Goal: Task Accomplishment & Management: Complete application form

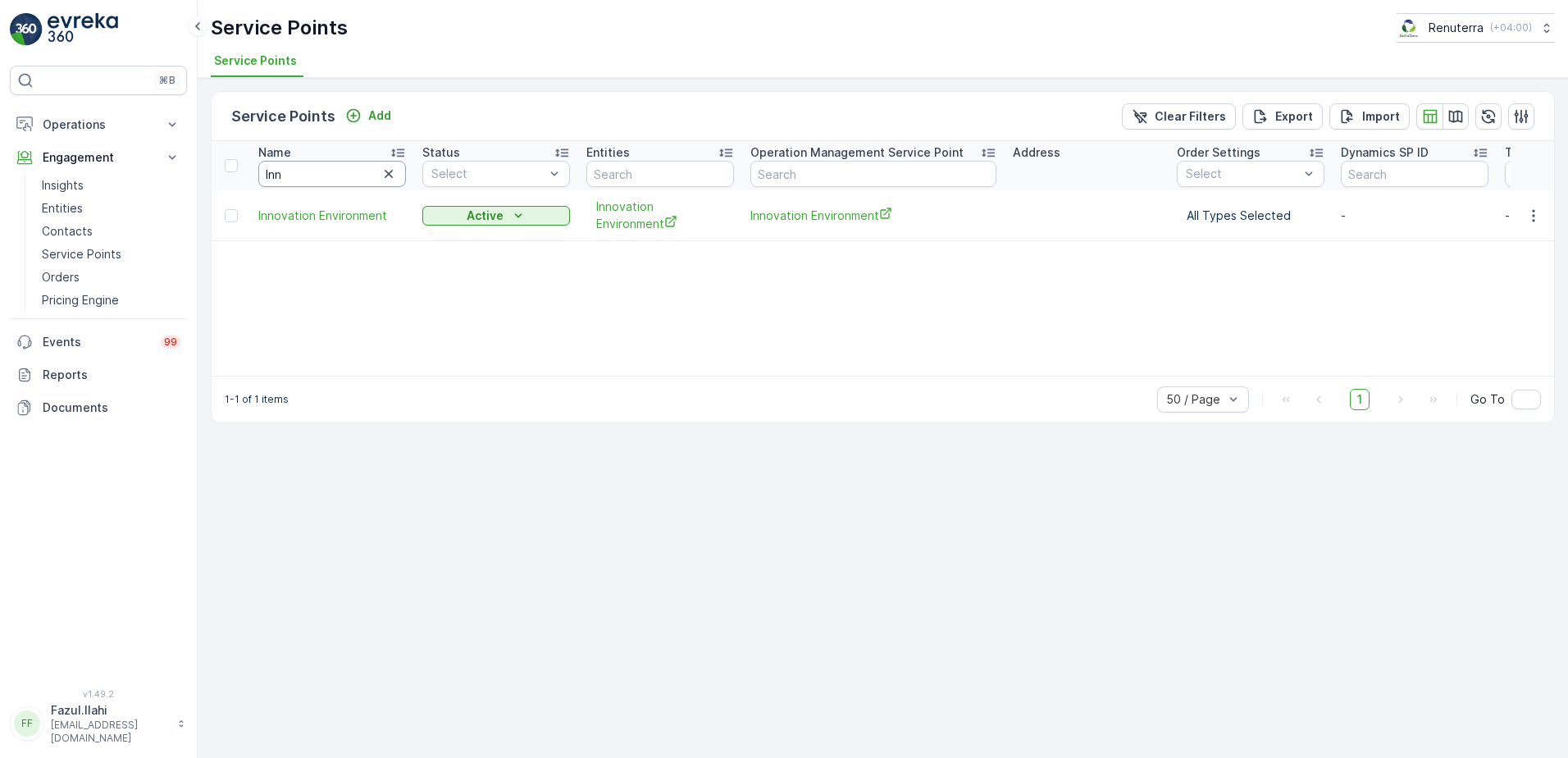
click at [336, 169] on input "Inn" at bounding box center [332, 173] width 148 height 27
type input "Duba"
click at [1226, 24] on icon "close" at bounding box center [1542, 29] width 12 height 13
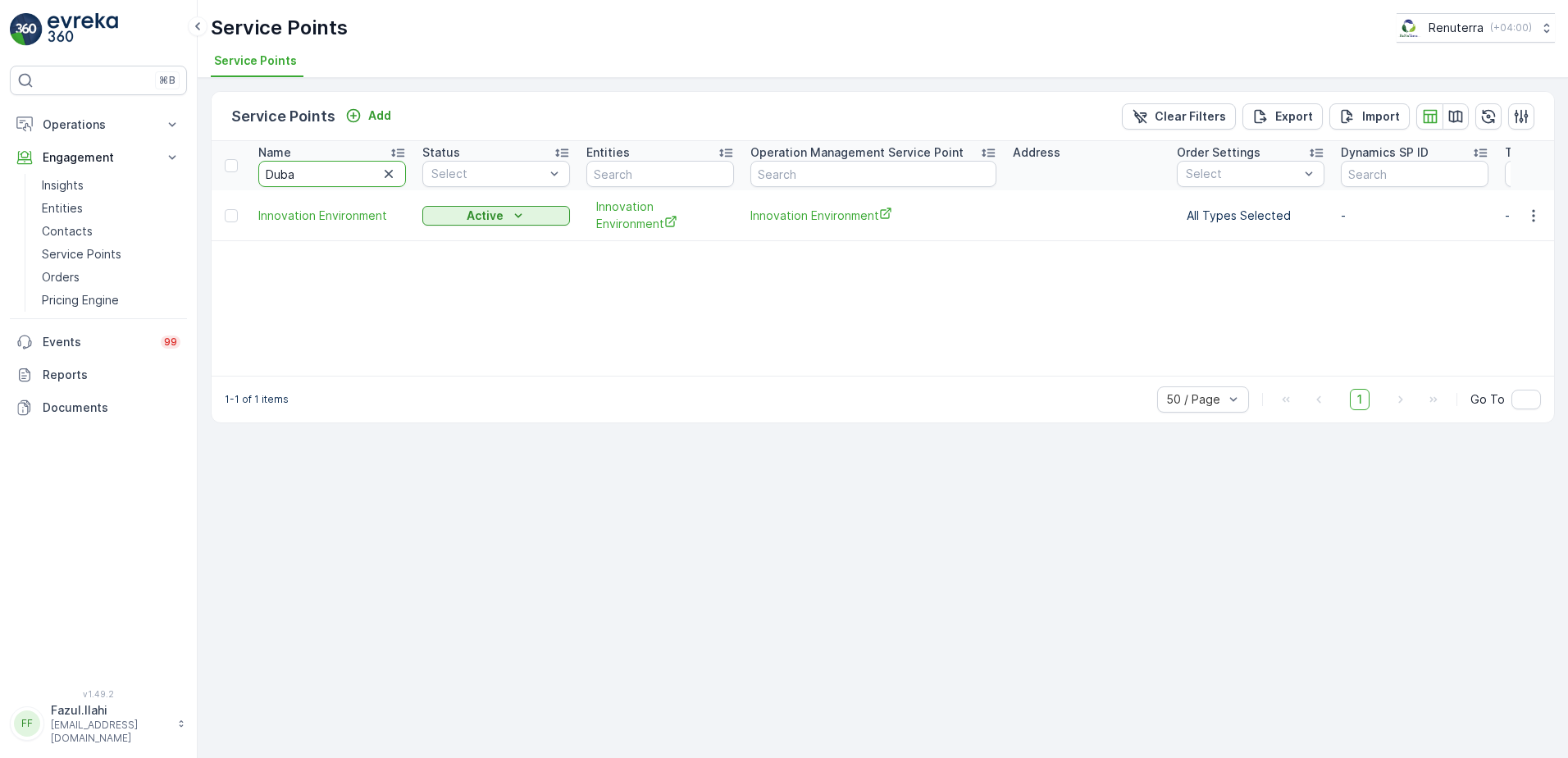
click at [369, 167] on input "Duba" at bounding box center [332, 173] width 148 height 27
type input "Dubai"
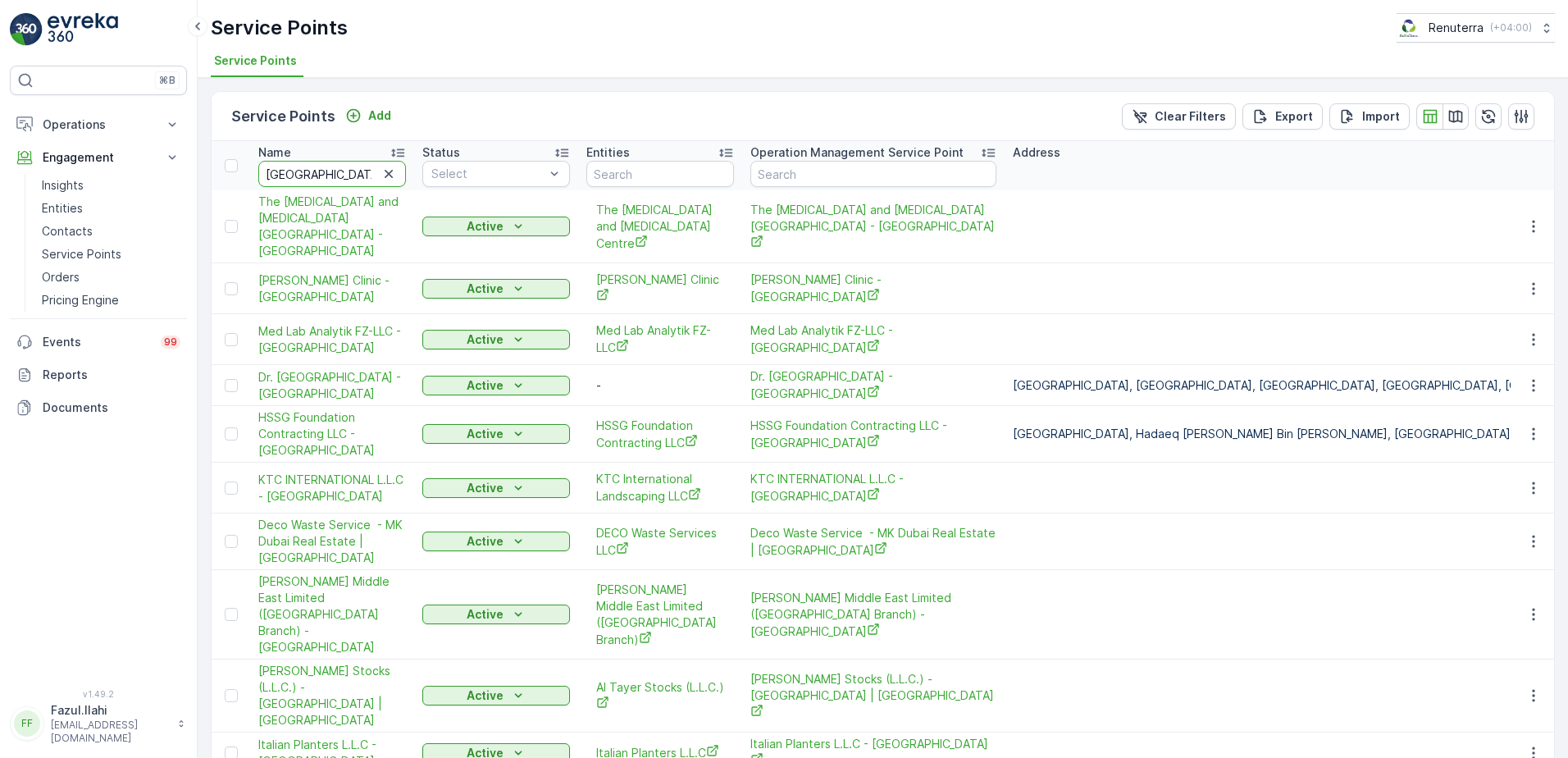
click at [364, 167] on input "Dubai" at bounding box center [332, 173] width 148 height 27
type input "Dubai London"
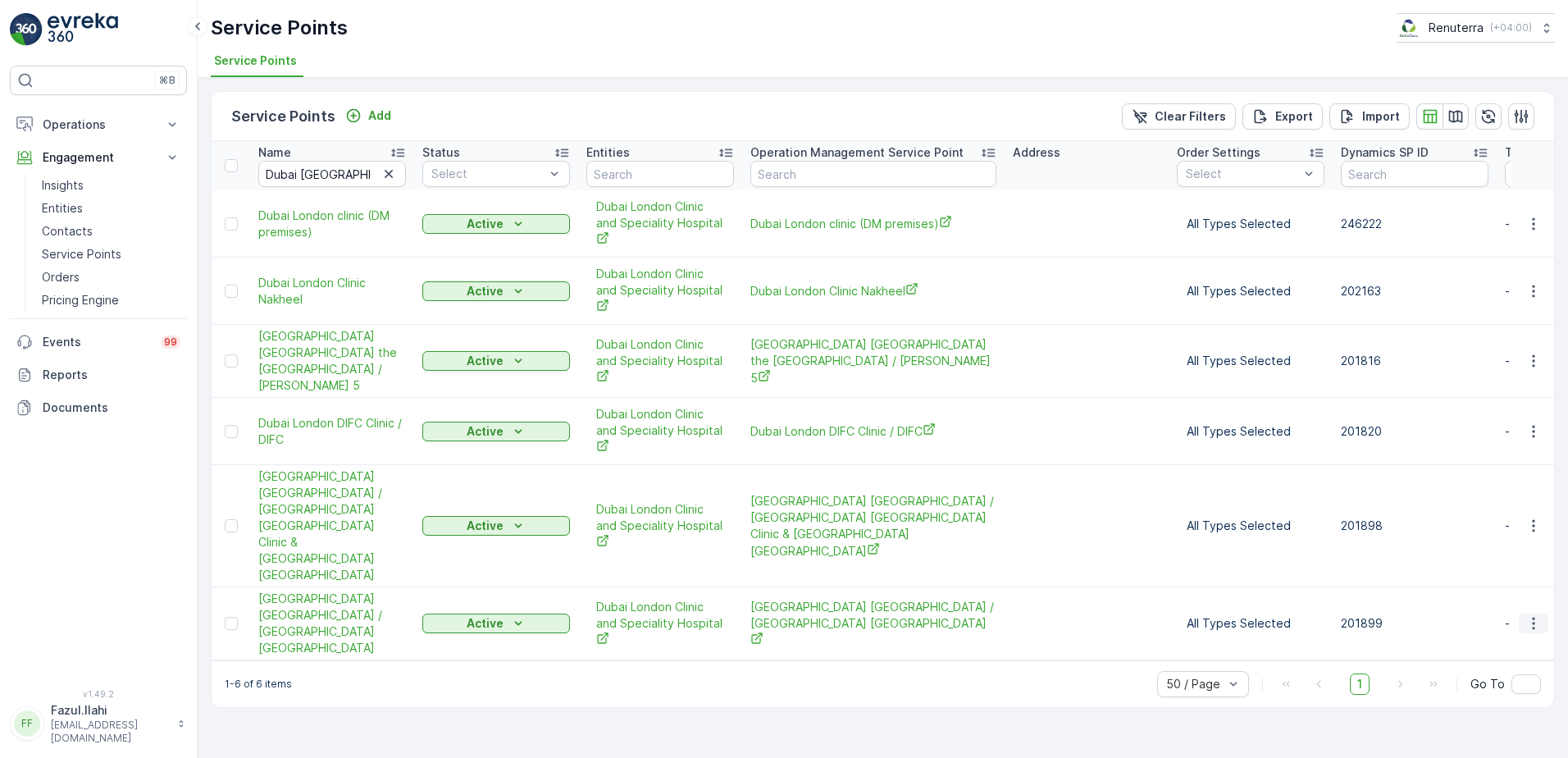
click at [1226, 615] on icon "button" at bounding box center [1534, 623] width 16 height 16
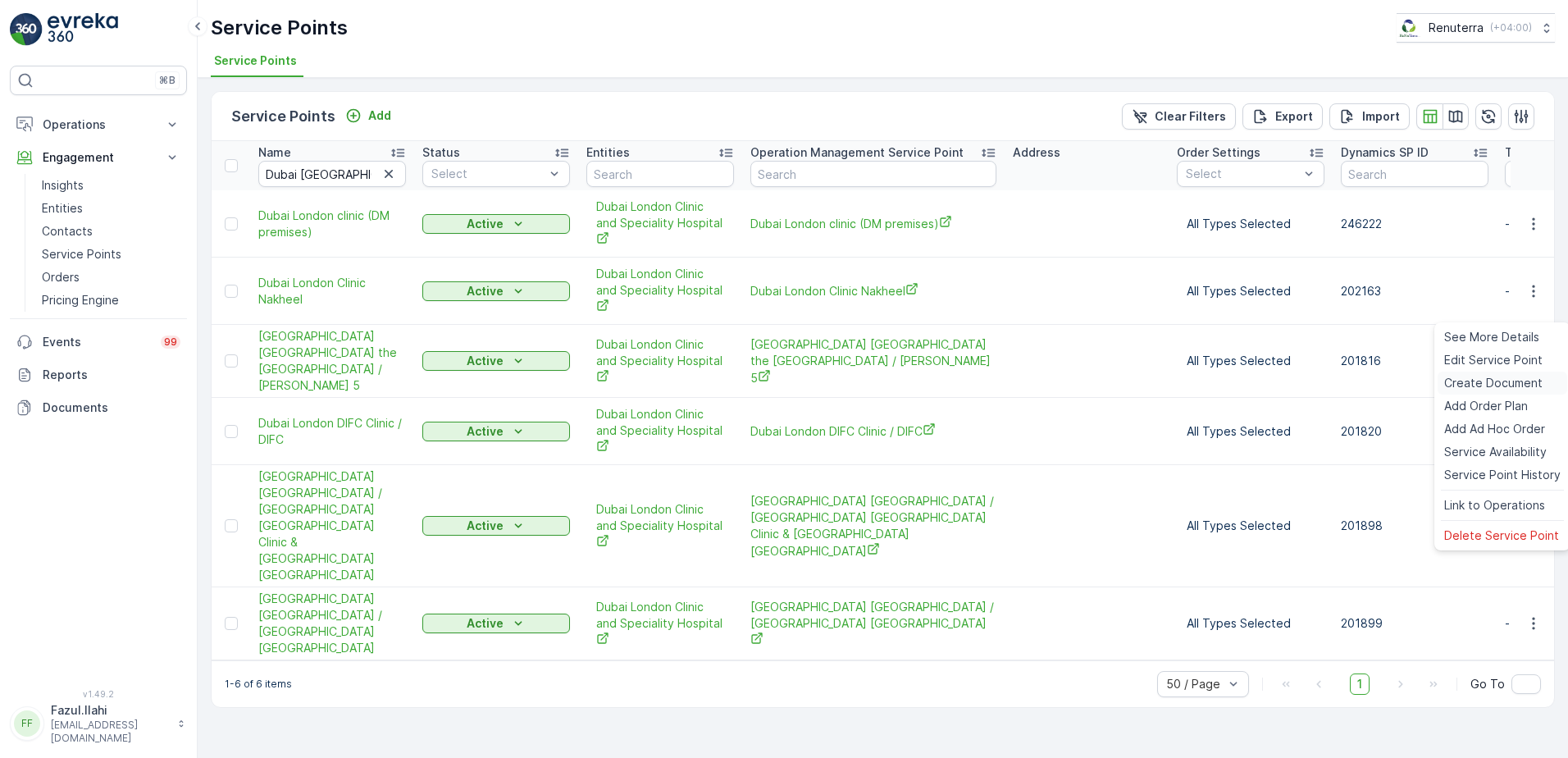
click at [1226, 383] on span "Create Document" at bounding box center [1493, 383] width 98 height 16
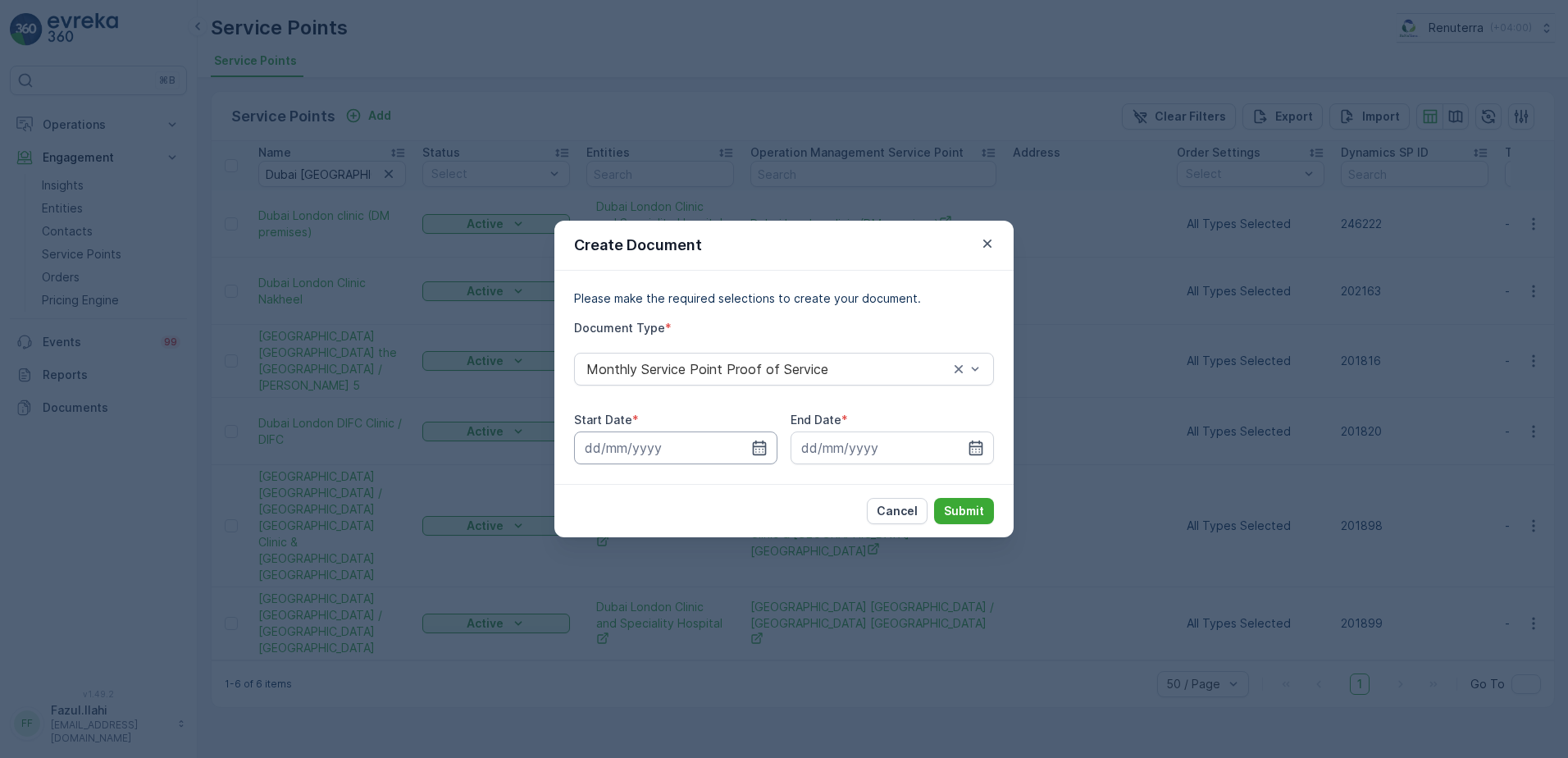
click at [748, 446] on input at bounding box center [676, 448] width 203 height 33
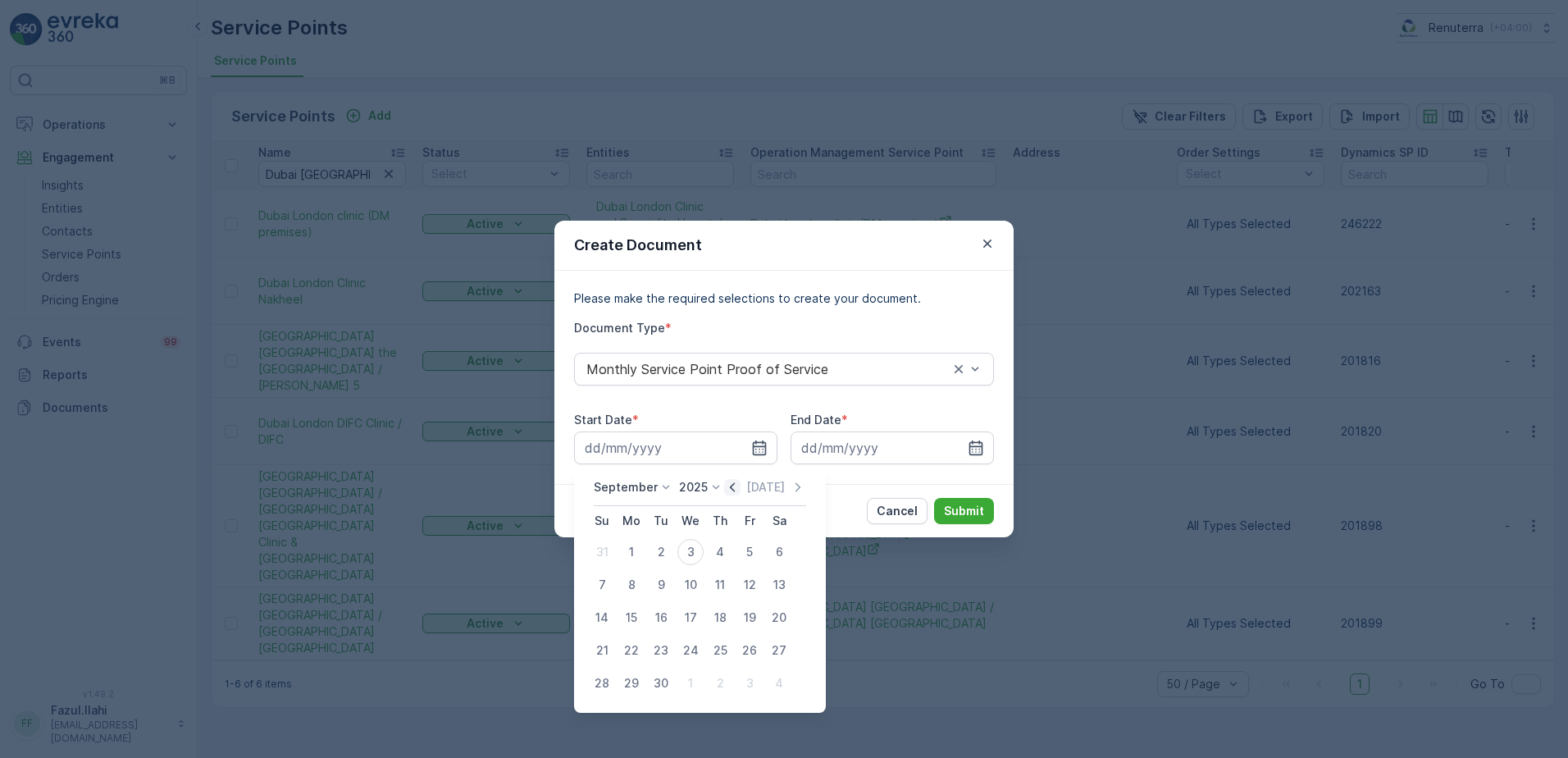
click at [730, 489] on icon "button" at bounding box center [732, 487] width 5 height 9
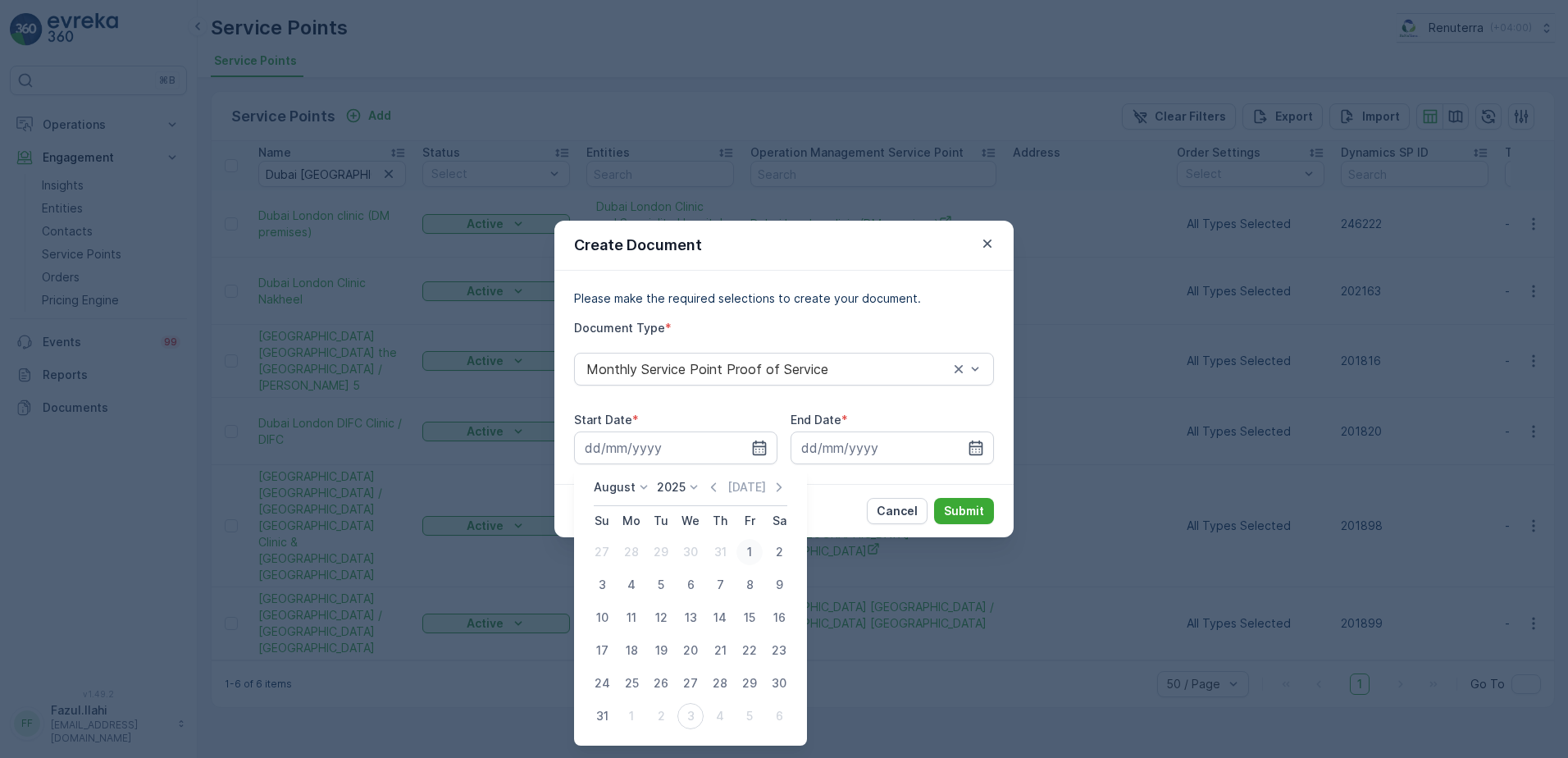
click at [746, 552] on div "1" at bounding box center [750, 552] width 27 height 27
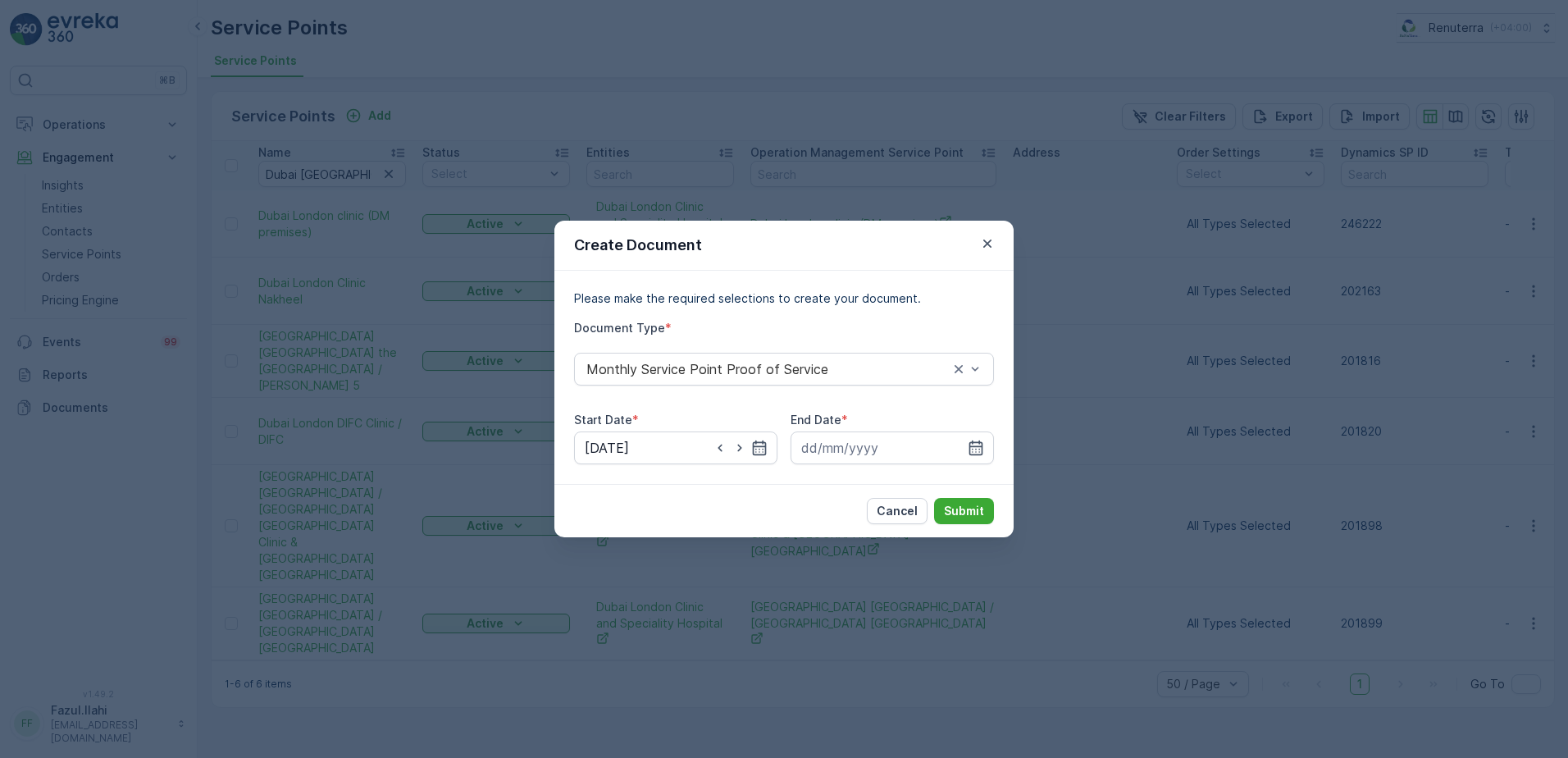
type input "01.08.2025"
click at [977, 445] on icon "button" at bounding box center [976, 448] width 16 height 16
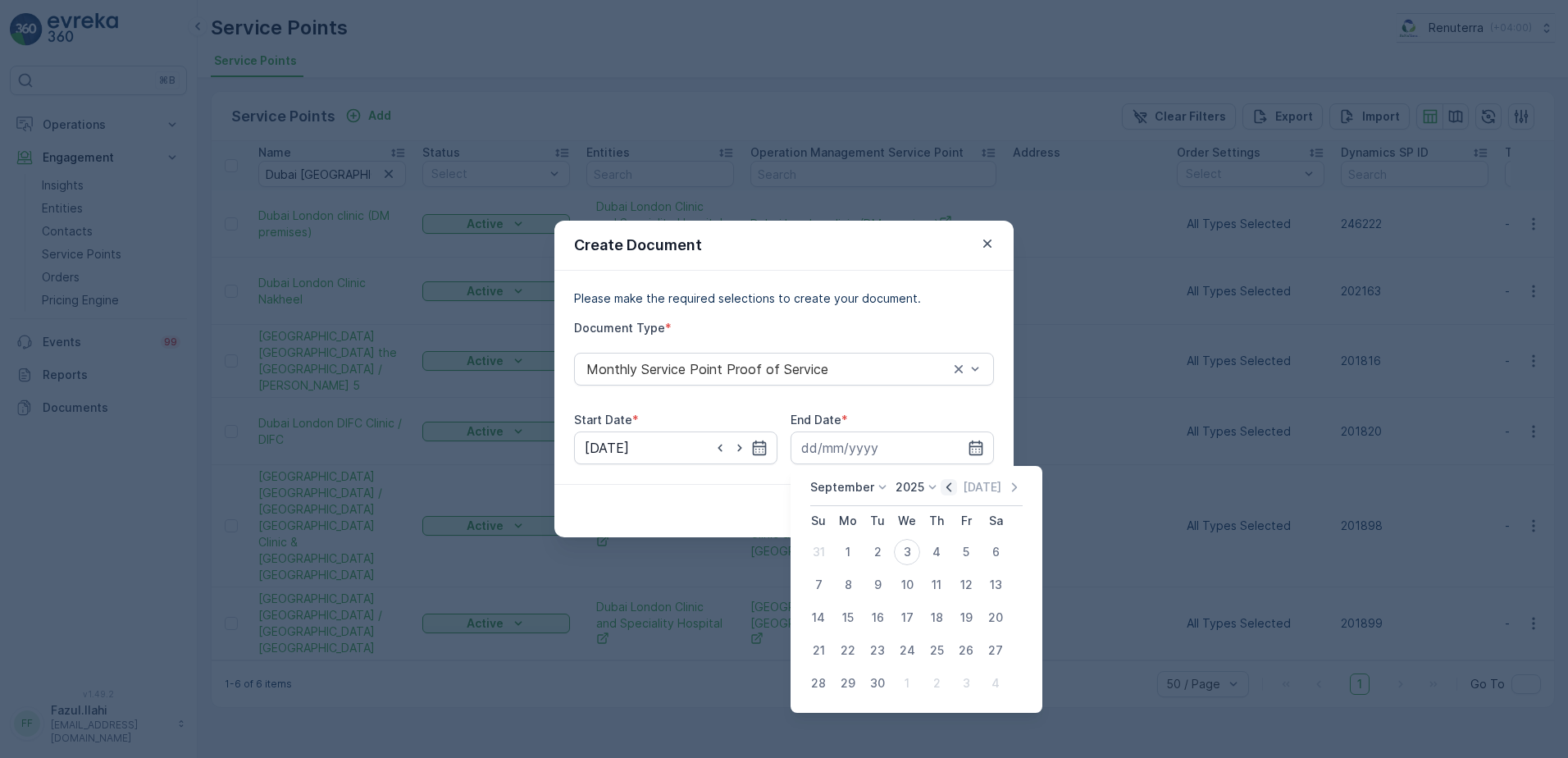
click at [947, 489] on icon "button" at bounding box center [948, 487] width 5 height 9
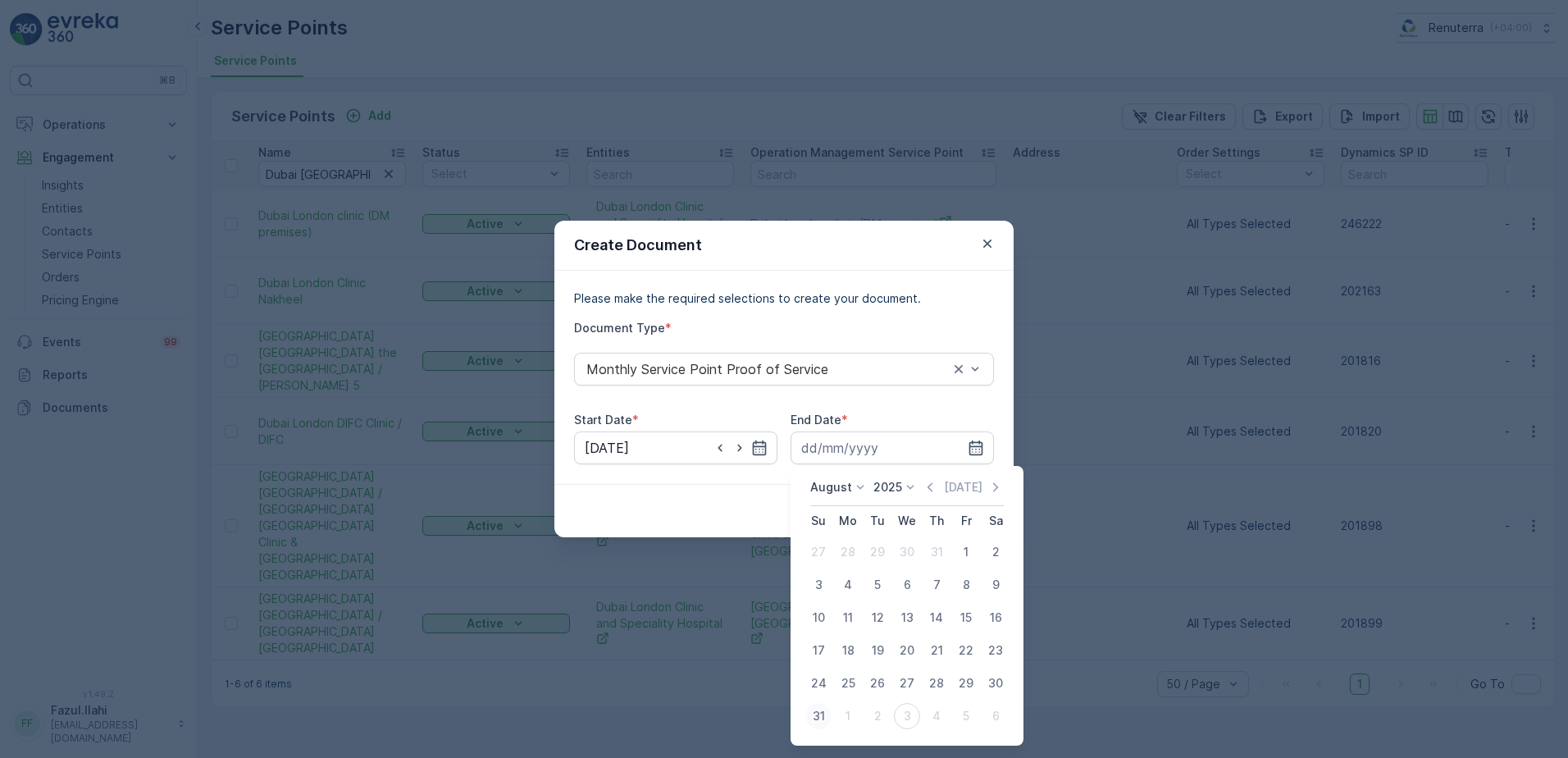
click at [819, 694] on div "31" at bounding box center [818, 716] width 27 height 27
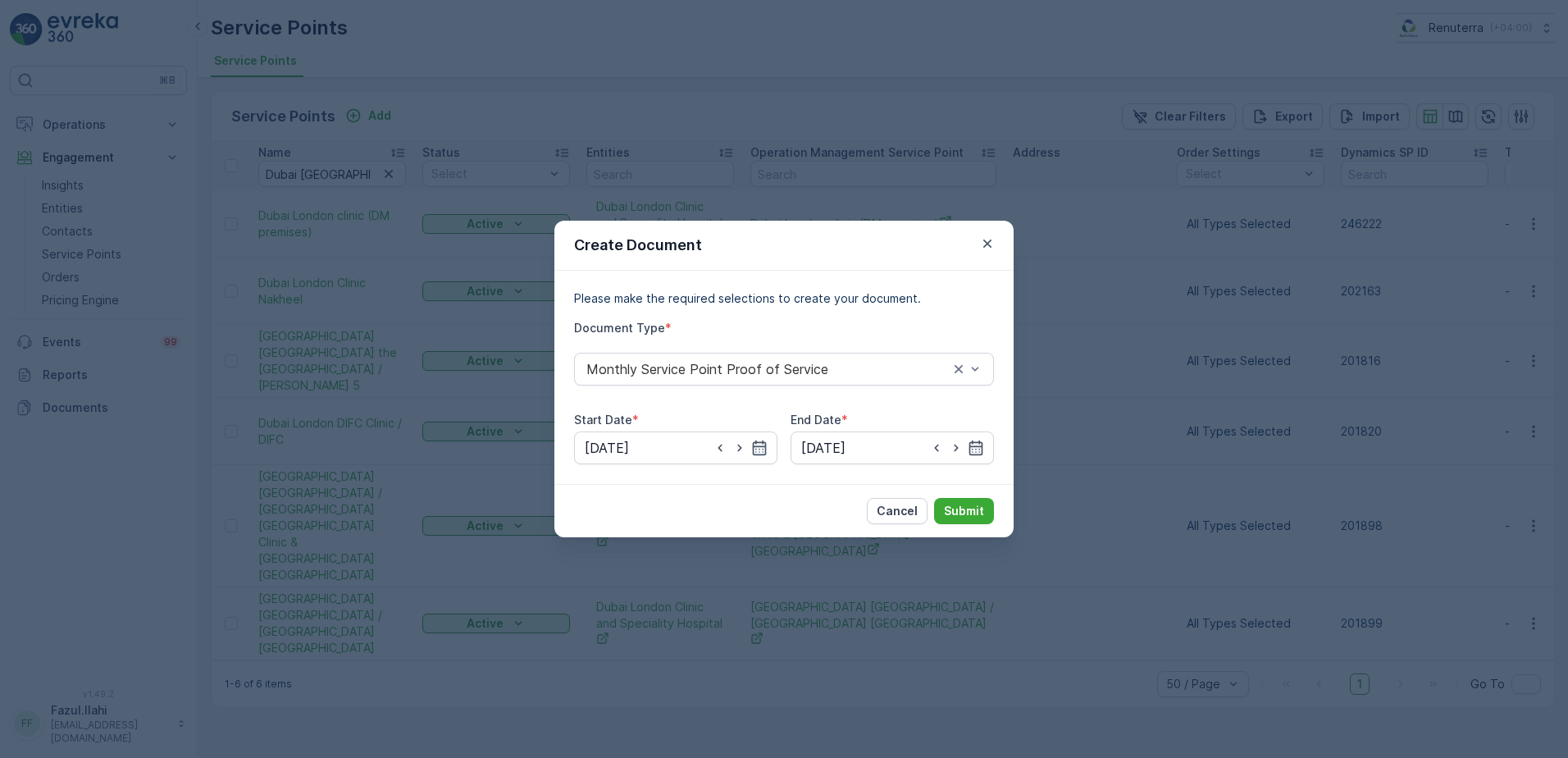
type input "31.08.2025"
click at [973, 512] on p "Submit" at bounding box center [964, 511] width 40 height 16
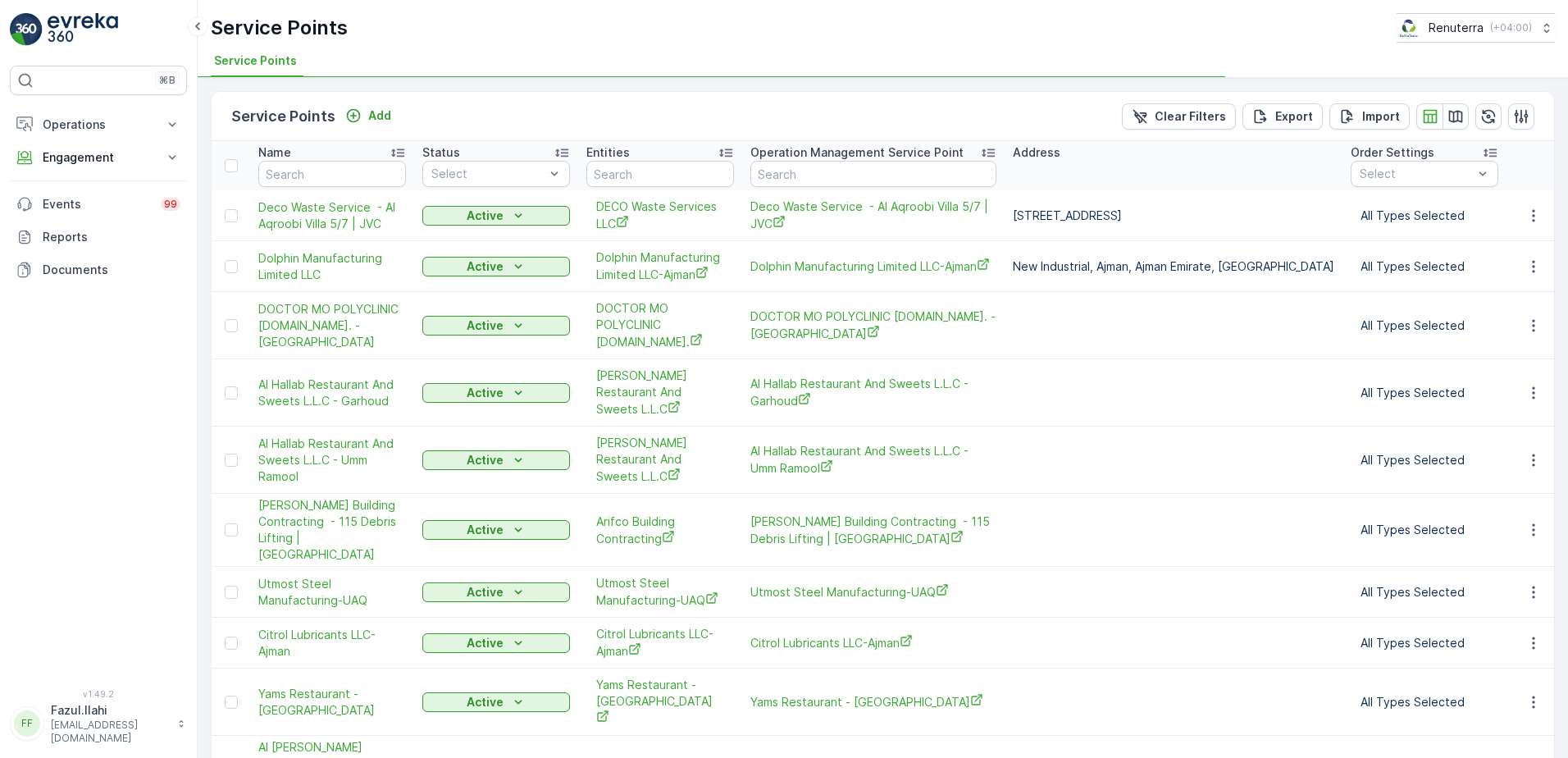
type input "Dubai [GEOGRAPHIC_DATA]"
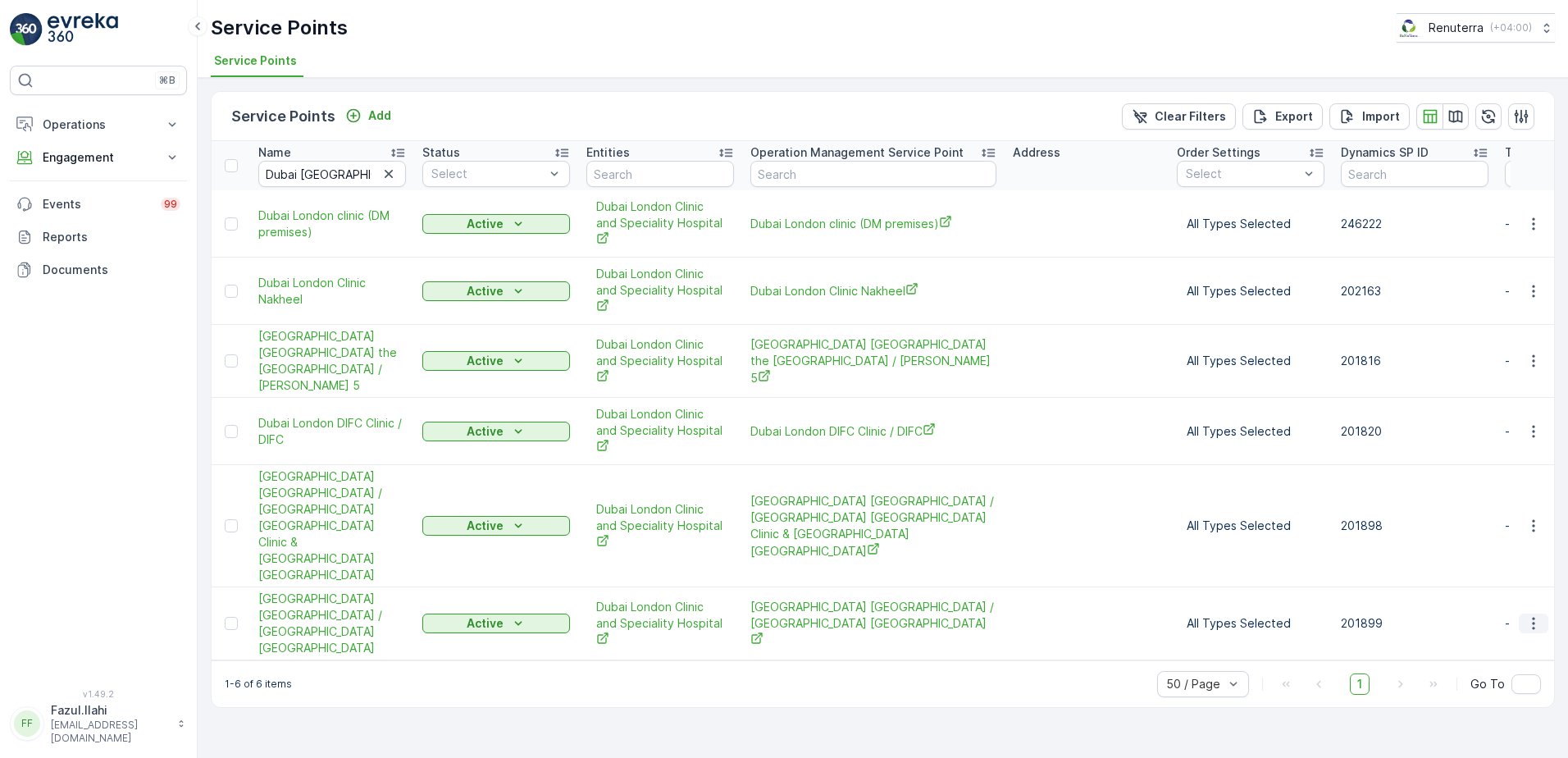
click at [1532, 615] on icon "button" at bounding box center [1534, 623] width 16 height 16
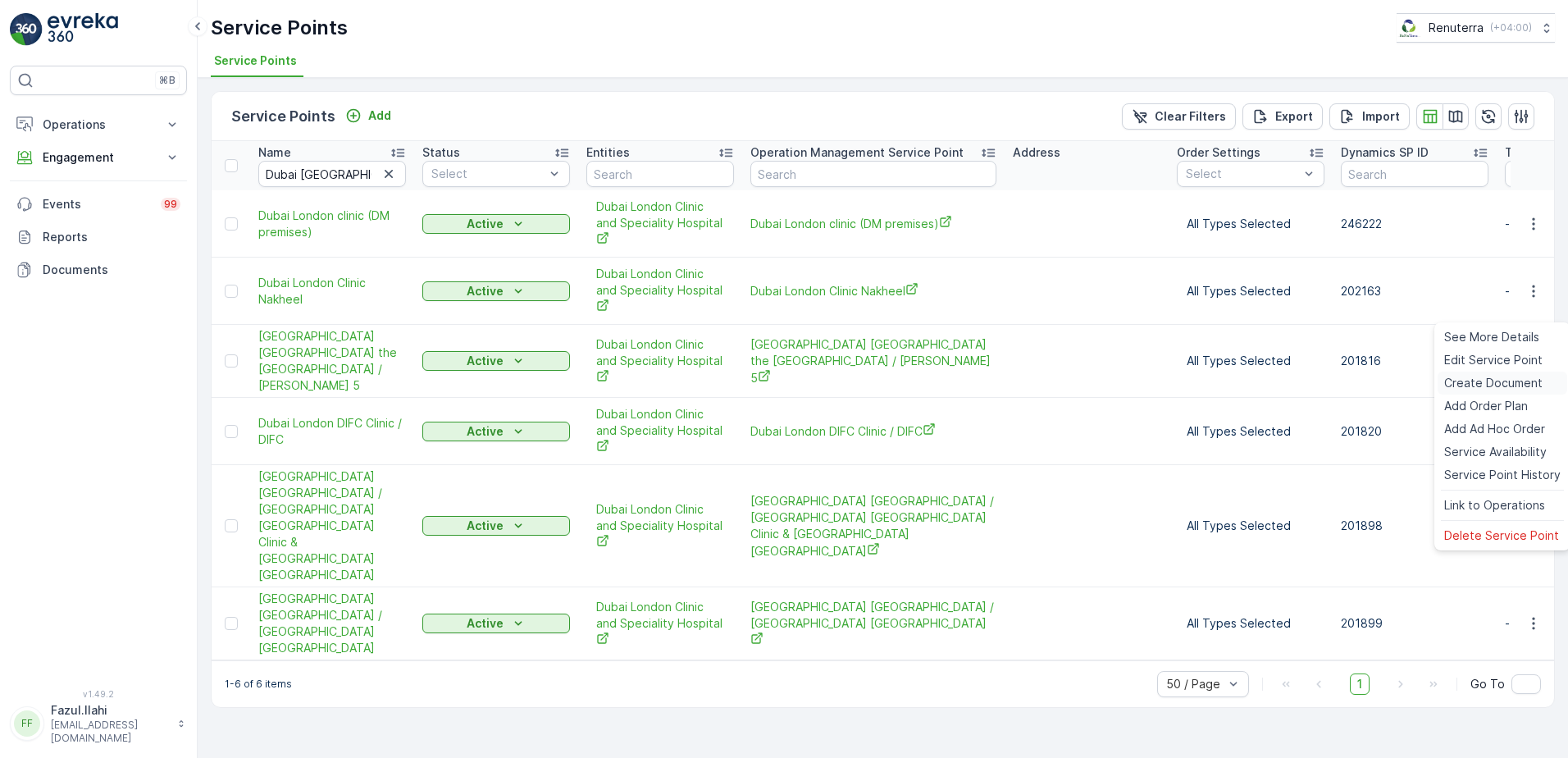
click at [1493, 381] on span "Create Document" at bounding box center [1493, 383] width 98 height 16
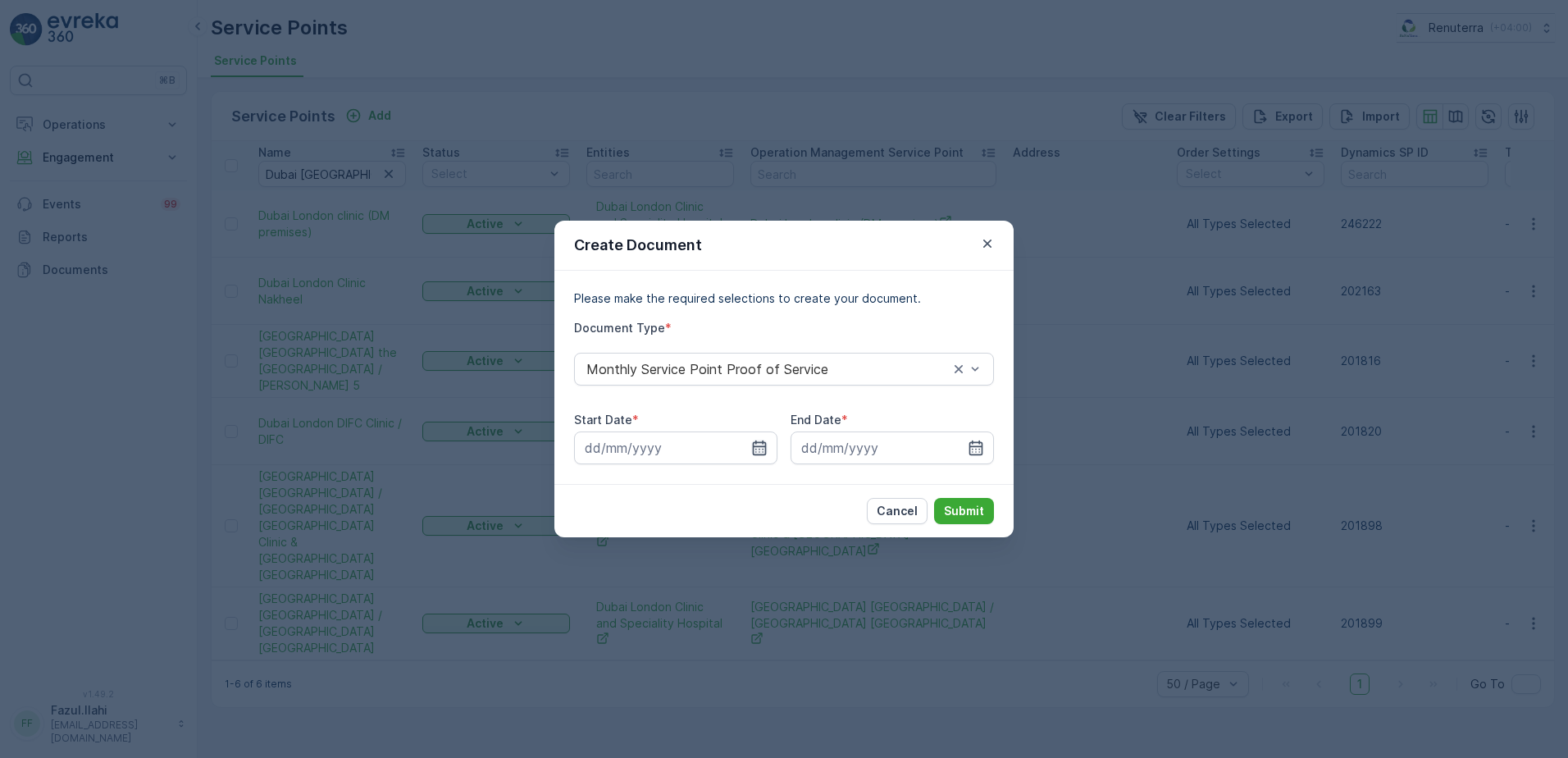
click at [760, 440] on icon "button" at bounding box center [760, 448] width 16 height 16
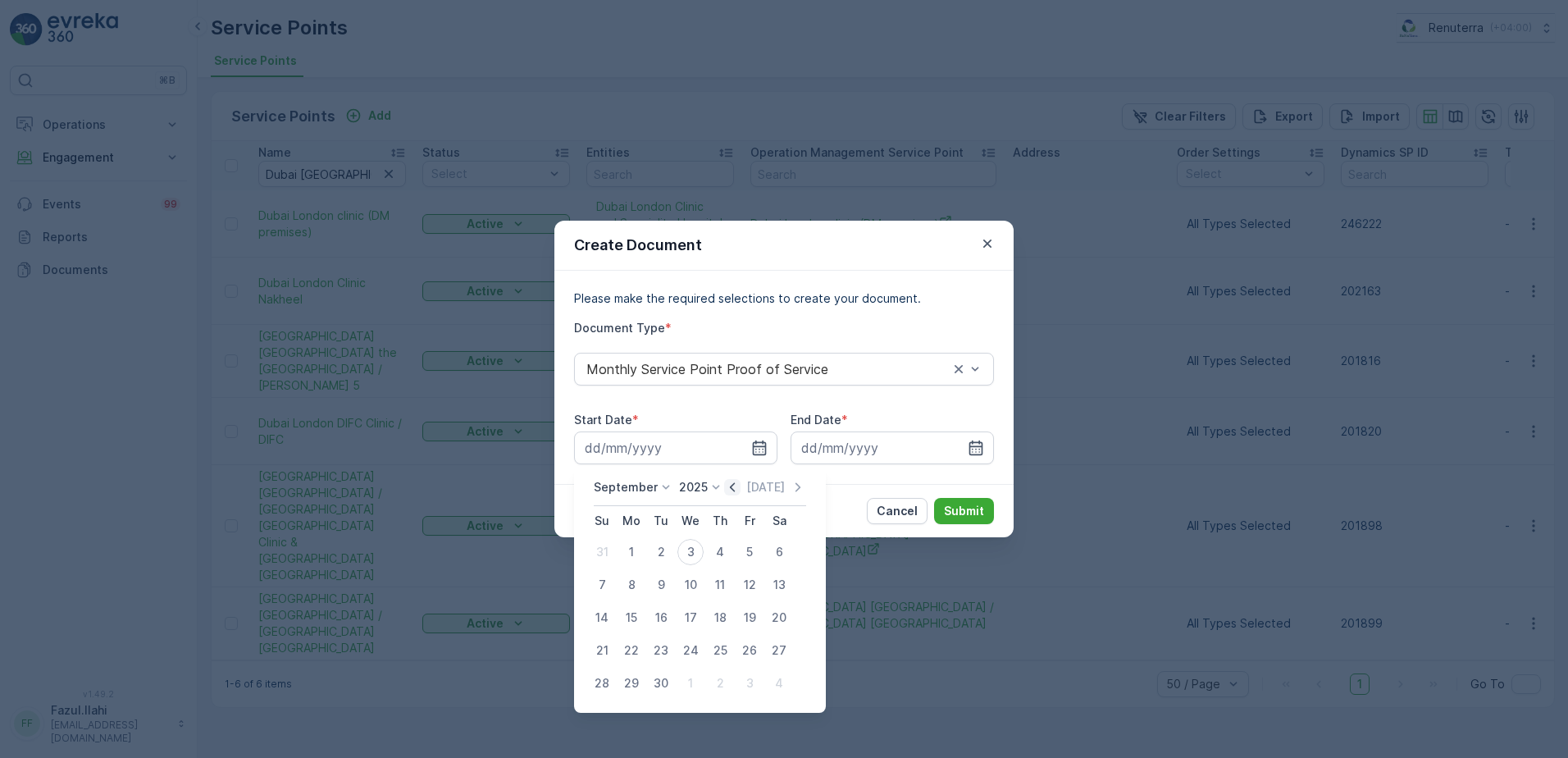
click at [734, 487] on icon "button" at bounding box center [732, 488] width 16 height 16
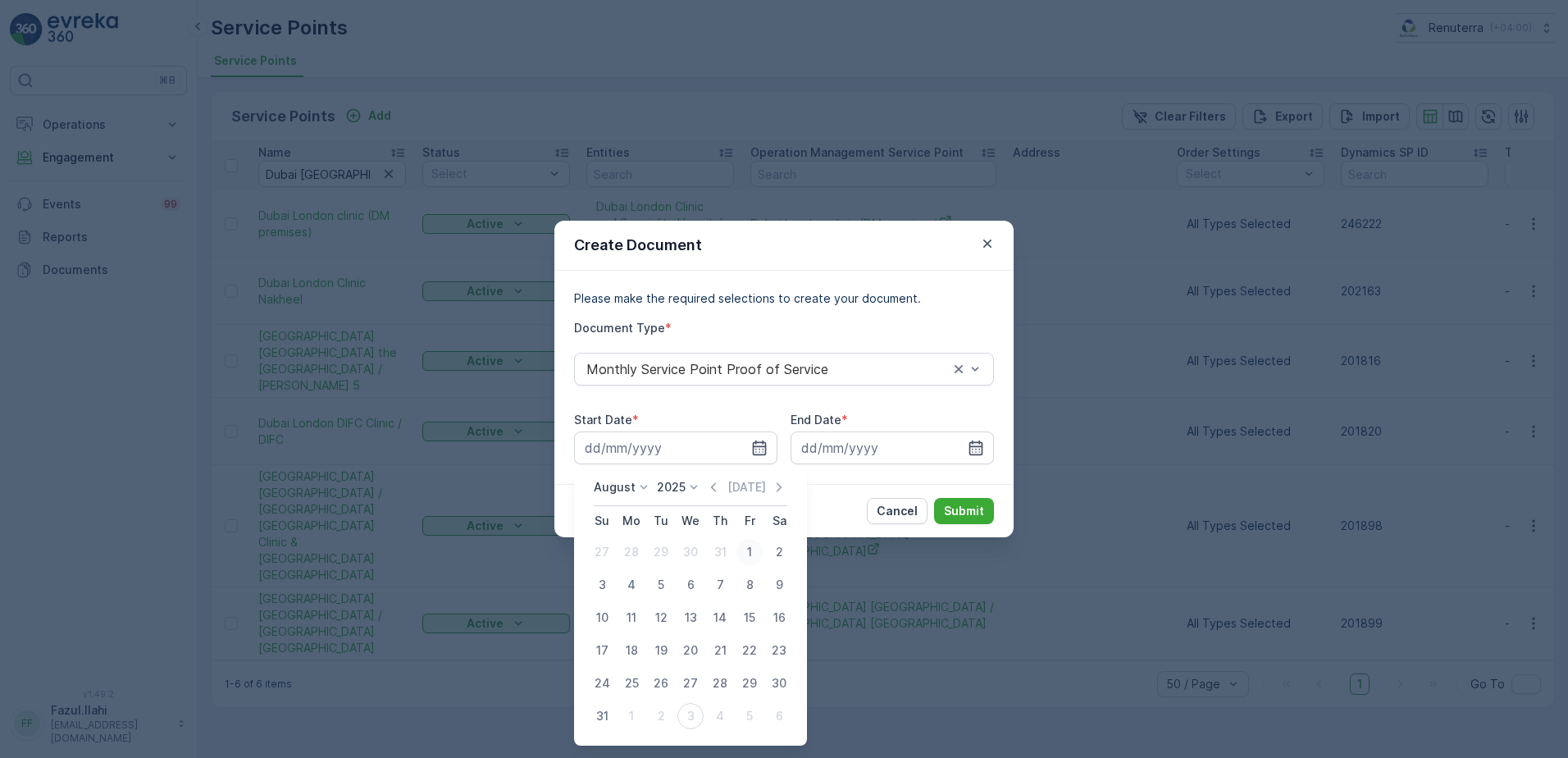
click at [751, 555] on div "1" at bounding box center [750, 552] width 27 height 27
type input "01.08.2025"
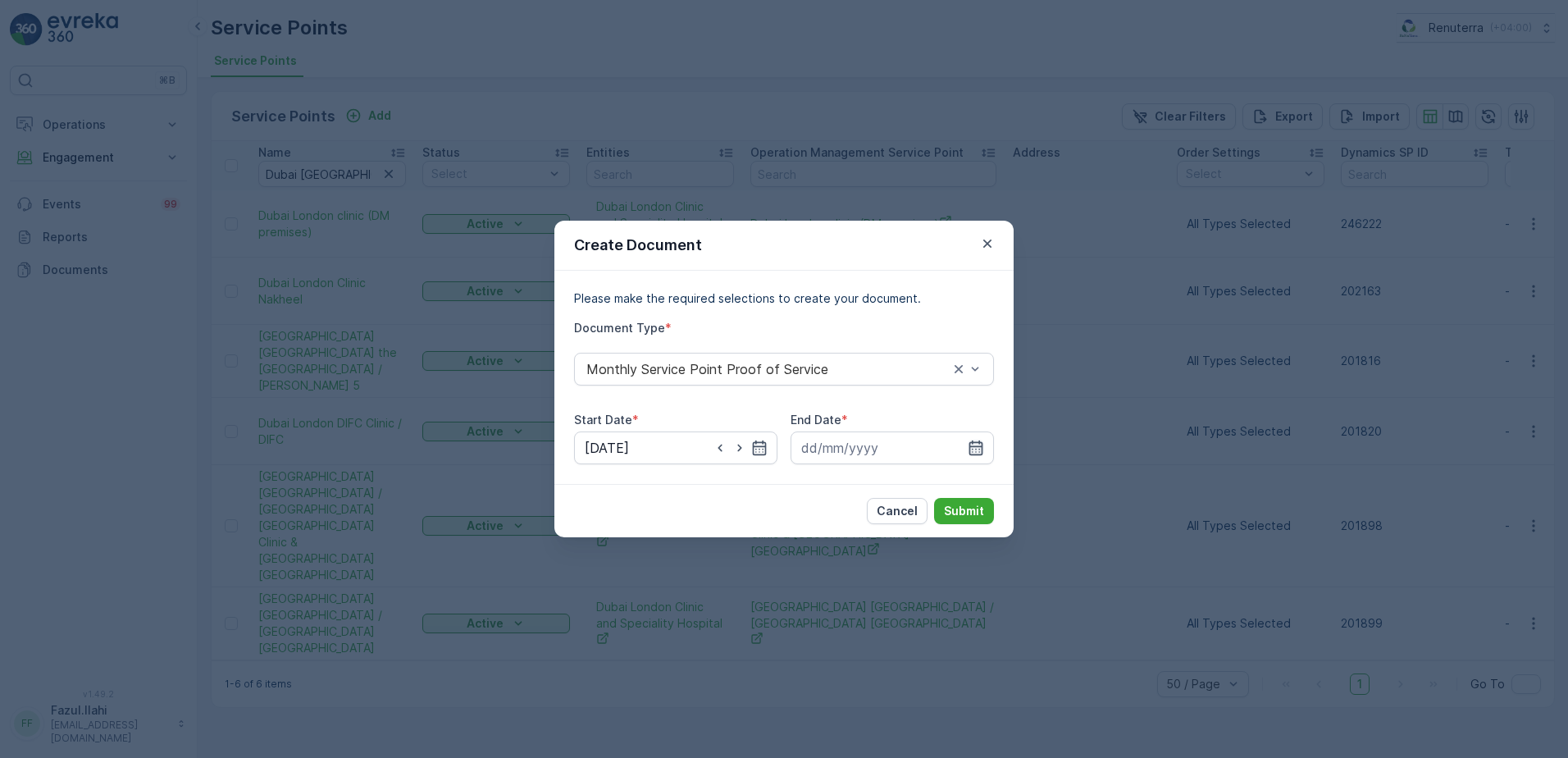
click at [980, 443] on icon "button" at bounding box center [976, 448] width 14 height 15
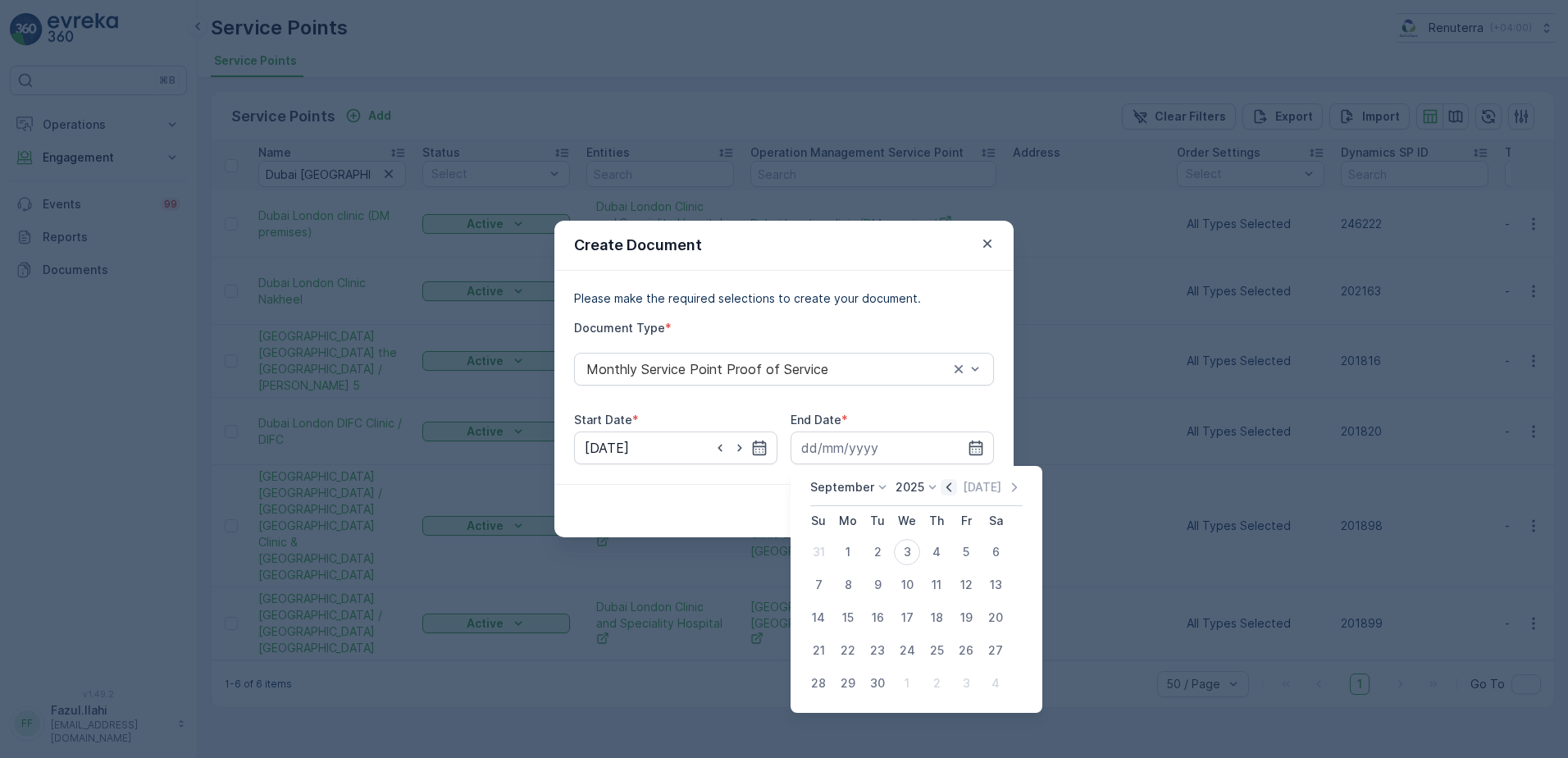
click at [947, 483] on icon "button" at bounding box center [949, 488] width 16 height 16
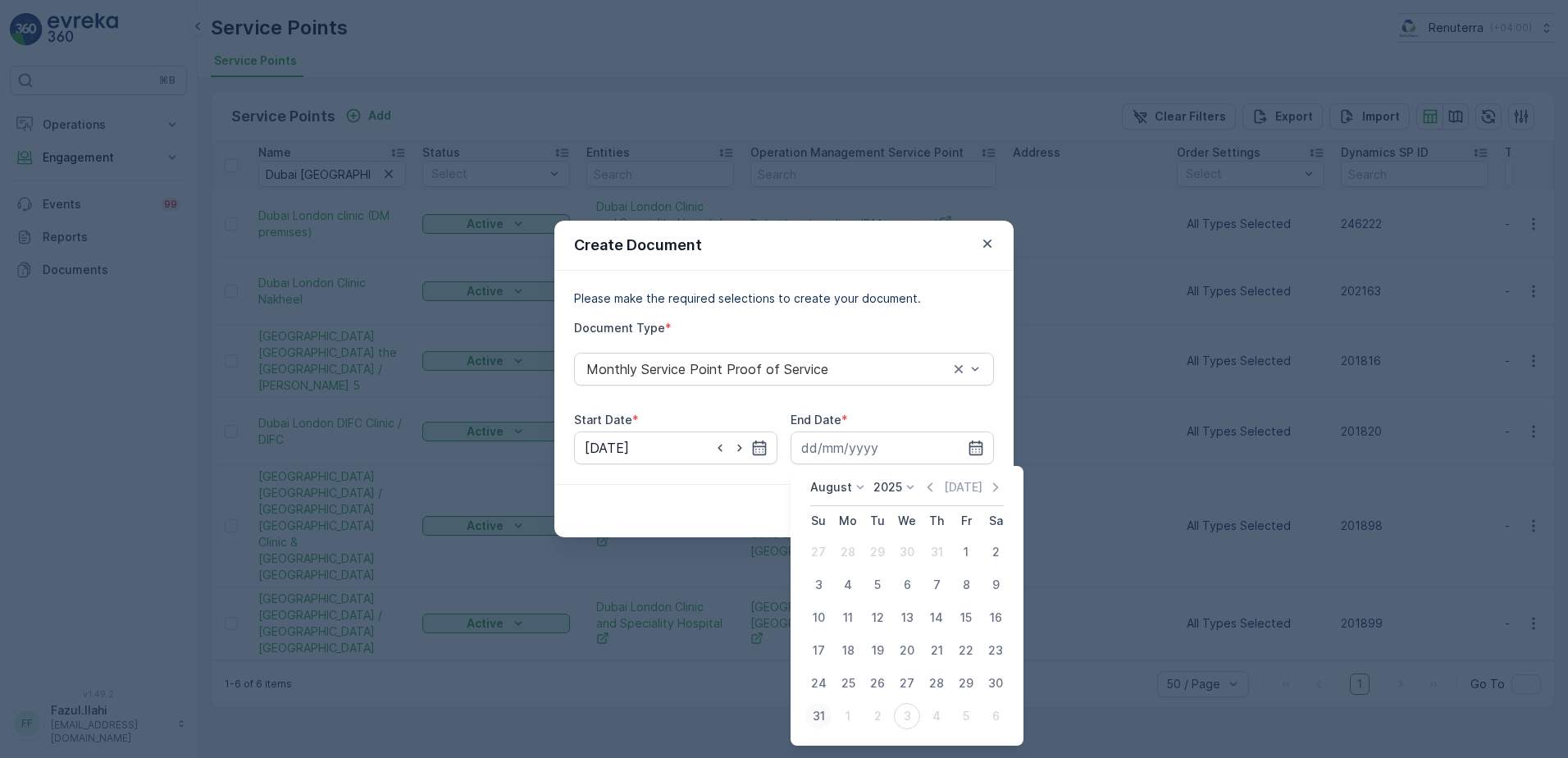
click at [817, 720] on div "31" at bounding box center [818, 716] width 27 height 27
type input "31.08.2025"
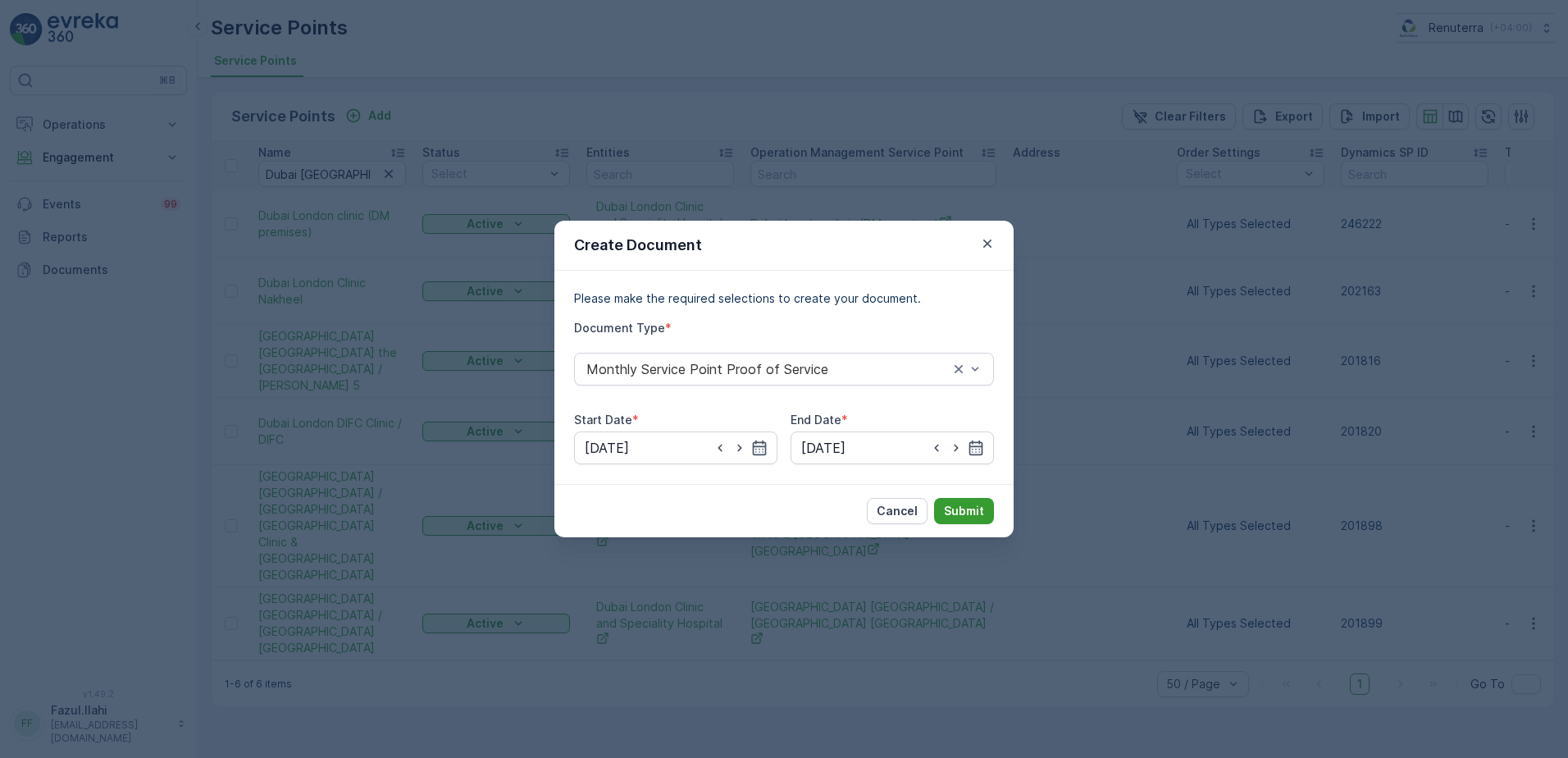
click at [974, 510] on p "Submit" at bounding box center [964, 511] width 40 height 16
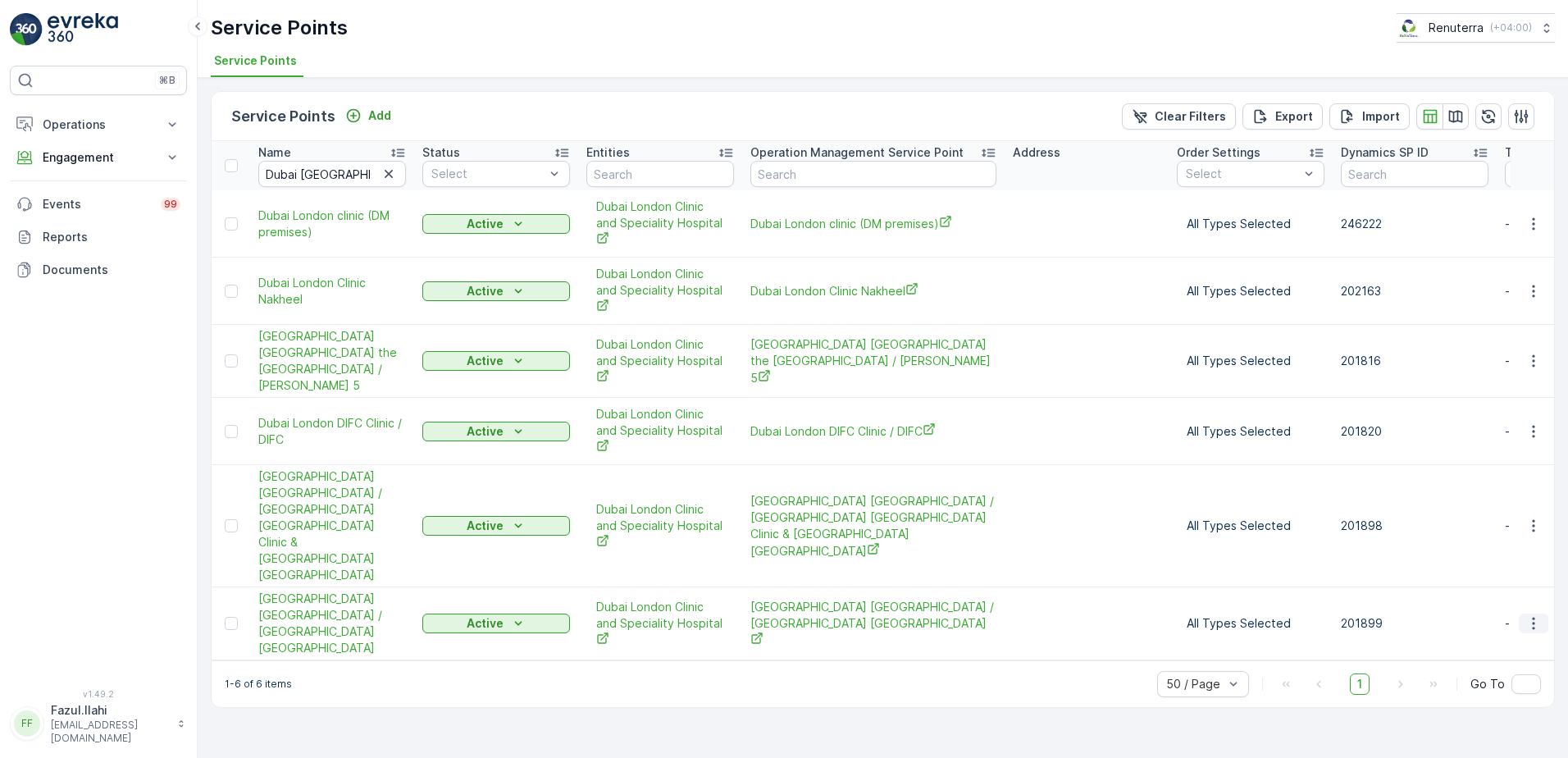
click at [1538, 615] on icon "button" at bounding box center [1534, 623] width 16 height 16
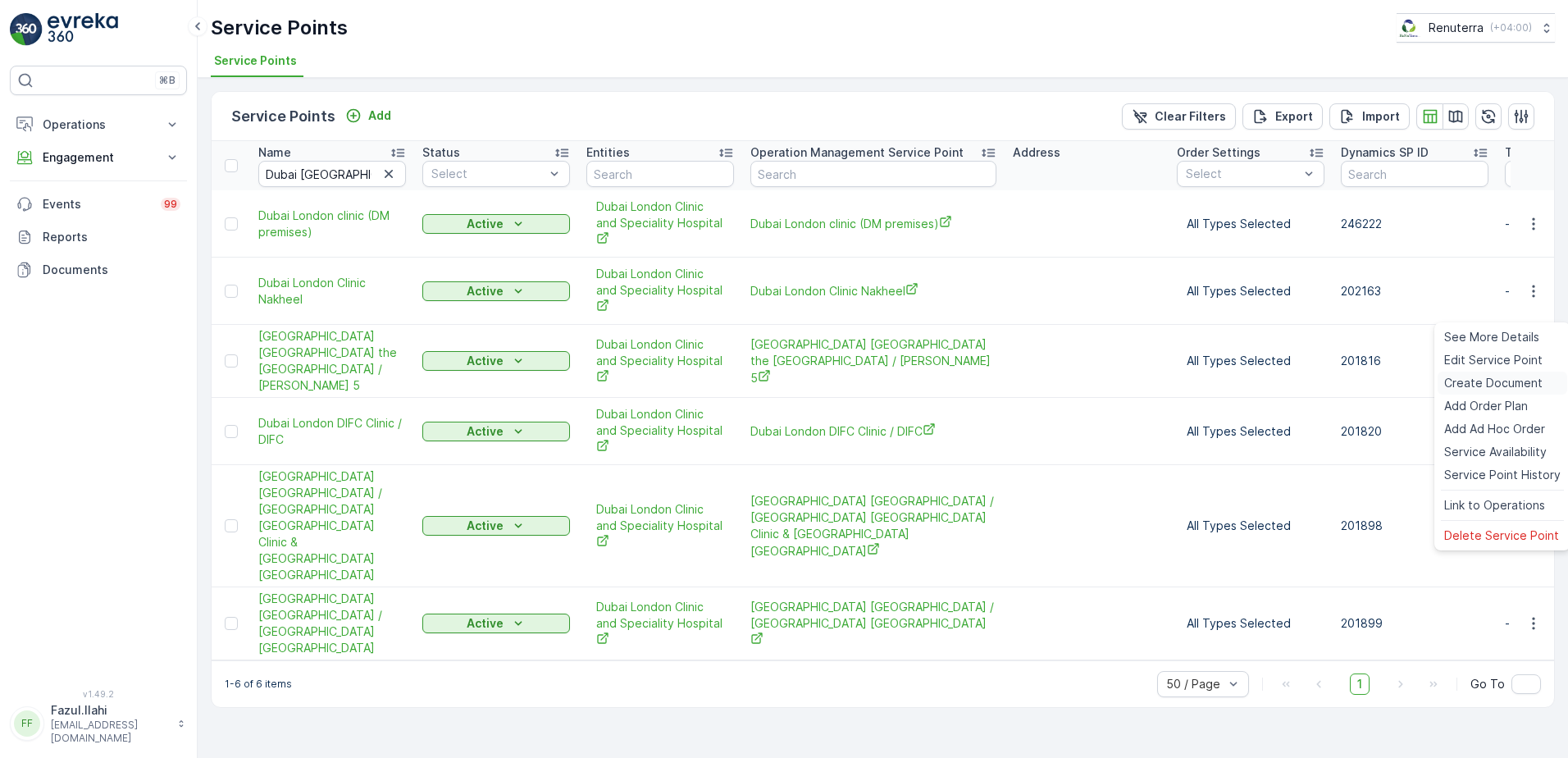
click at [1493, 382] on span "Create Document" at bounding box center [1493, 383] width 98 height 16
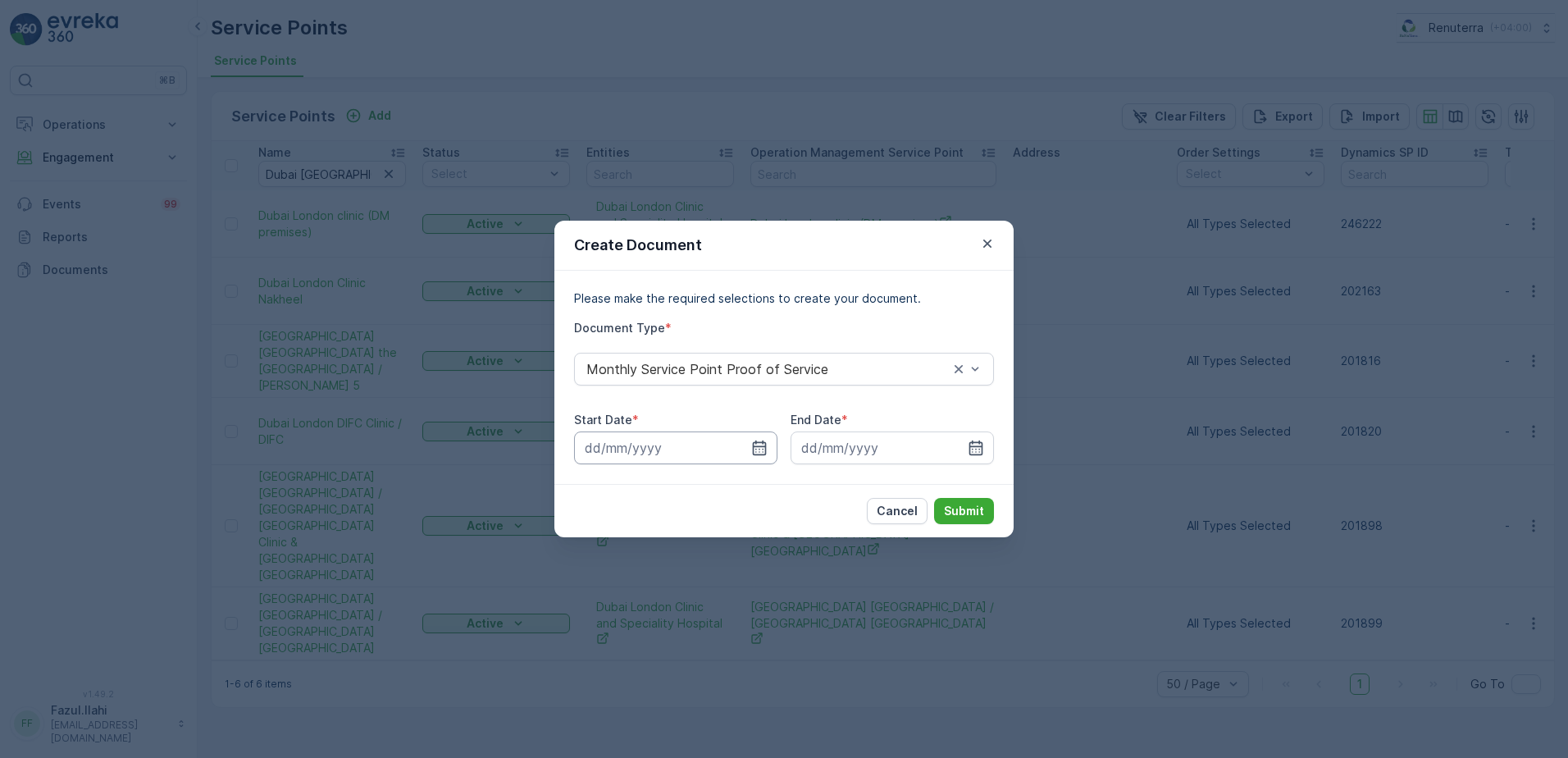
click at [769, 448] on input at bounding box center [676, 448] width 203 height 33
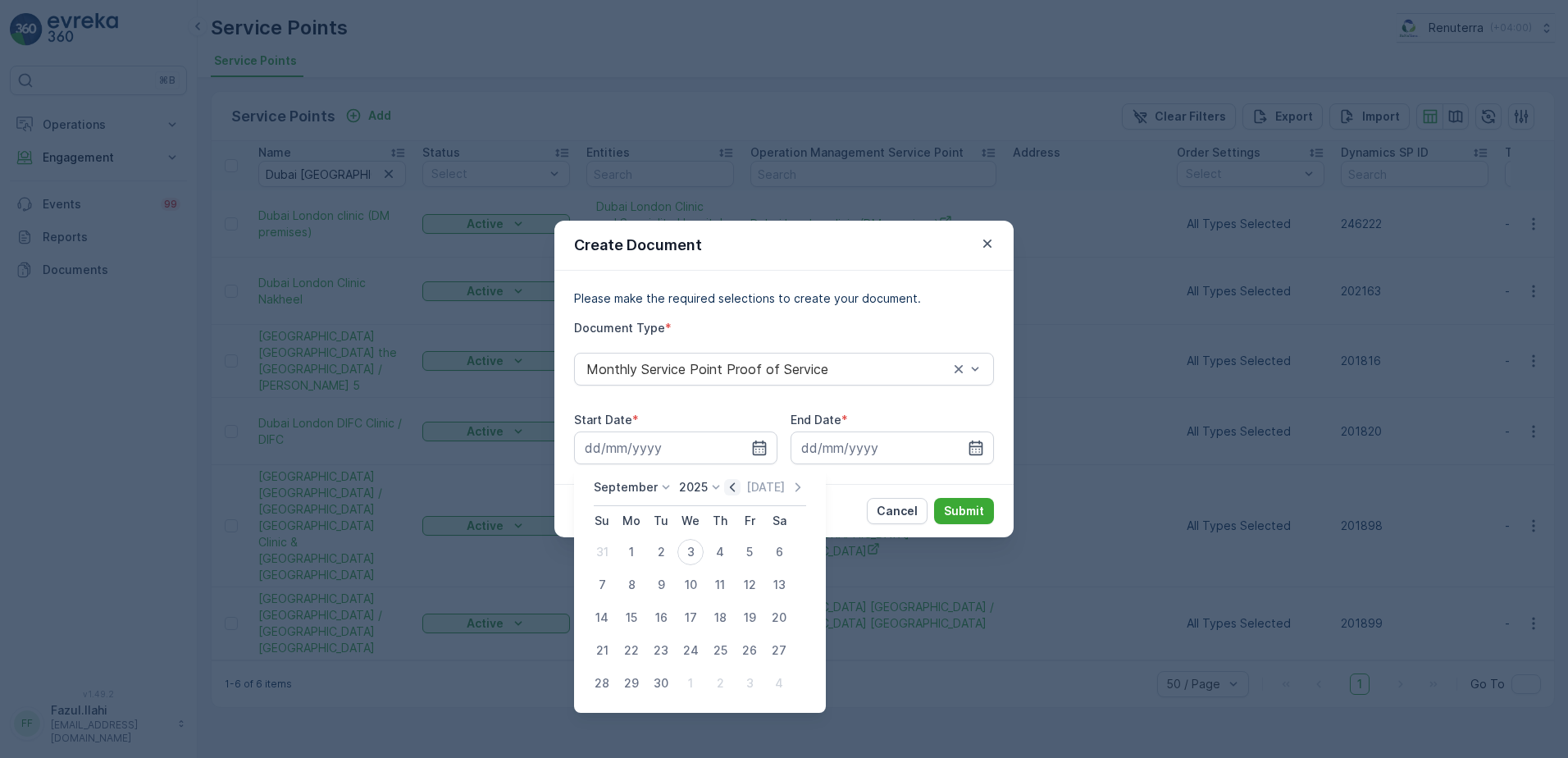
click at [730, 480] on icon "button" at bounding box center [732, 488] width 16 height 16
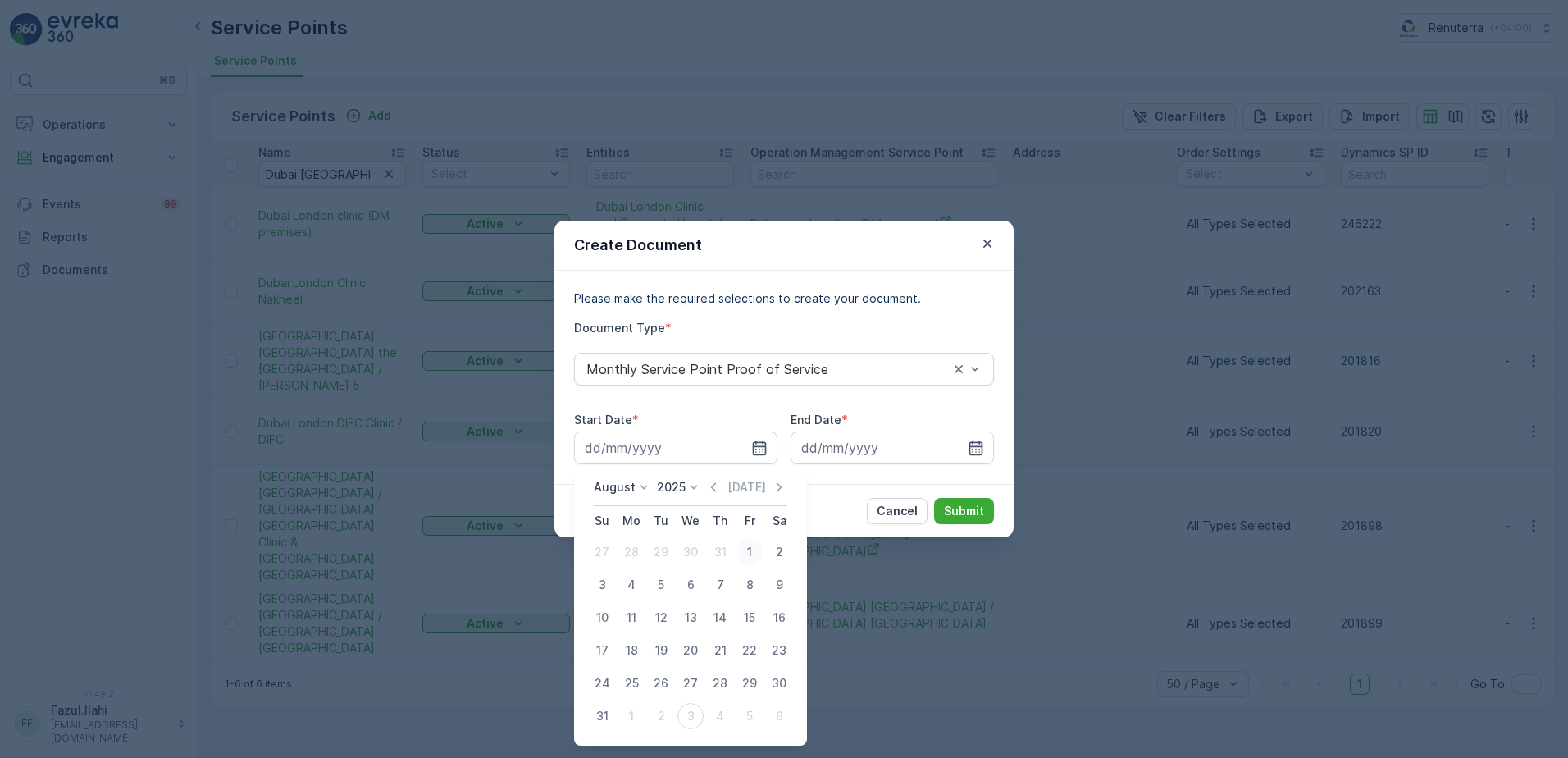
click at [749, 550] on div "1" at bounding box center [750, 552] width 27 height 27
type input "01.08.2025"
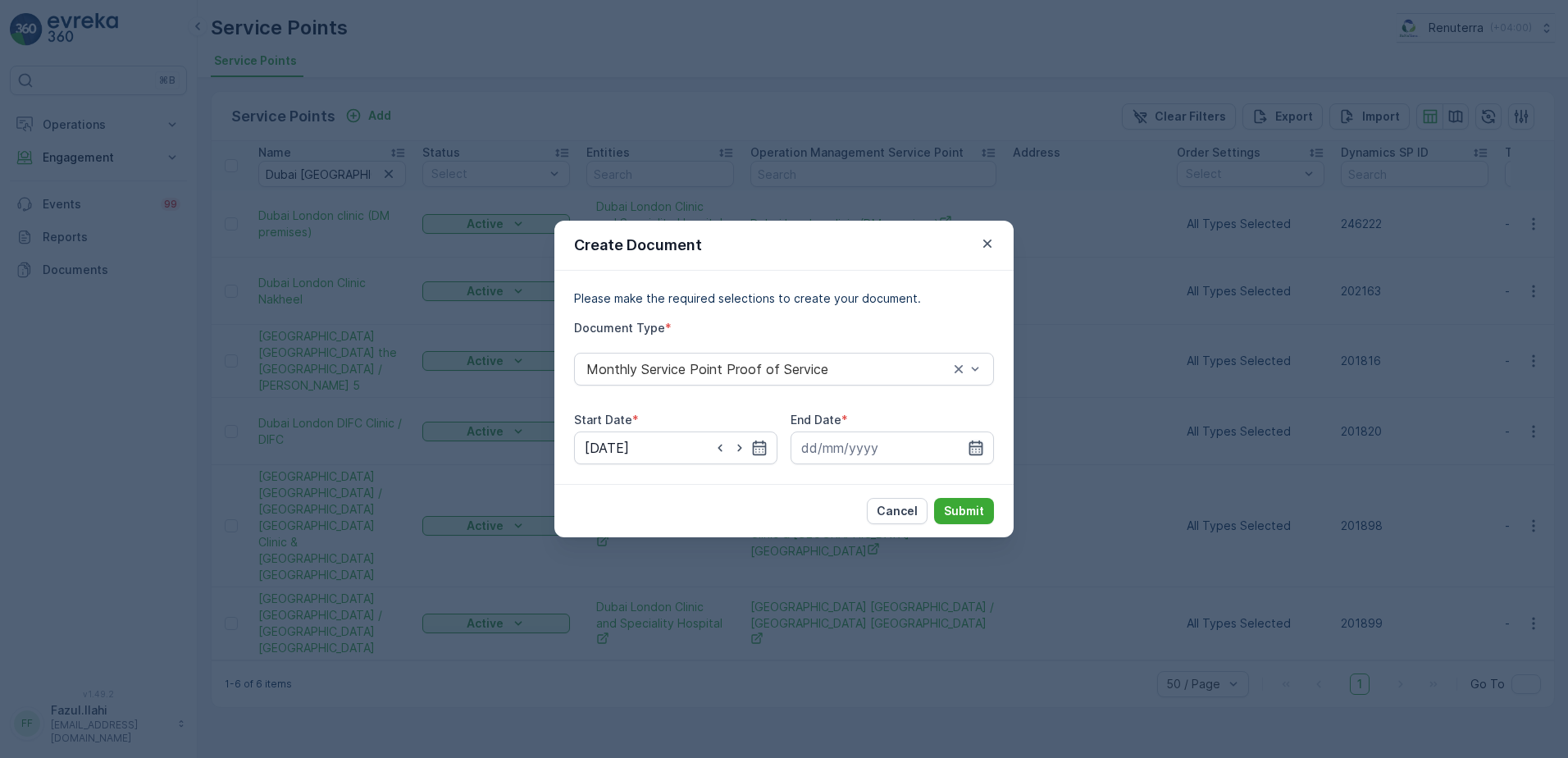
click at [976, 444] on icon "button" at bounding box center [976, 448] width 16 height 16
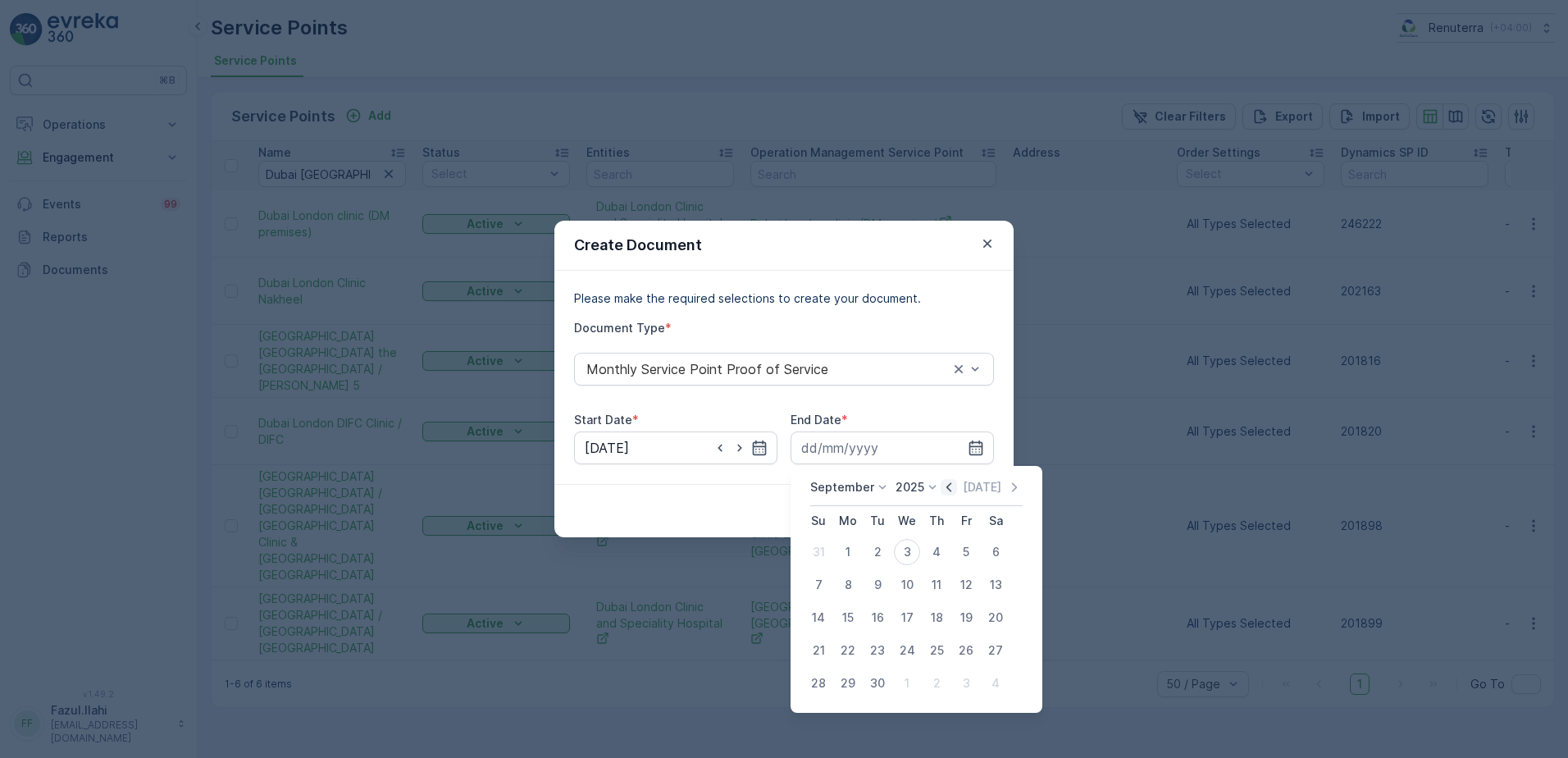
click at [948, 484] on icon "button" at bounding box center [948, 487] width 5 height 9
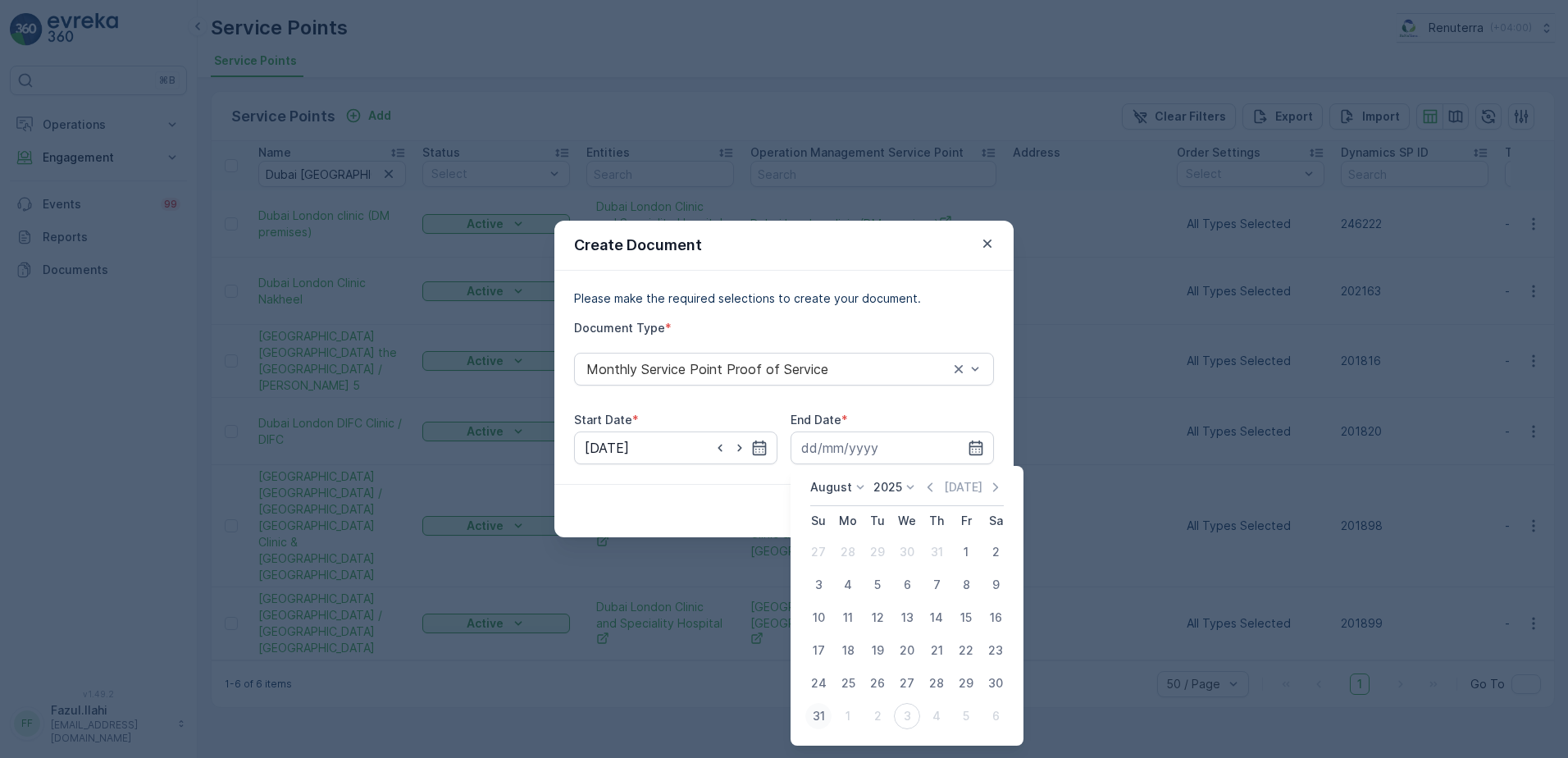
click at [825, 715] on div "31" at bounding box center [818, 716] width 27 height 27
type input "31.08.2025"
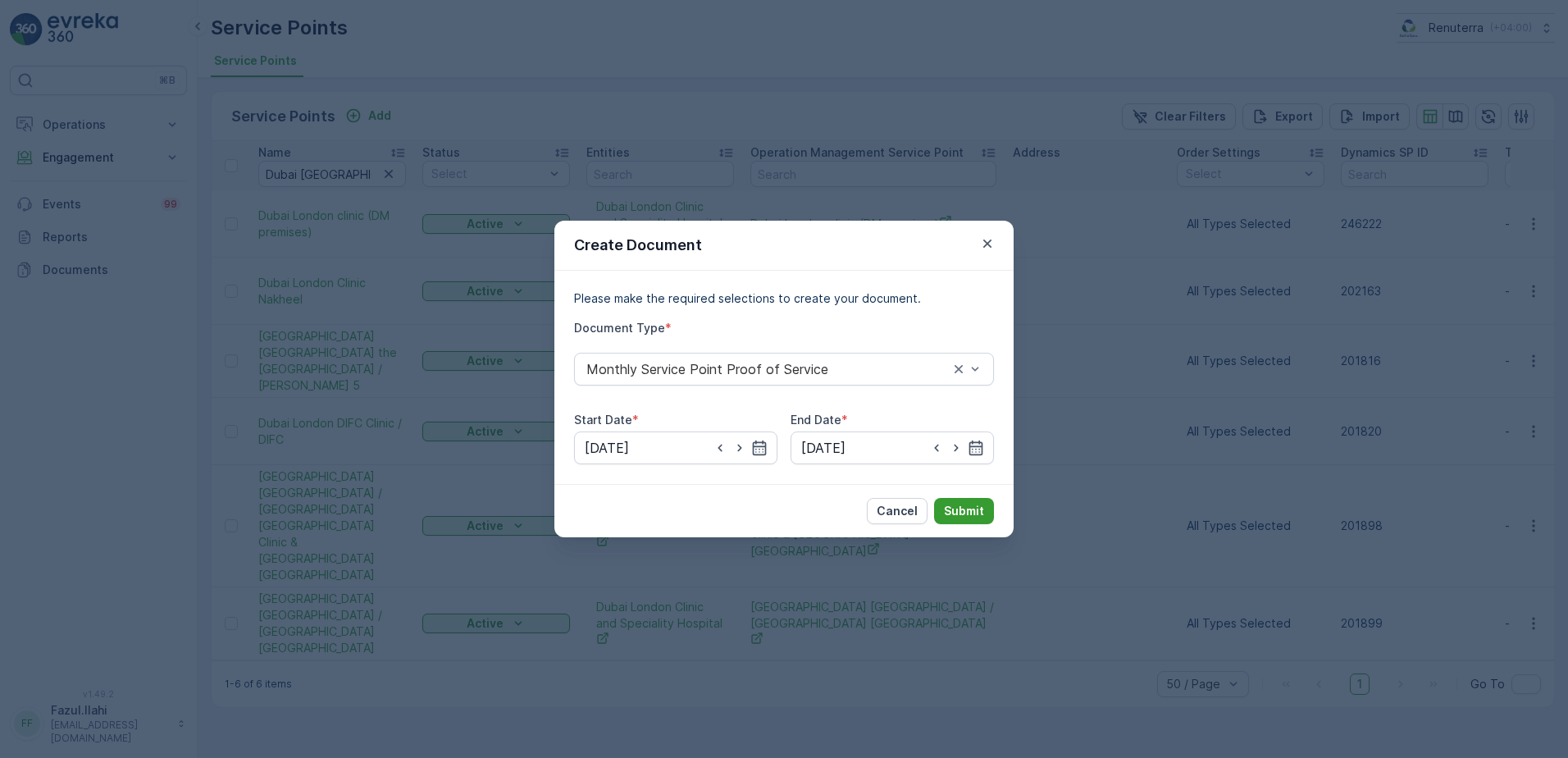
click at [959, 509] on p "Submit" at bounding box center [964, 511] width 40 height 16
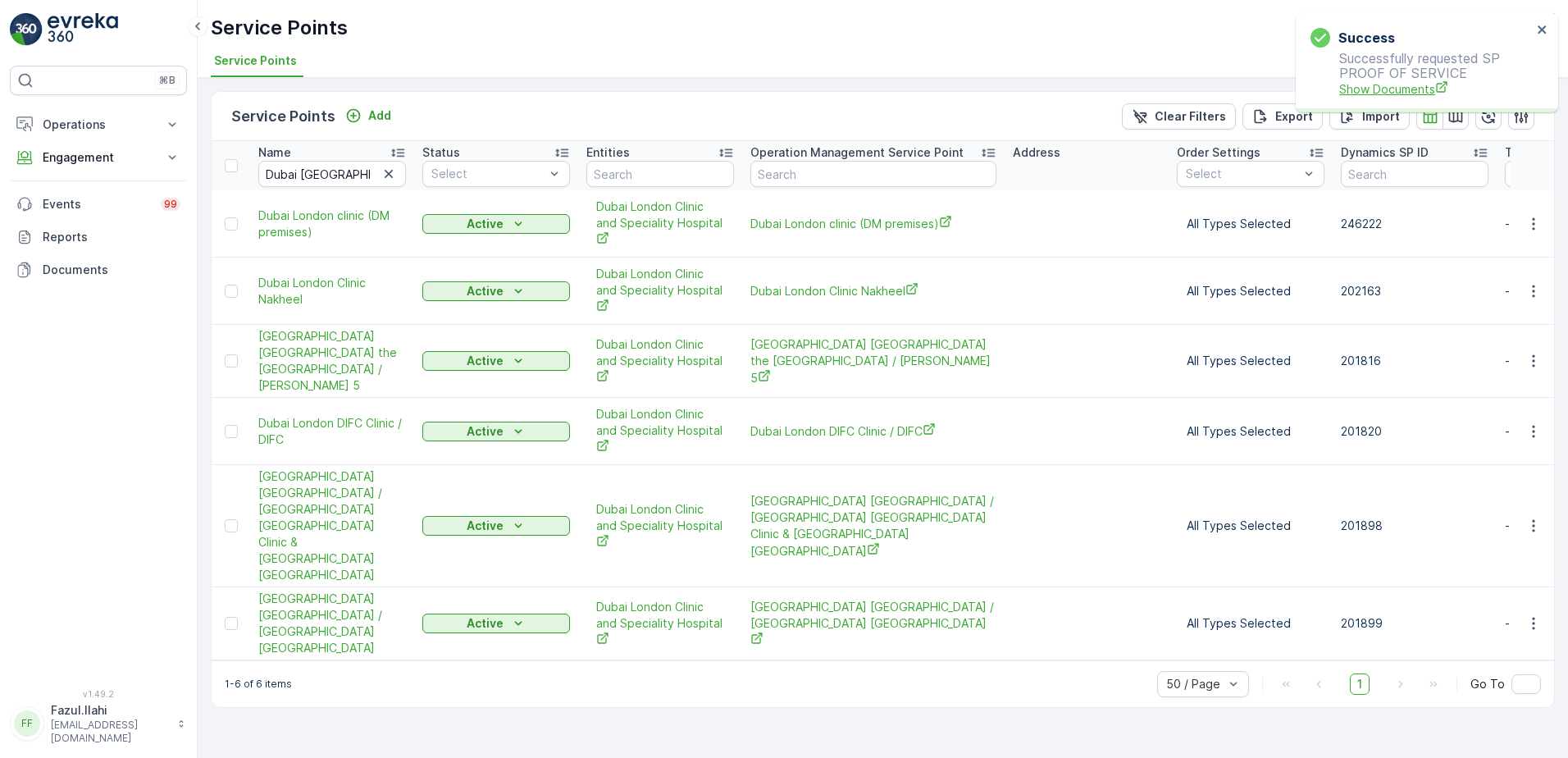
click at [1425, 83] on span "Show Documents" at bounding box center [1436, 89] width 192 height 17
click at [1535, 520] on icon "button" at bounding box center [1533, 525] width 3 height 12
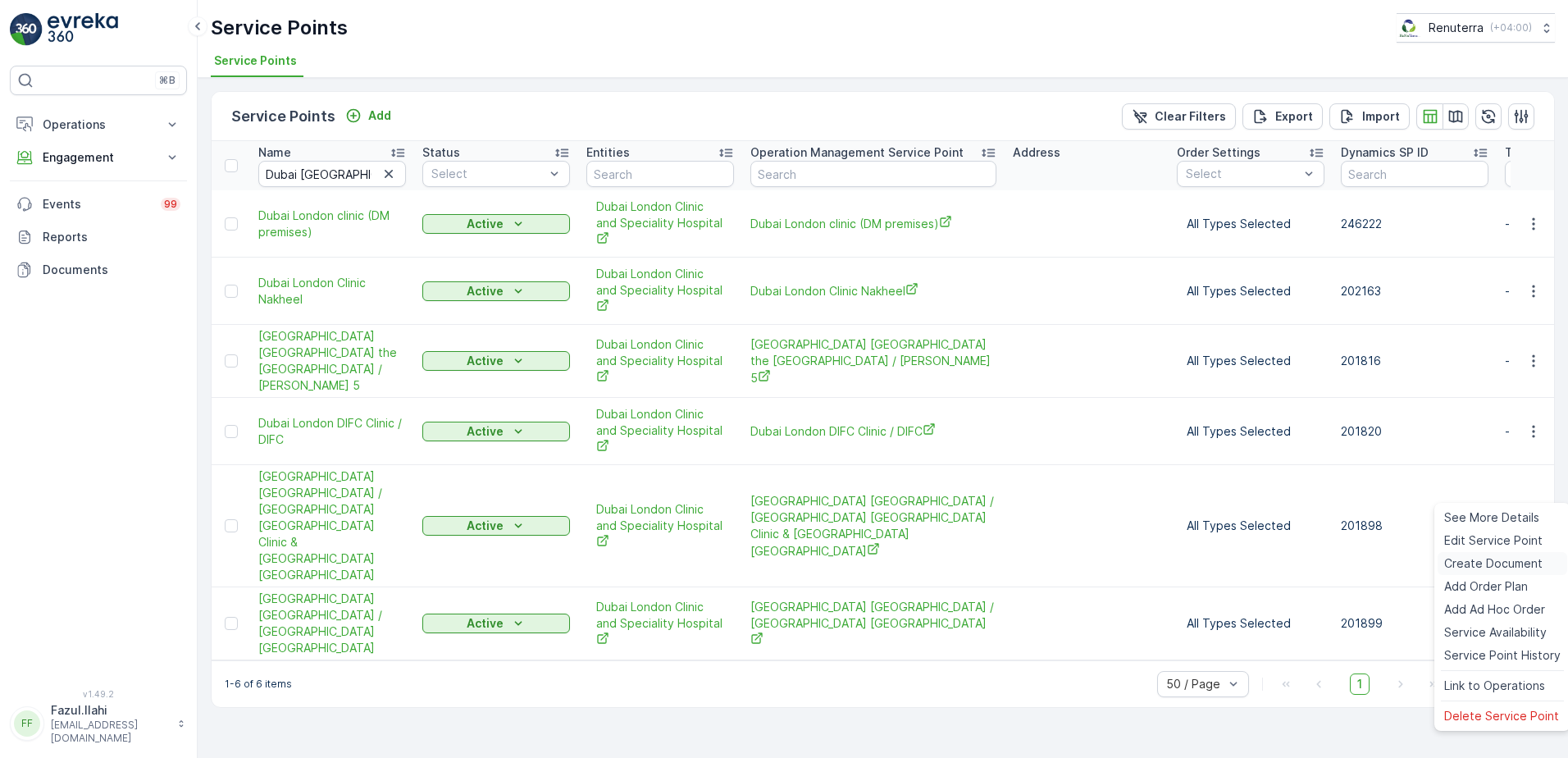
click at [1484, 559] on span "Create Document" at bounding box center [1493, 564] width 98 height 16
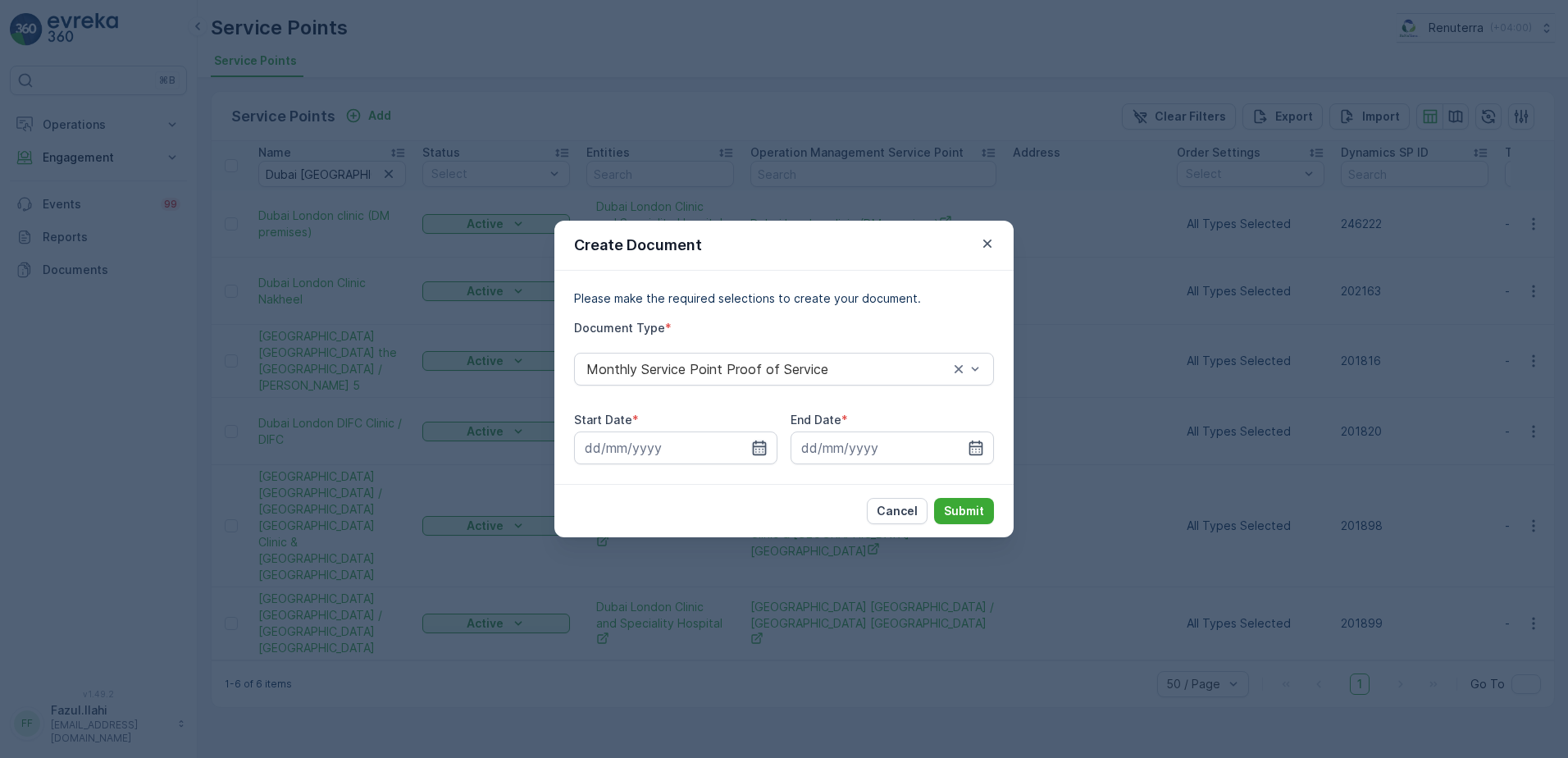
click at [756, 450] on icon "button" at bounding box center [760, 448] width 16 height 16
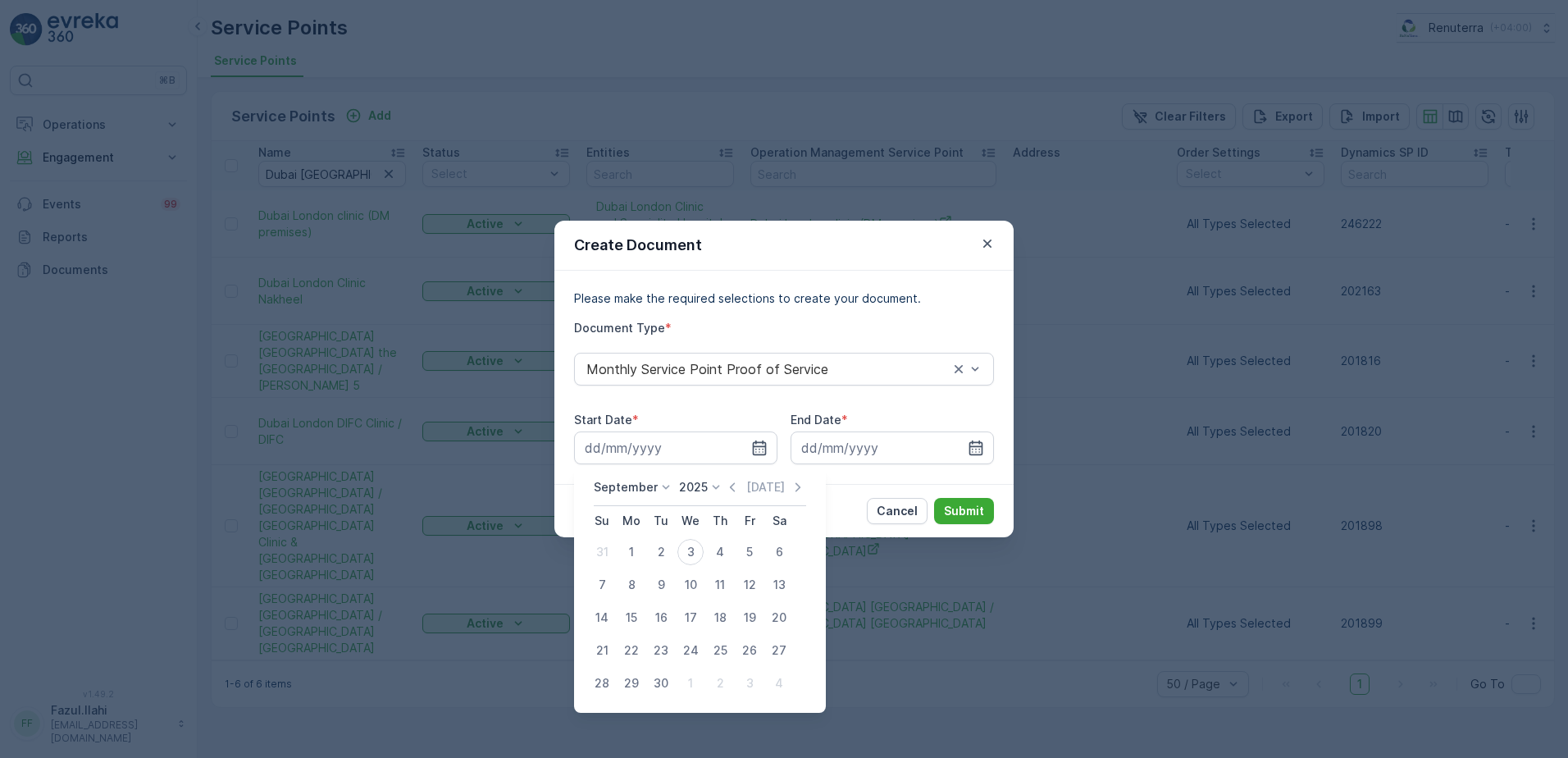
click at [720, 489] on icon at bounding box center [716, 488] width 16 height 16
click at [734, 489] on icon "button" at bounding box center [732, 488] width 16 height 16
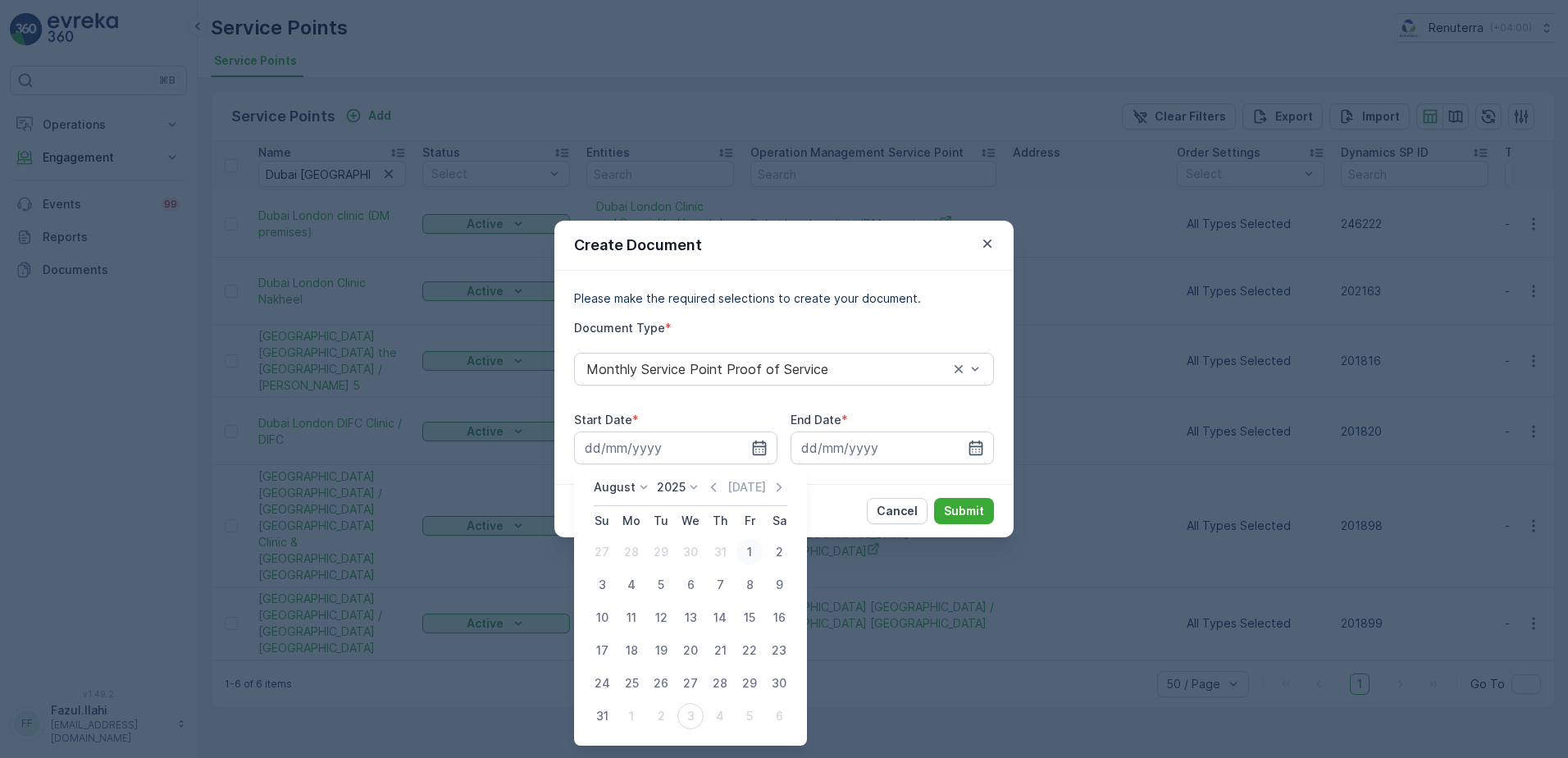
click at [747, 545] on div "1" at bounding box center [750, 552] width 27 height 27
type input "01.08.2025"
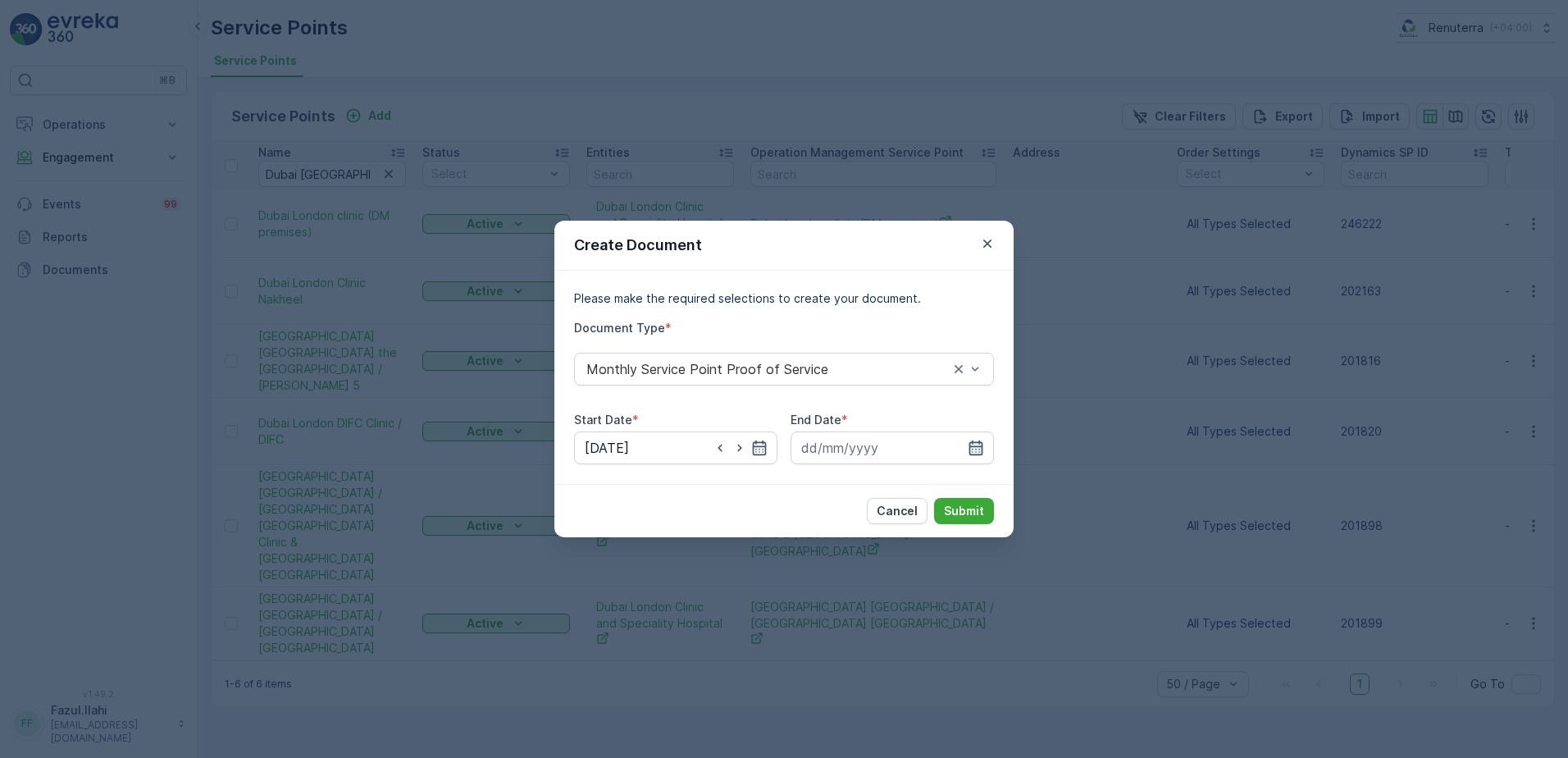
click at [981, 442] on icon "button" at bounding box center [976, 448] width 14 height 15
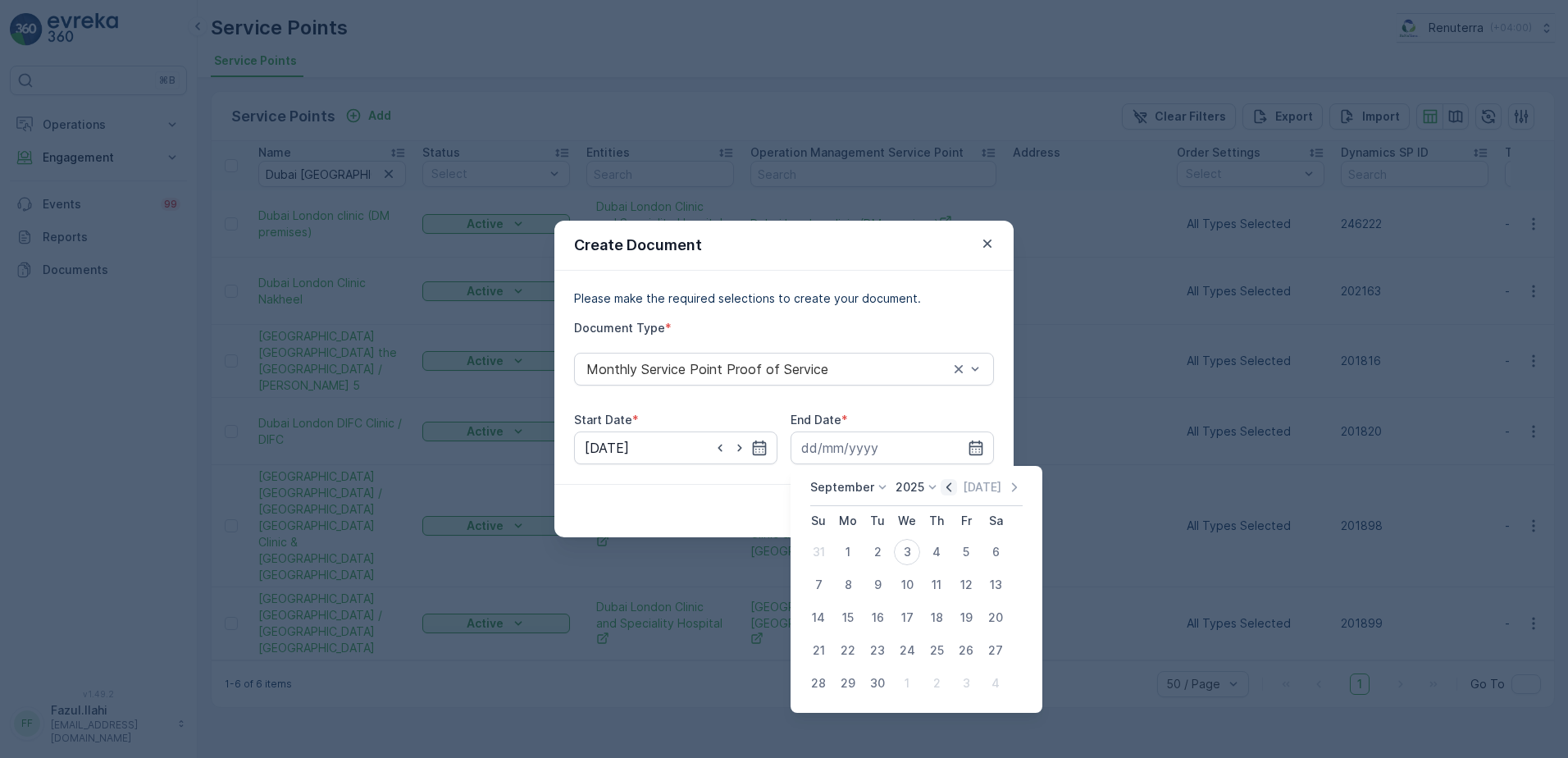
click at [943, 485] on icon "button" at bounding box center [949, 488] width 16 height 16
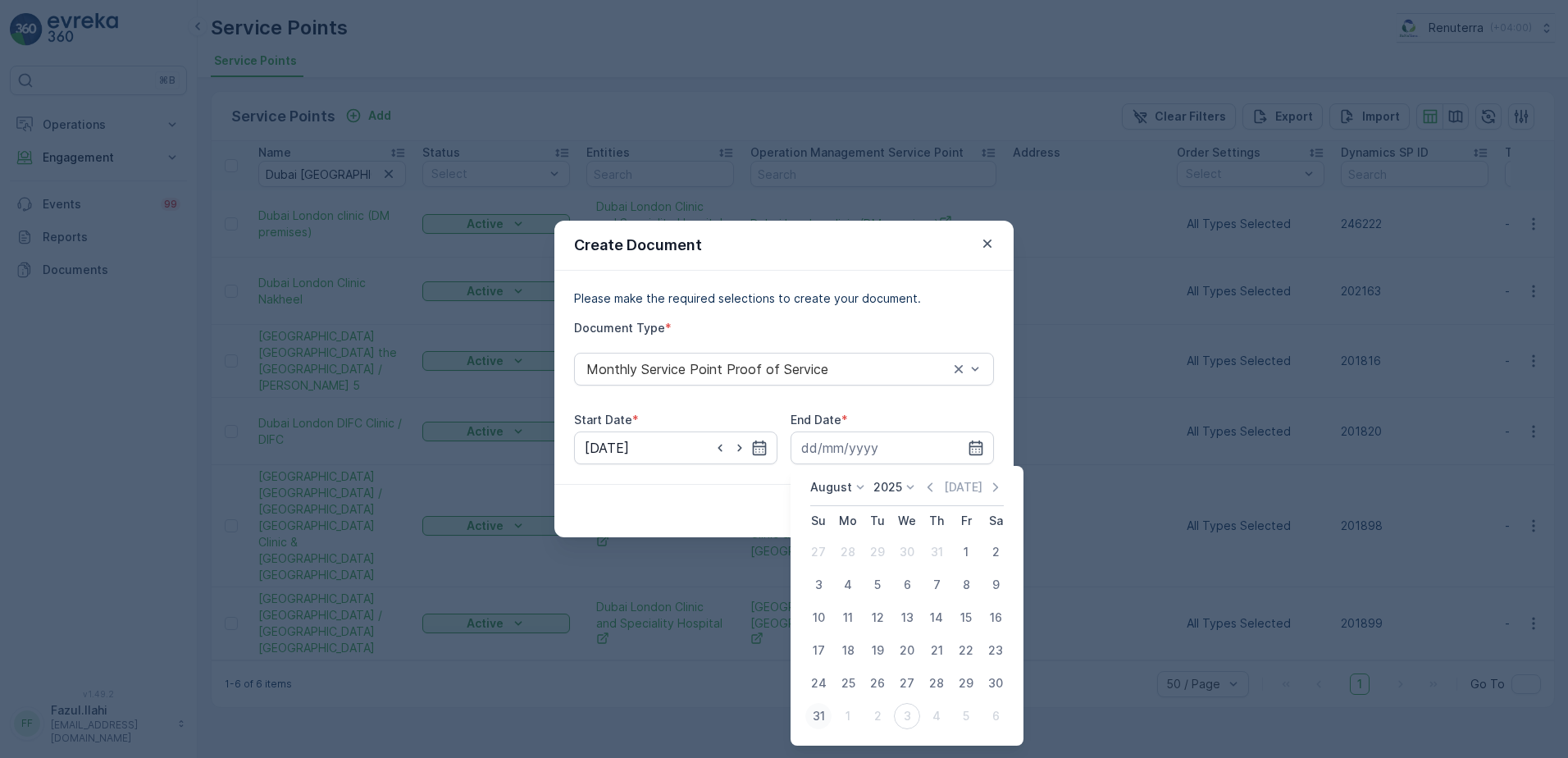
click at [820, 716] on div "31" at bounding box center [818, 716] width 27 height 27
type input "31.08.2025"
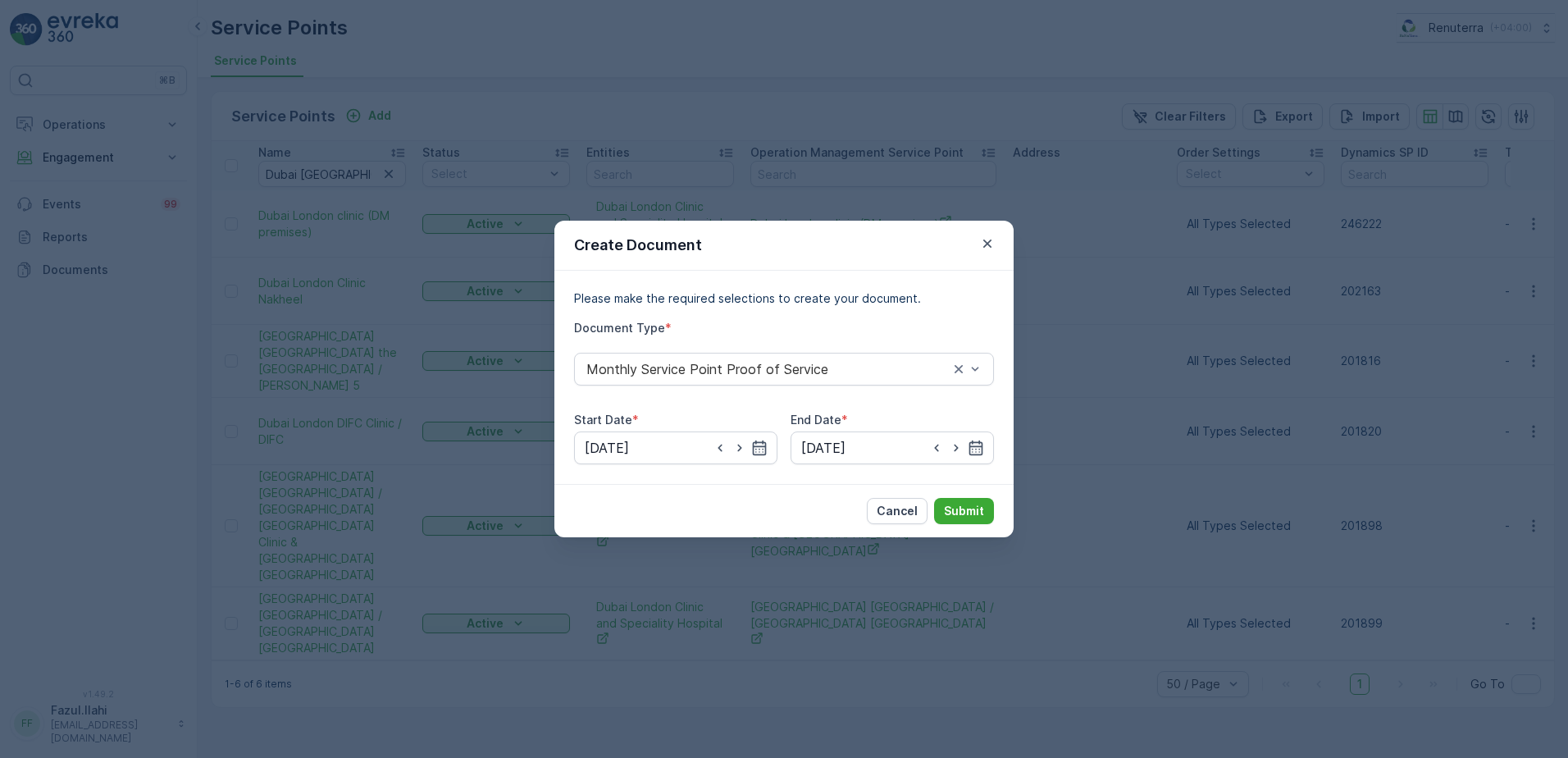
click at [983, 493] on div "Cancel Submit" at bounding box center [784, 511] width 459 height 53
click at [974, 510] on p "Submit" at bounding box center [964, 511] width 40 height 16
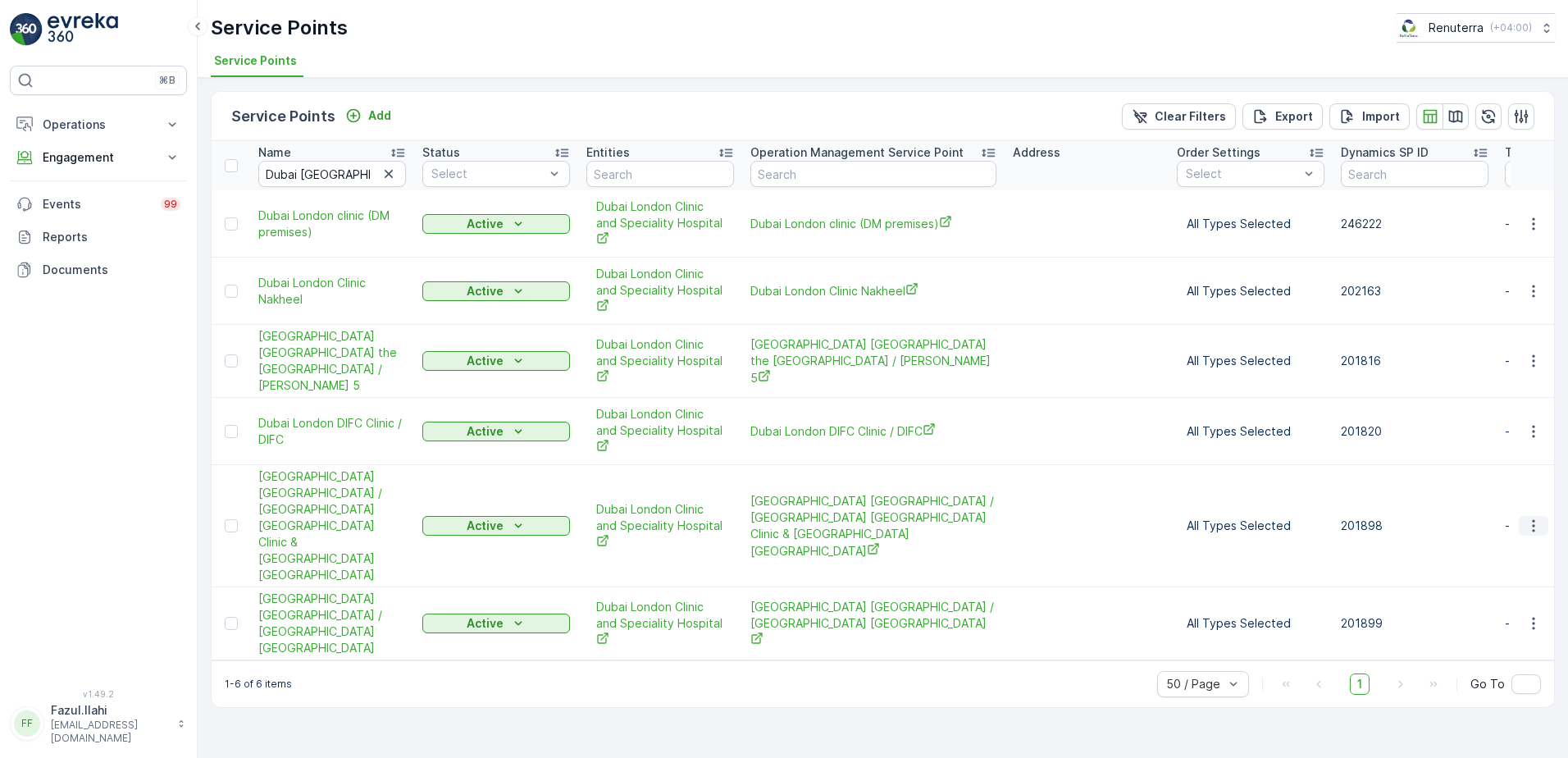
click at [1539, 518] on icon "button" at bounding box center [1534, 526] width 16 height 16
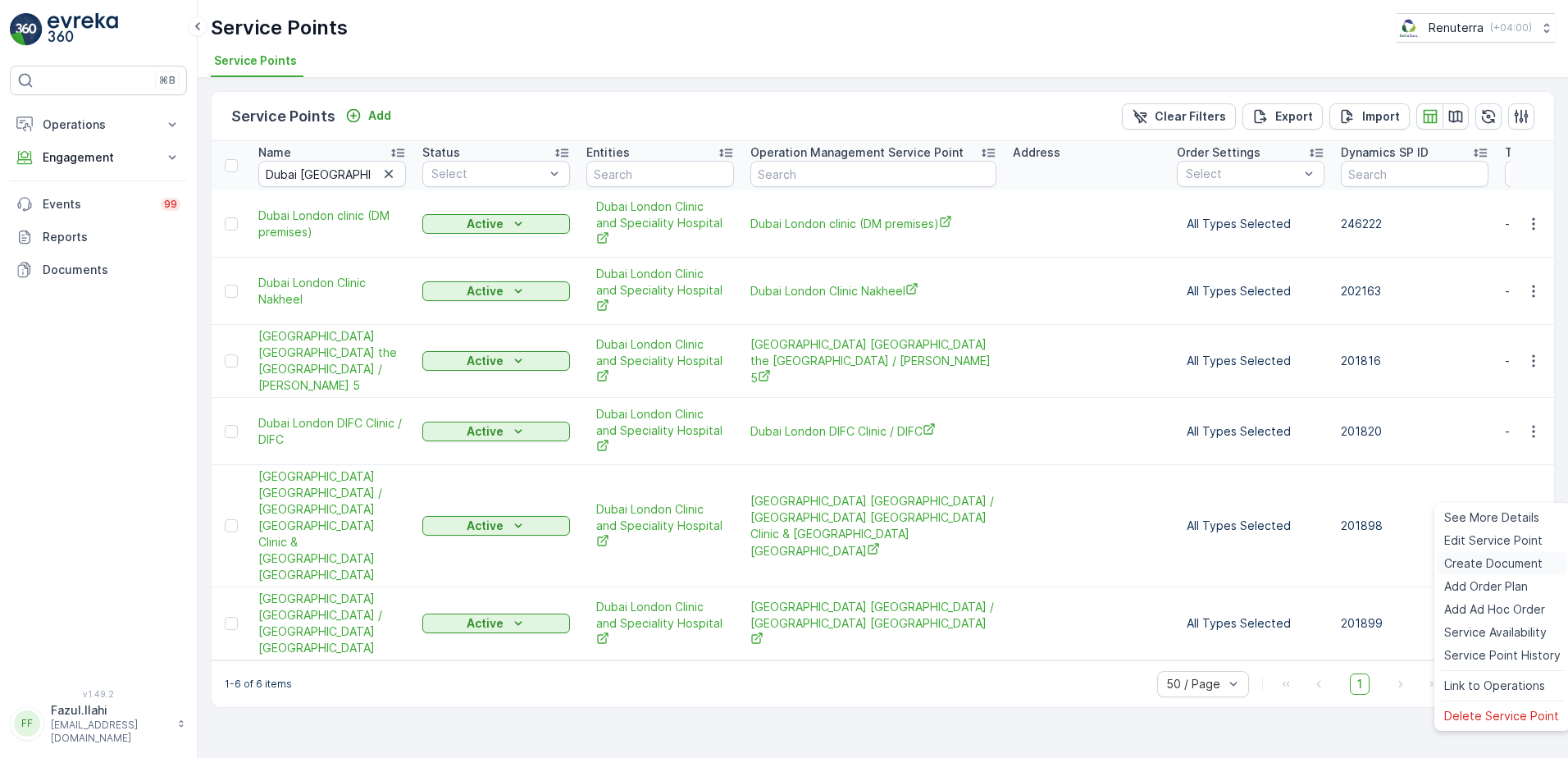
click at [1492, 568] on span "Create Document" at bounding box center [1493, 564] width 98 height 16
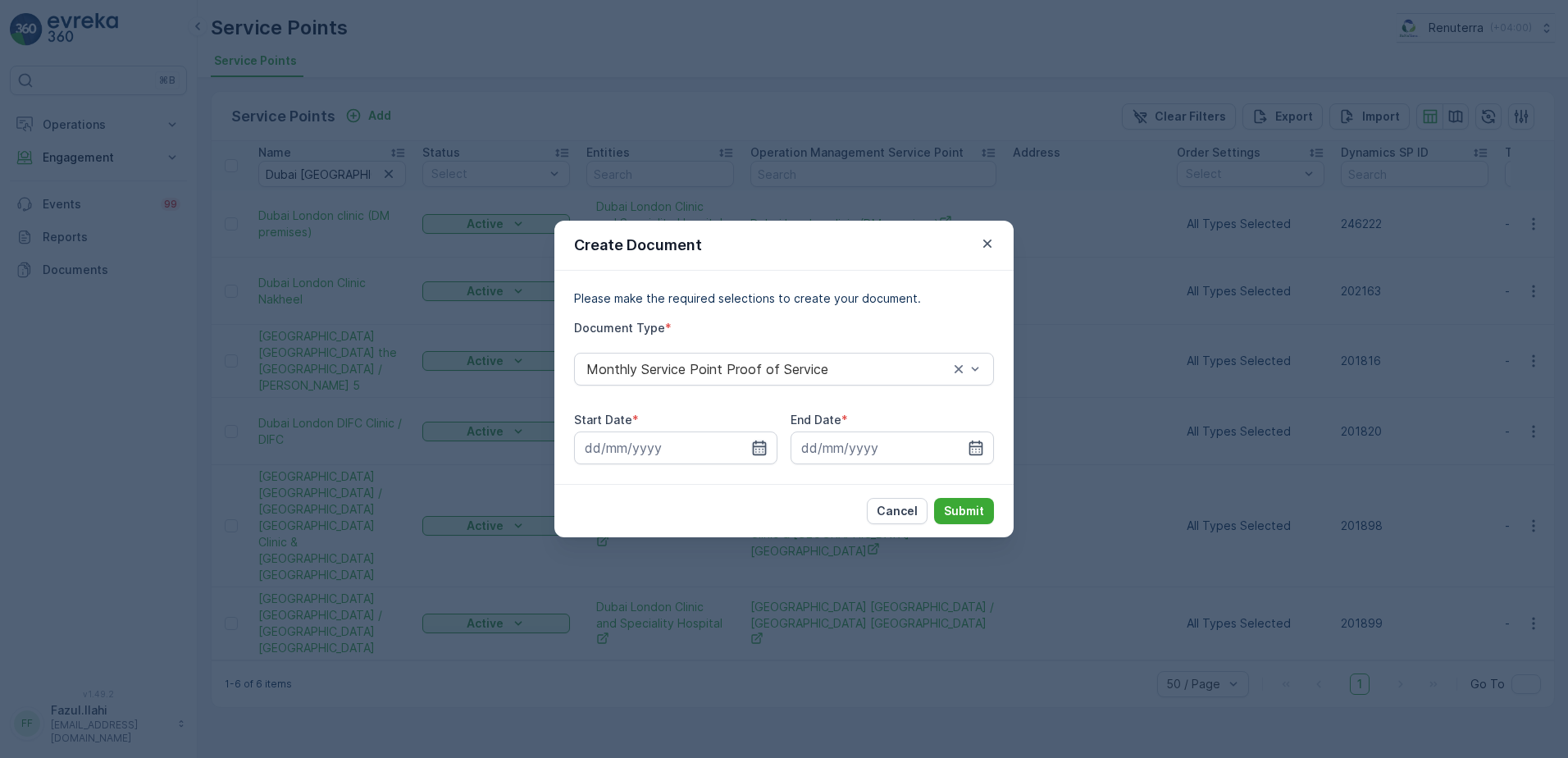
click at [760, 446] on icon "button" at bounding box center [760, 448] width 14 height 15
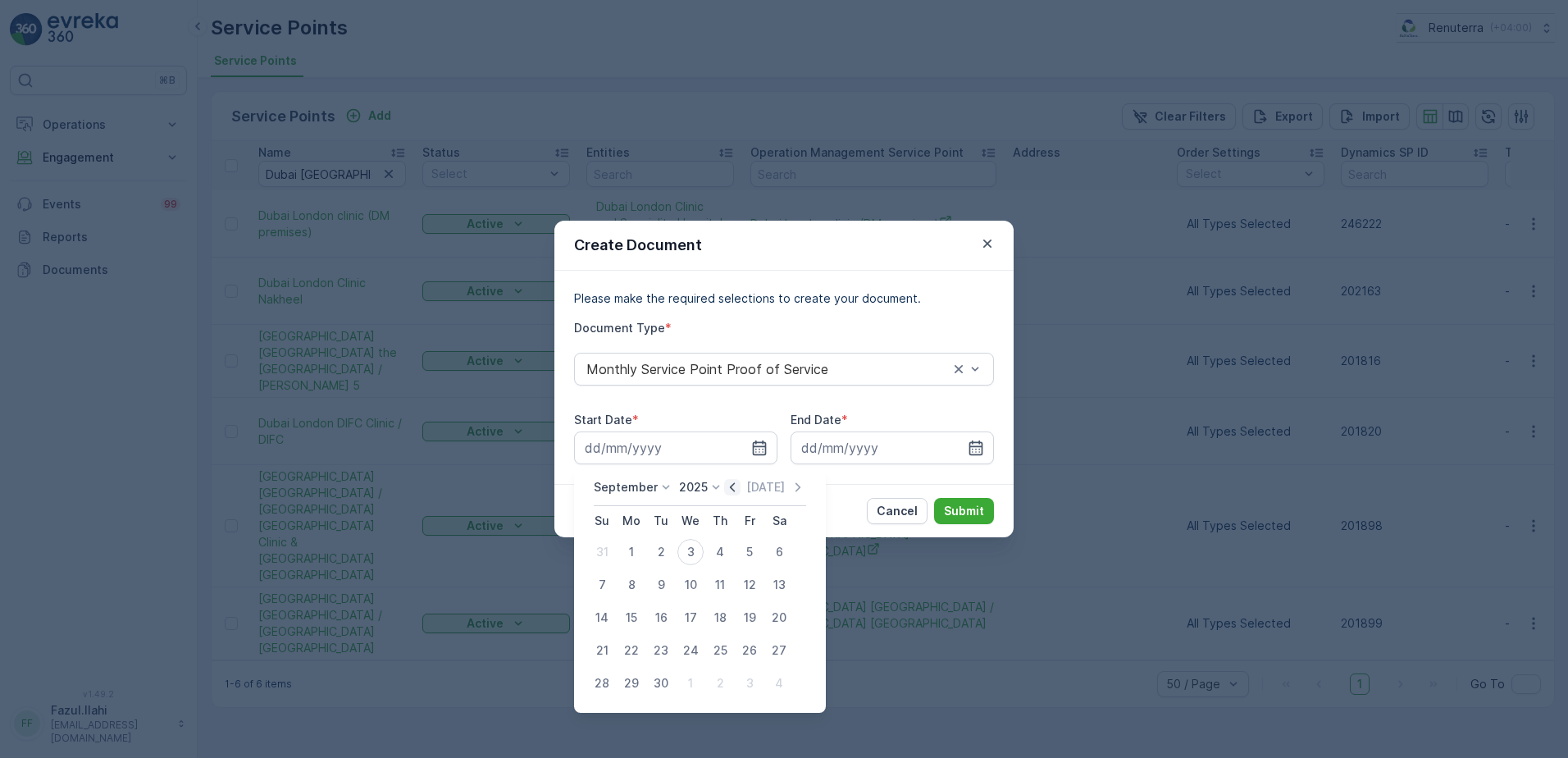
click at [731, 485] on icon "button" at bounding box center [732, 488] width 16 height 16
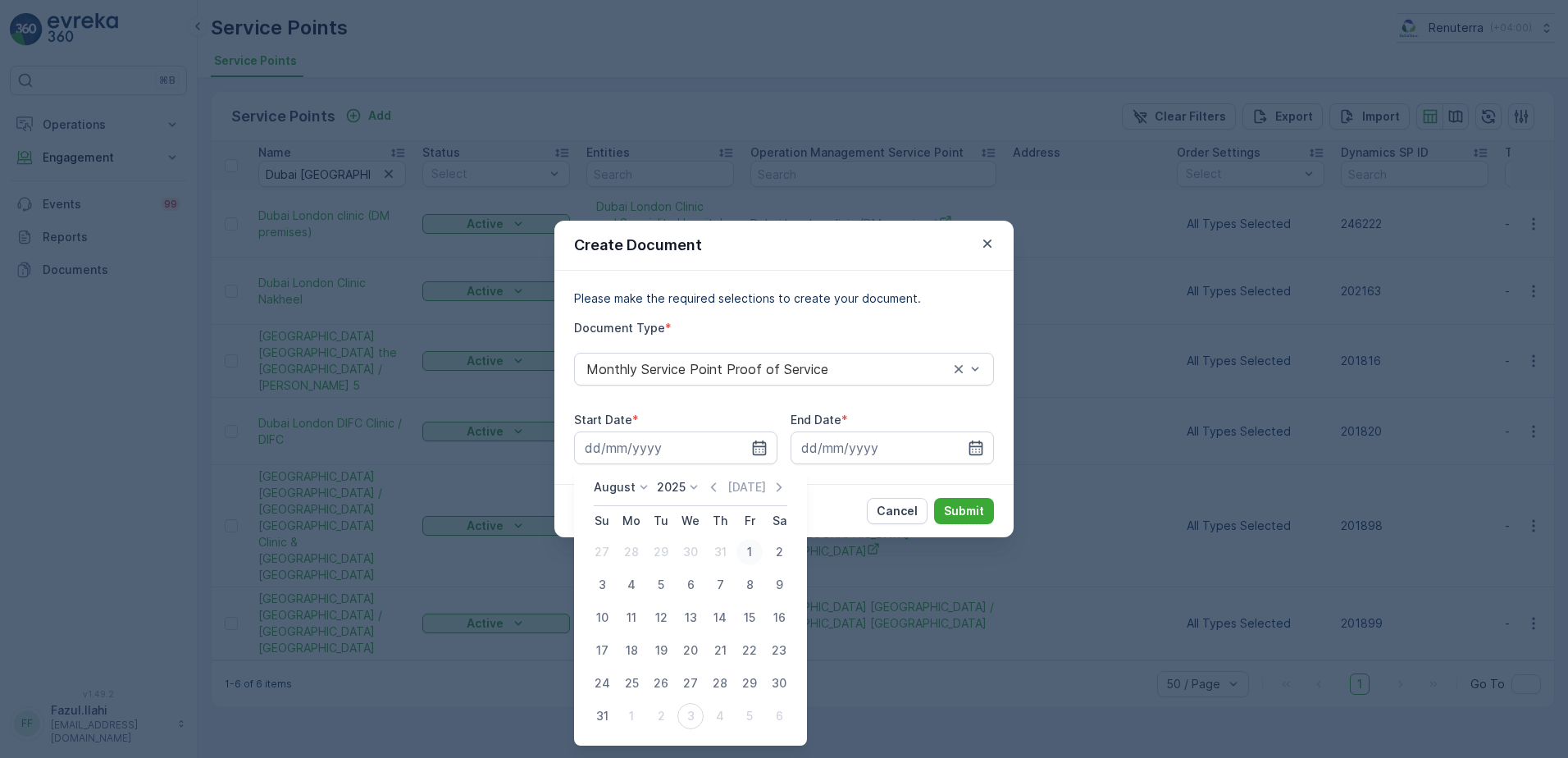
click at [750, 543] on div "1" at bounding box center [750, 552] width 27 height 27
type input "01.08.2025"
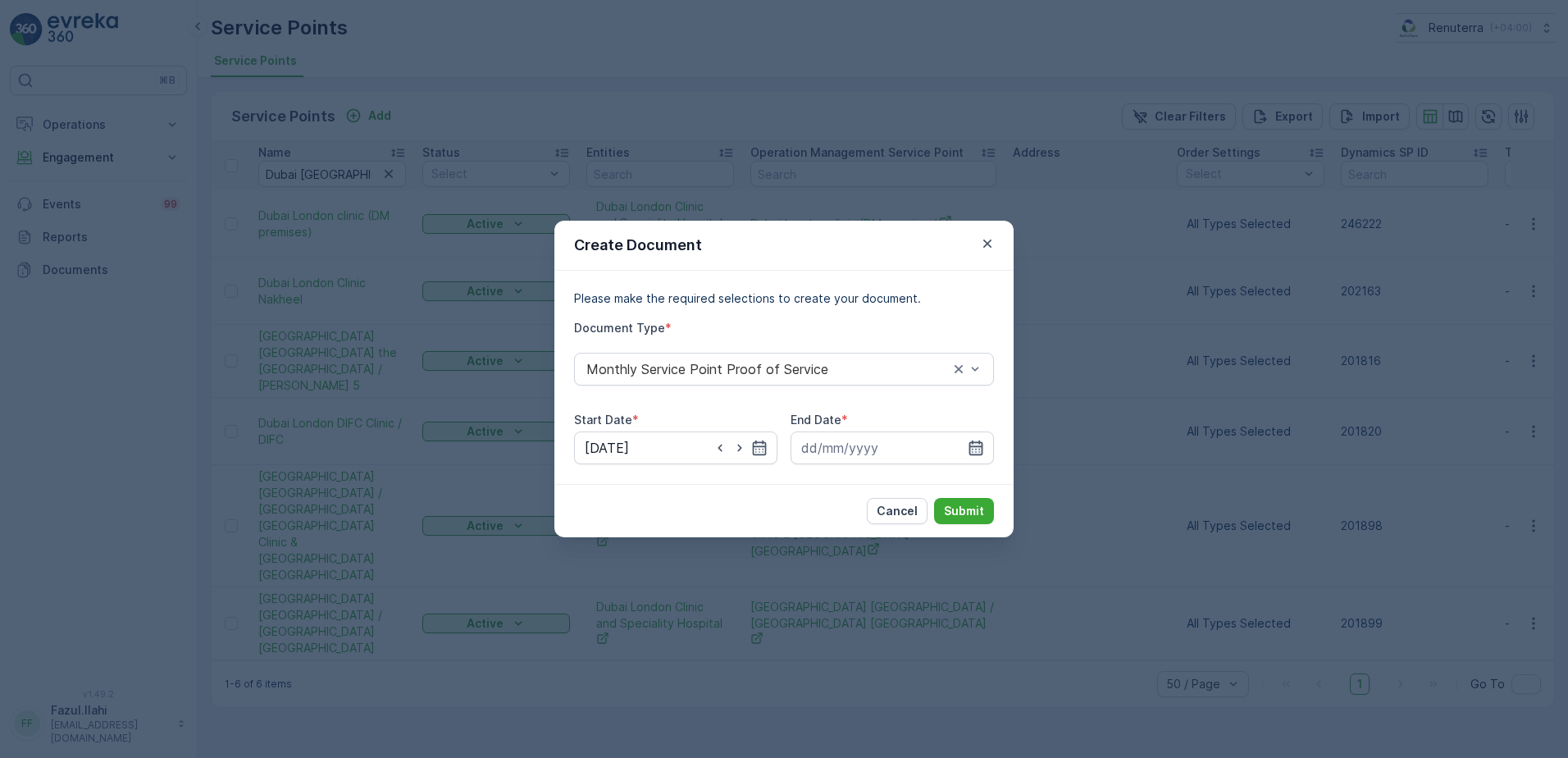
click at [978, 456] on icon "button" at bounding box center [976, 448] width 14 height 15
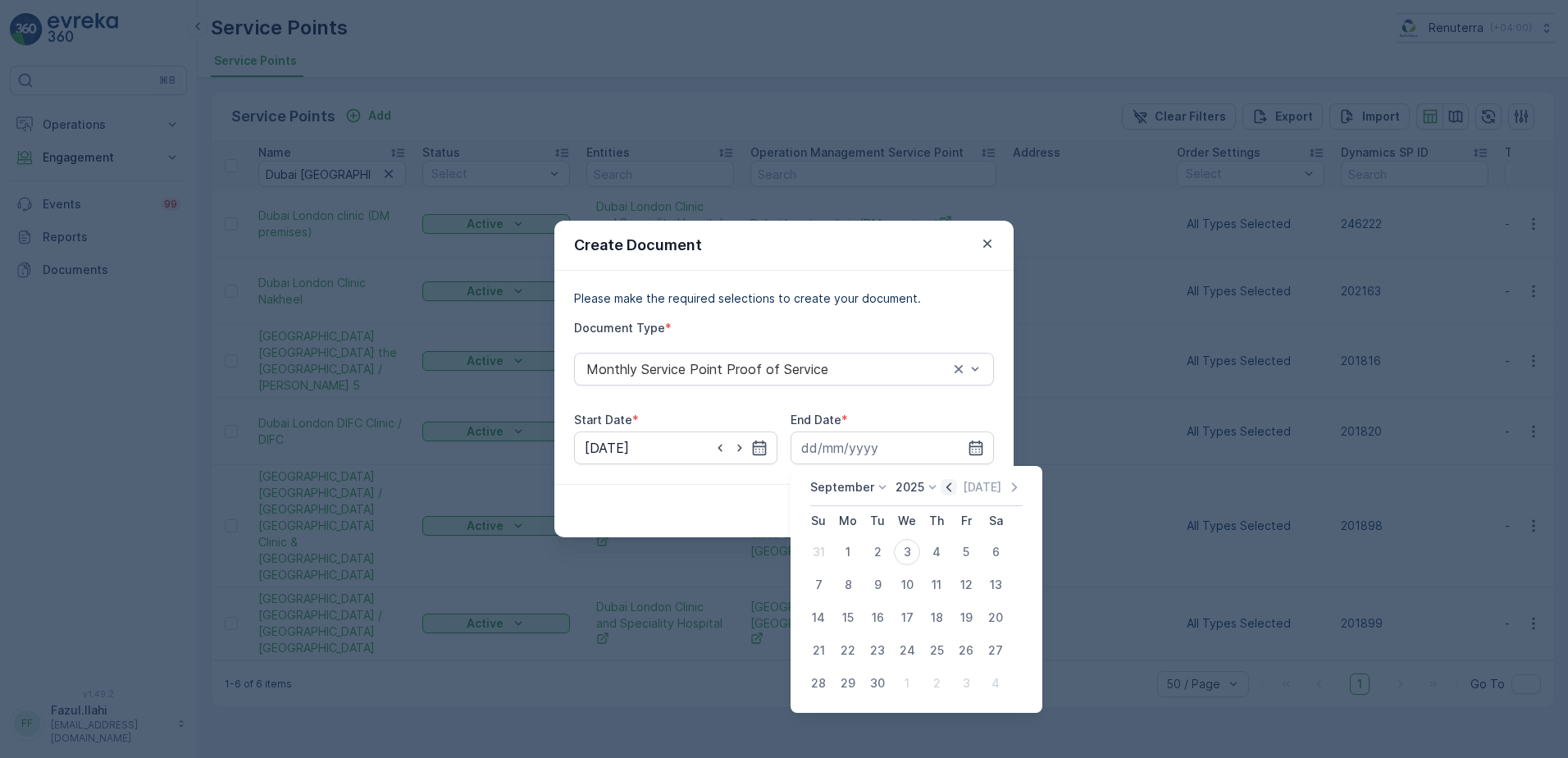
click at [949, 489] on icon "button" at bounding box center [949, 488] width 16 height 16
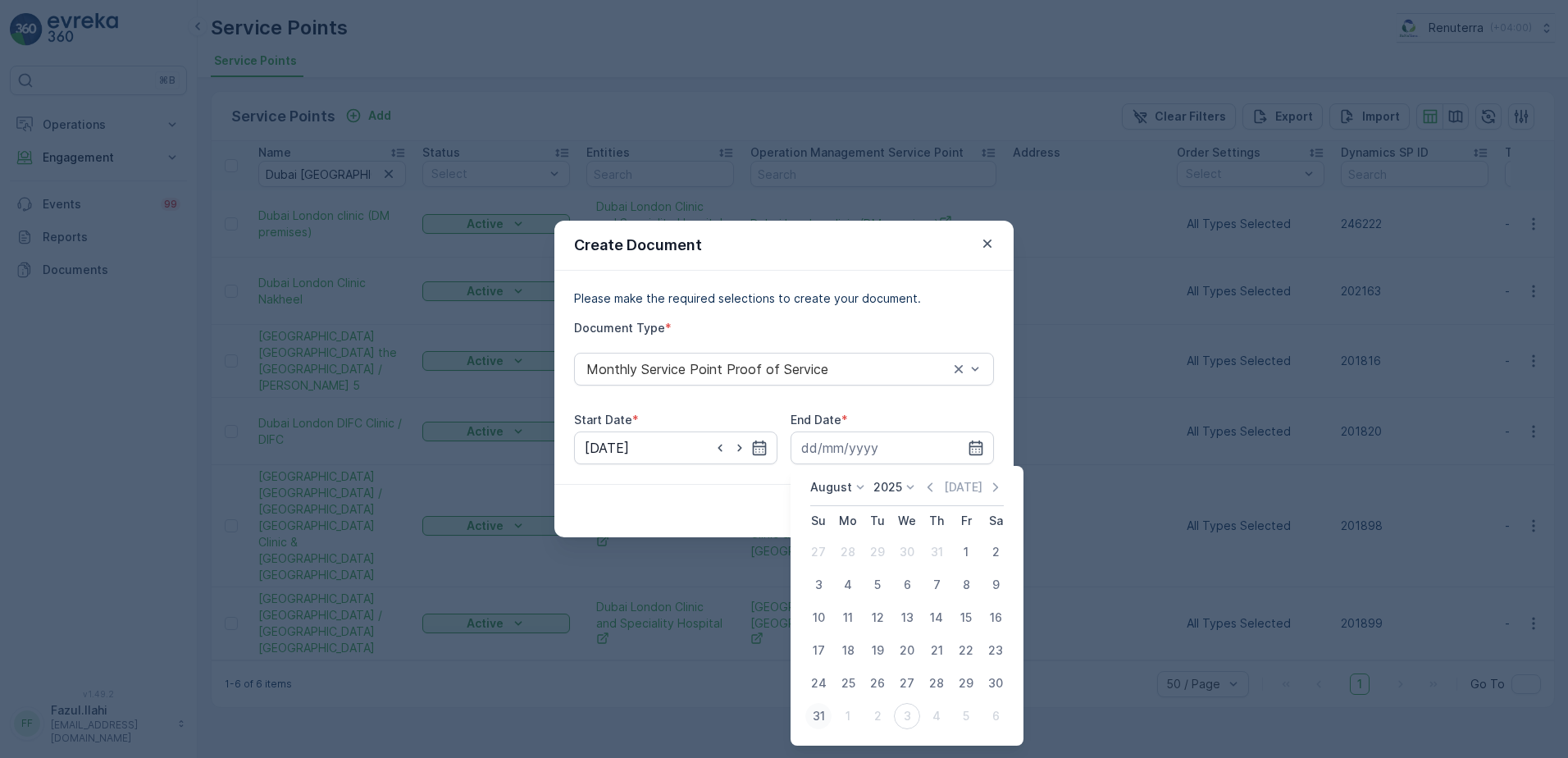
click at [819, 720] on div "31" at bounding box center [818, 716] width 27 height 27
type input "31.08.2025"
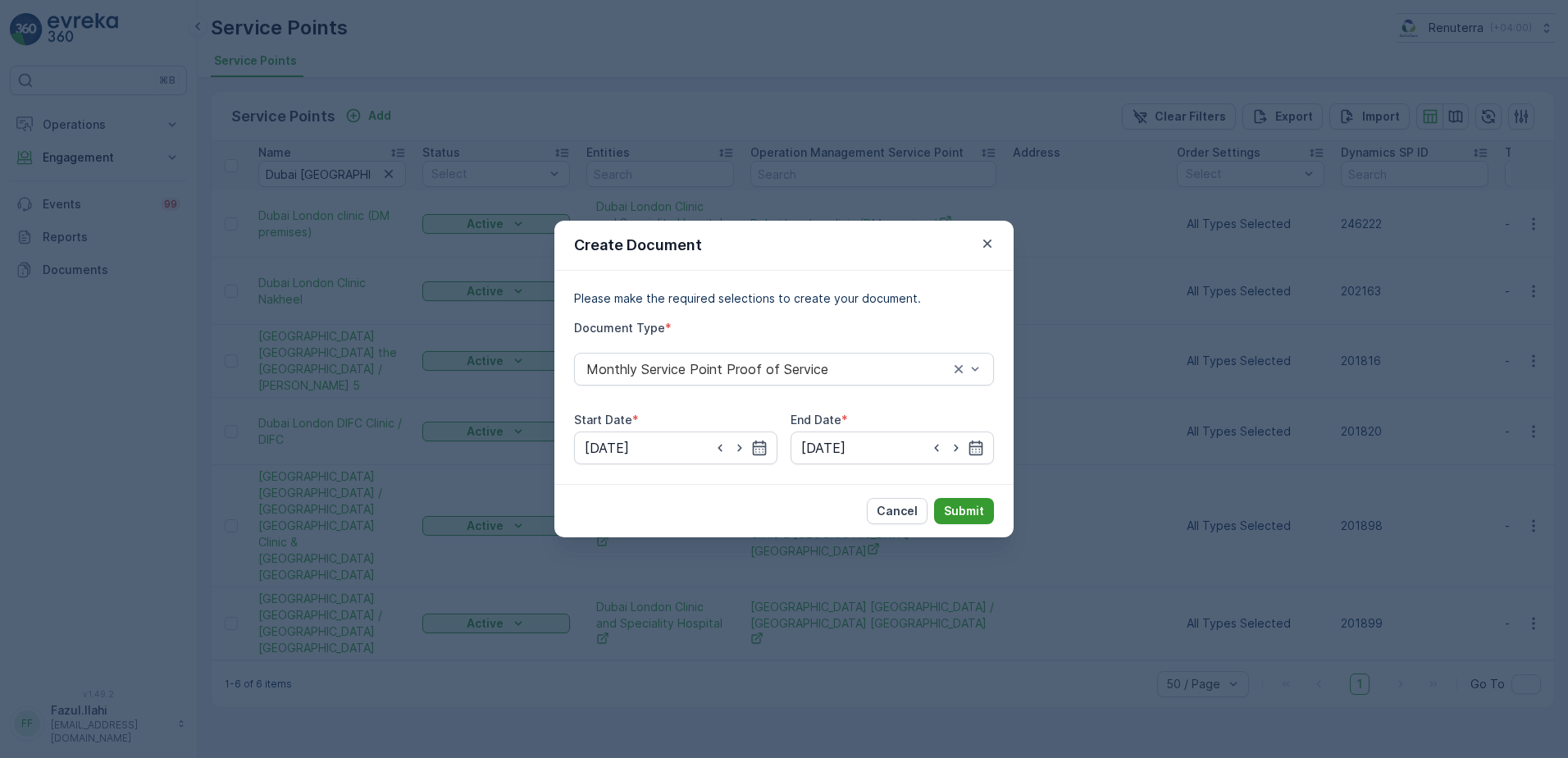
click at [967, 508] on p "Submit" at bounding box center [964, 511] width 40 height 16
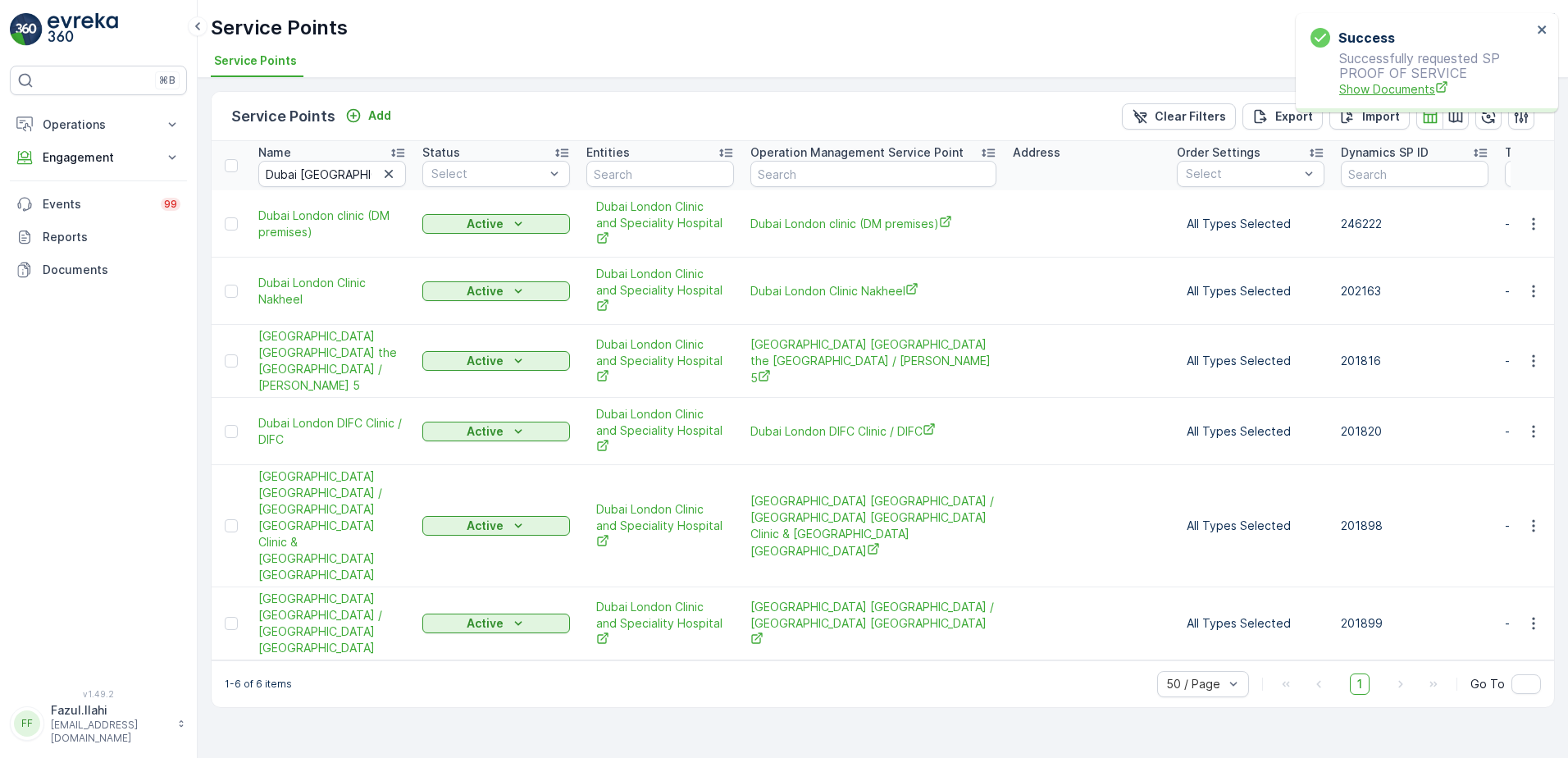
click at [1402, 82] on span "Show Documents" at bounding box center [1436, 89] width 192 height 17
click at [1536, 427] on icon "button" at bounding box center [1534, 432] width 16 height 16
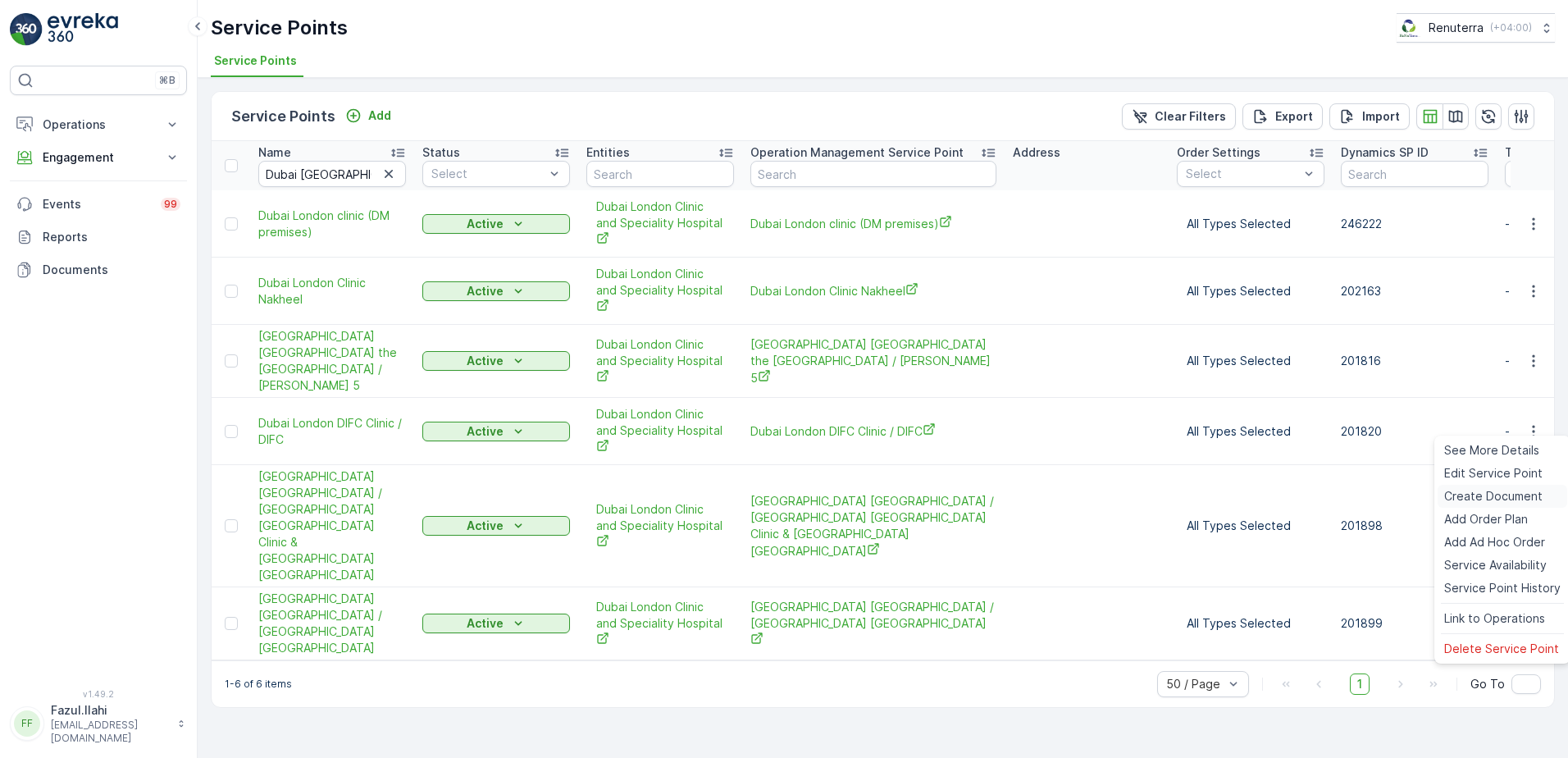
click at [1478, 494] on span "Create Document" at bounding box center [1493, 497] width 98 height 16
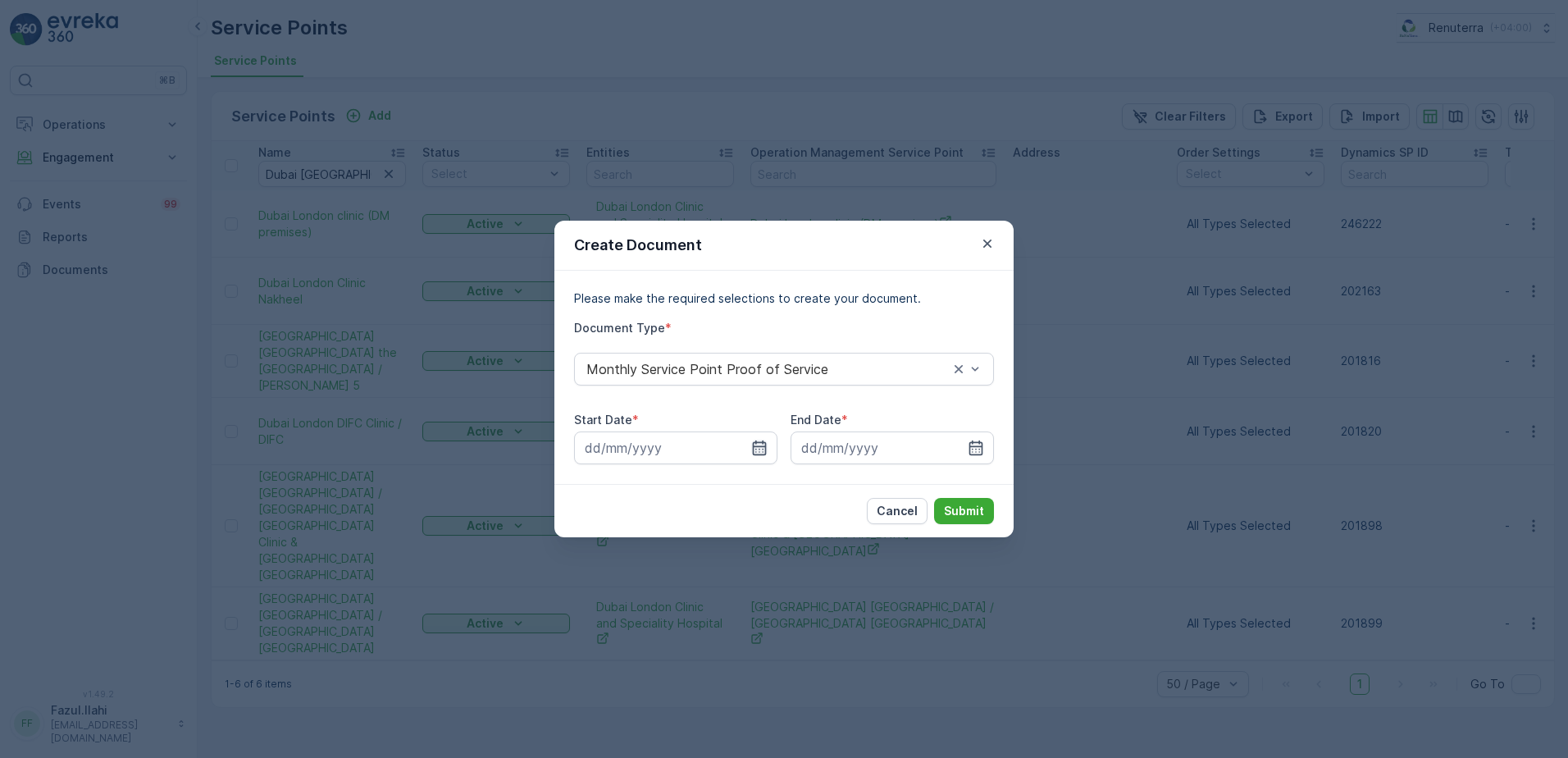
click at [762, 445] on div at bounding box center [676, 448] width 203 height 33
click at [758, 450] on icon "button" at bounding box center [760, 448] width 16 height 16
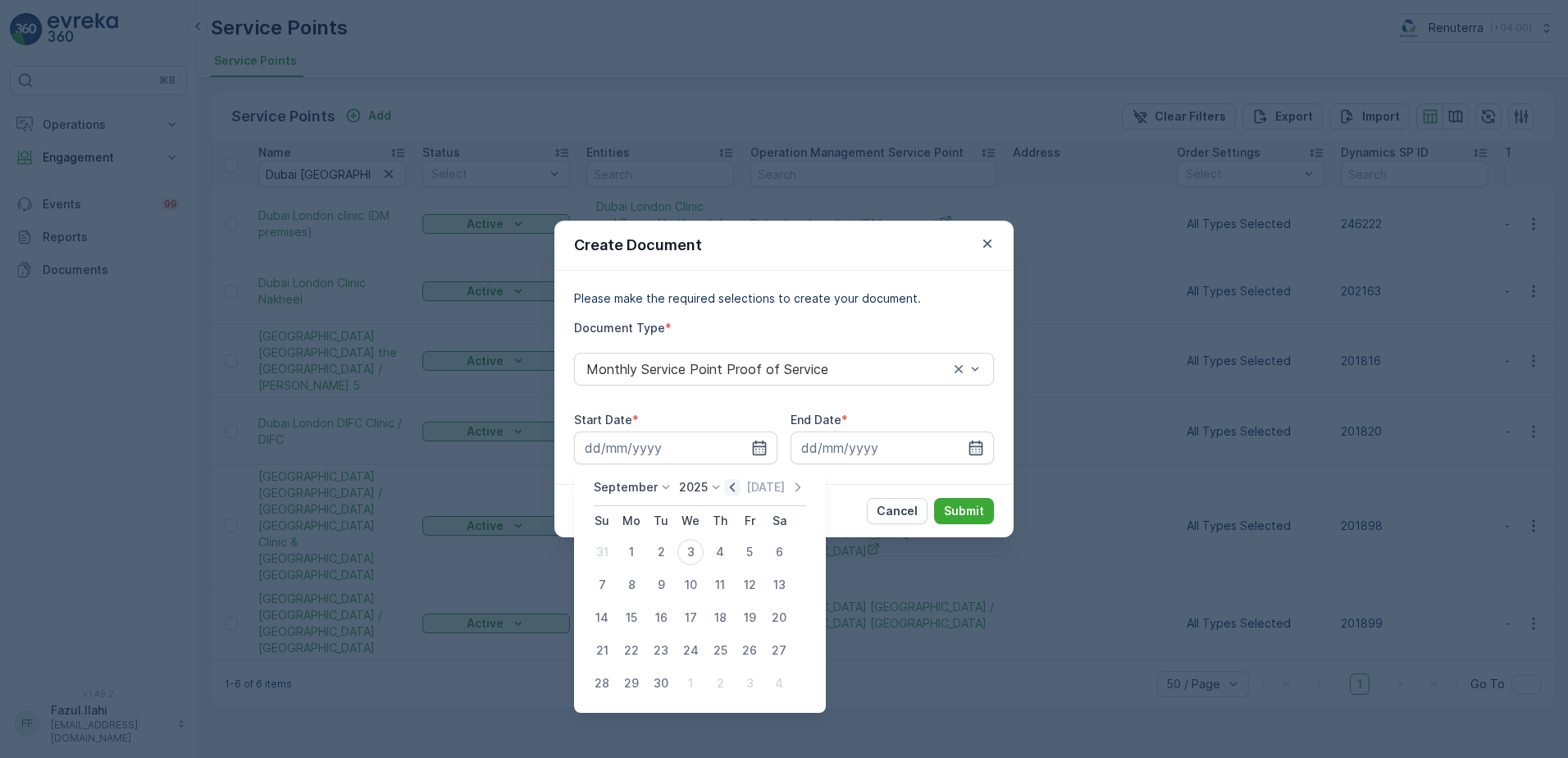
click at [724, 489] on icon "button" at bounding box center [732, 488] width 16 height 16
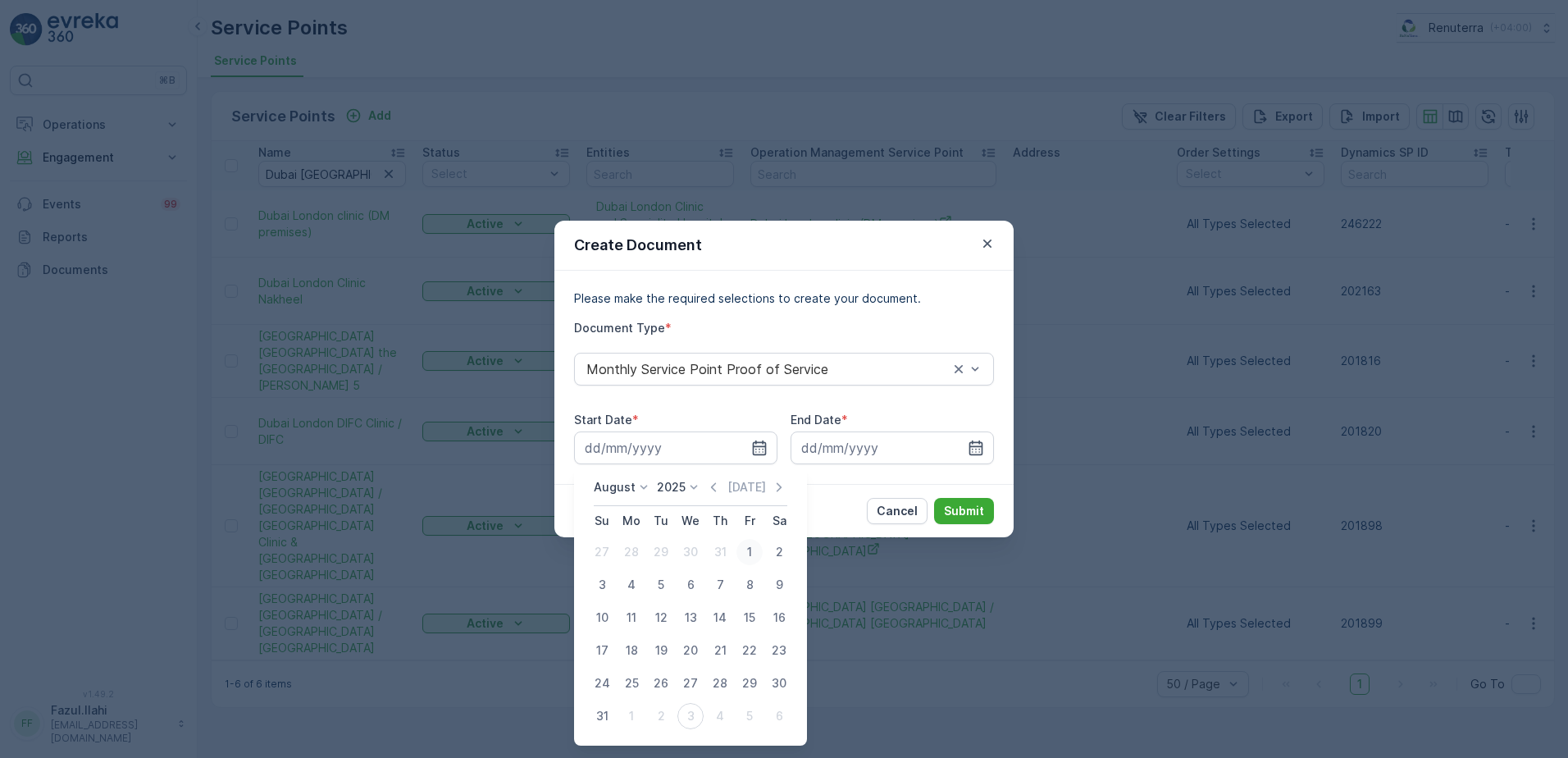
click at [747, 547] on div "1" at bounding box center [750, 552] width 27 height 27
type input "01.08.2025"
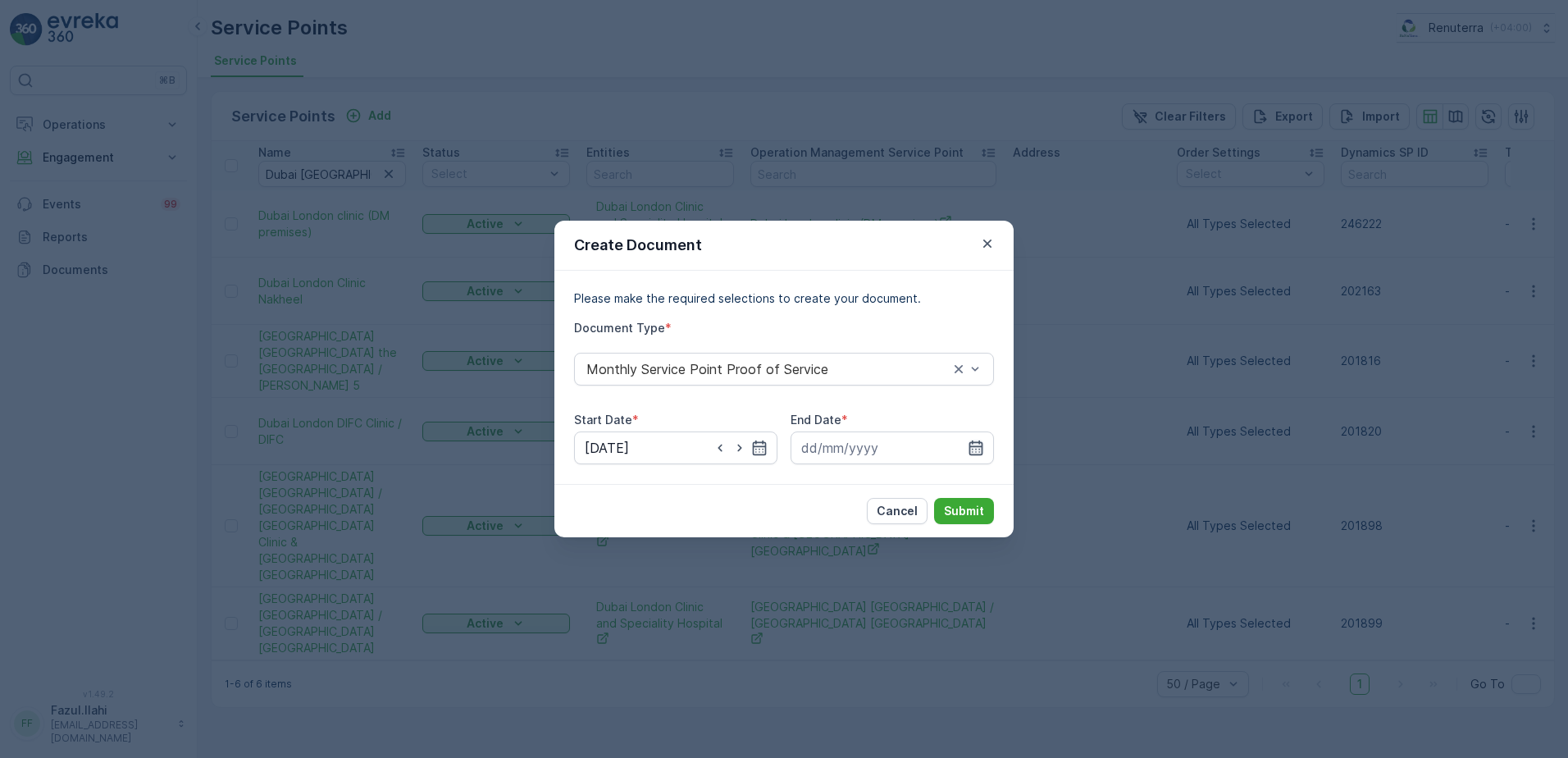
click at [980, 452] on icon "button" at bounding box center [976, 448] width 14 height 15
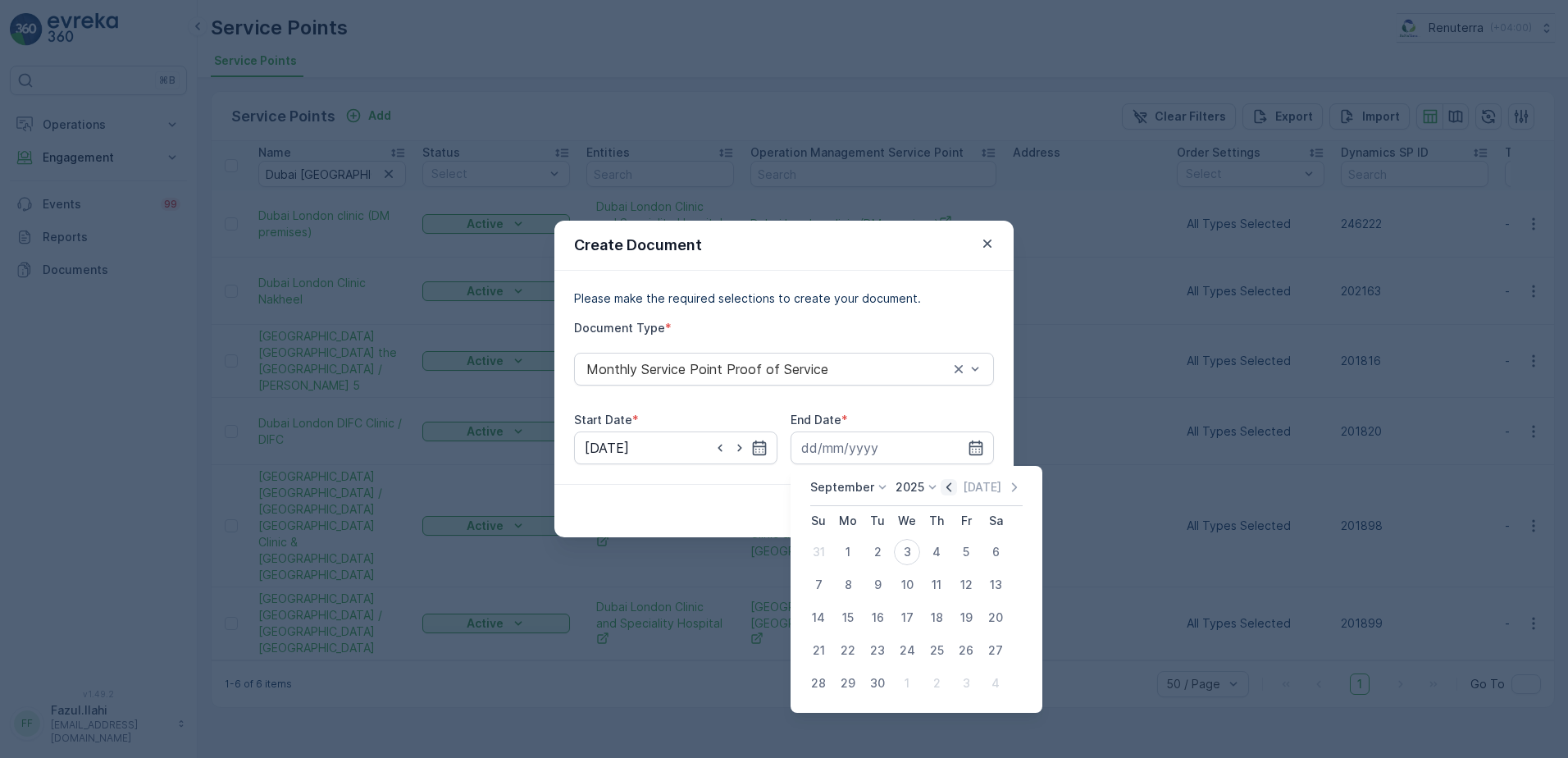
click at [950, 486] on icon "button" at bounding box center [949, 488] width 16 height 16
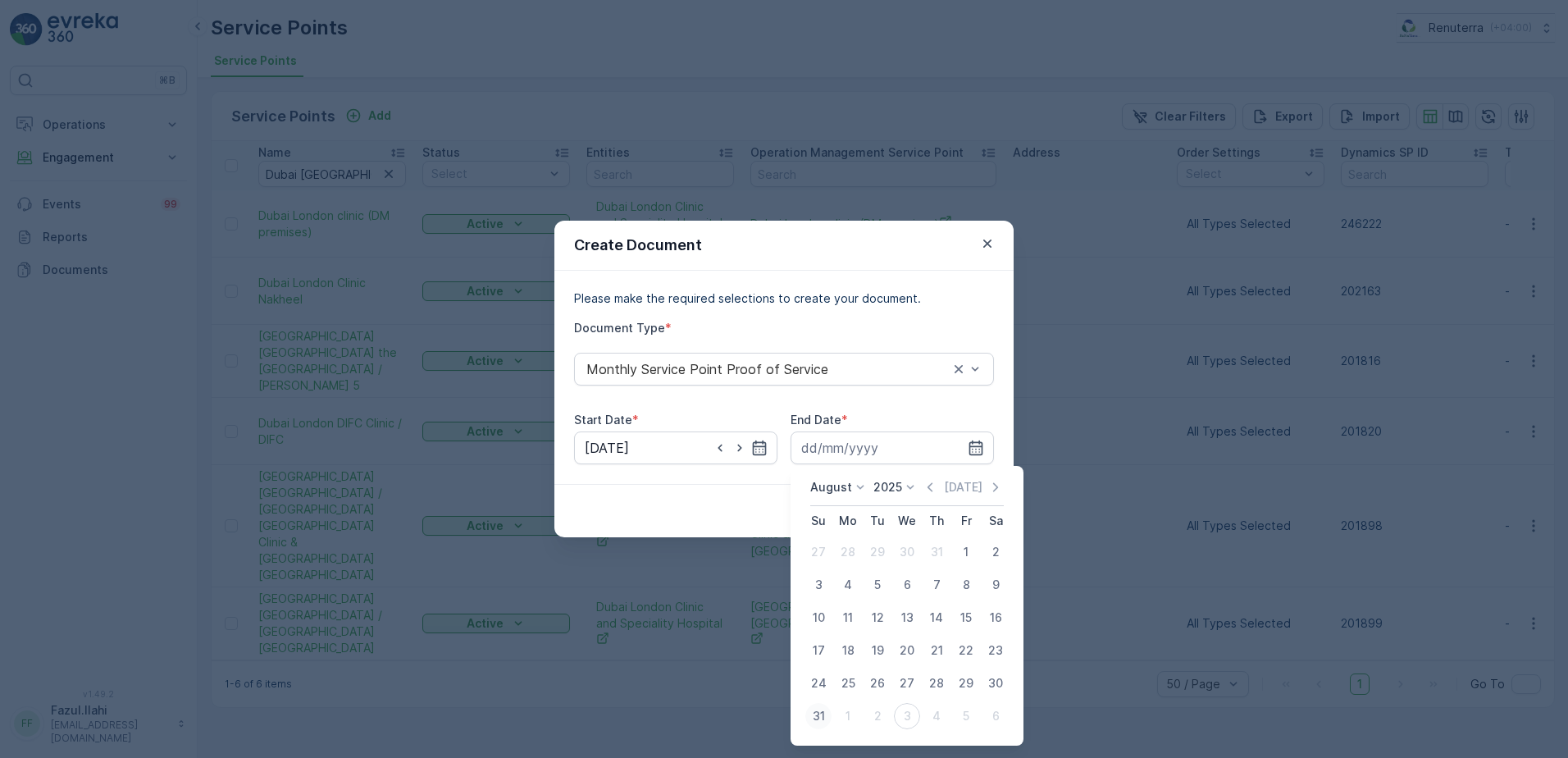
click at [810, 714] on div "31" at bounding box center [818, 716] width 27 height 27
type input "31.08.2025"
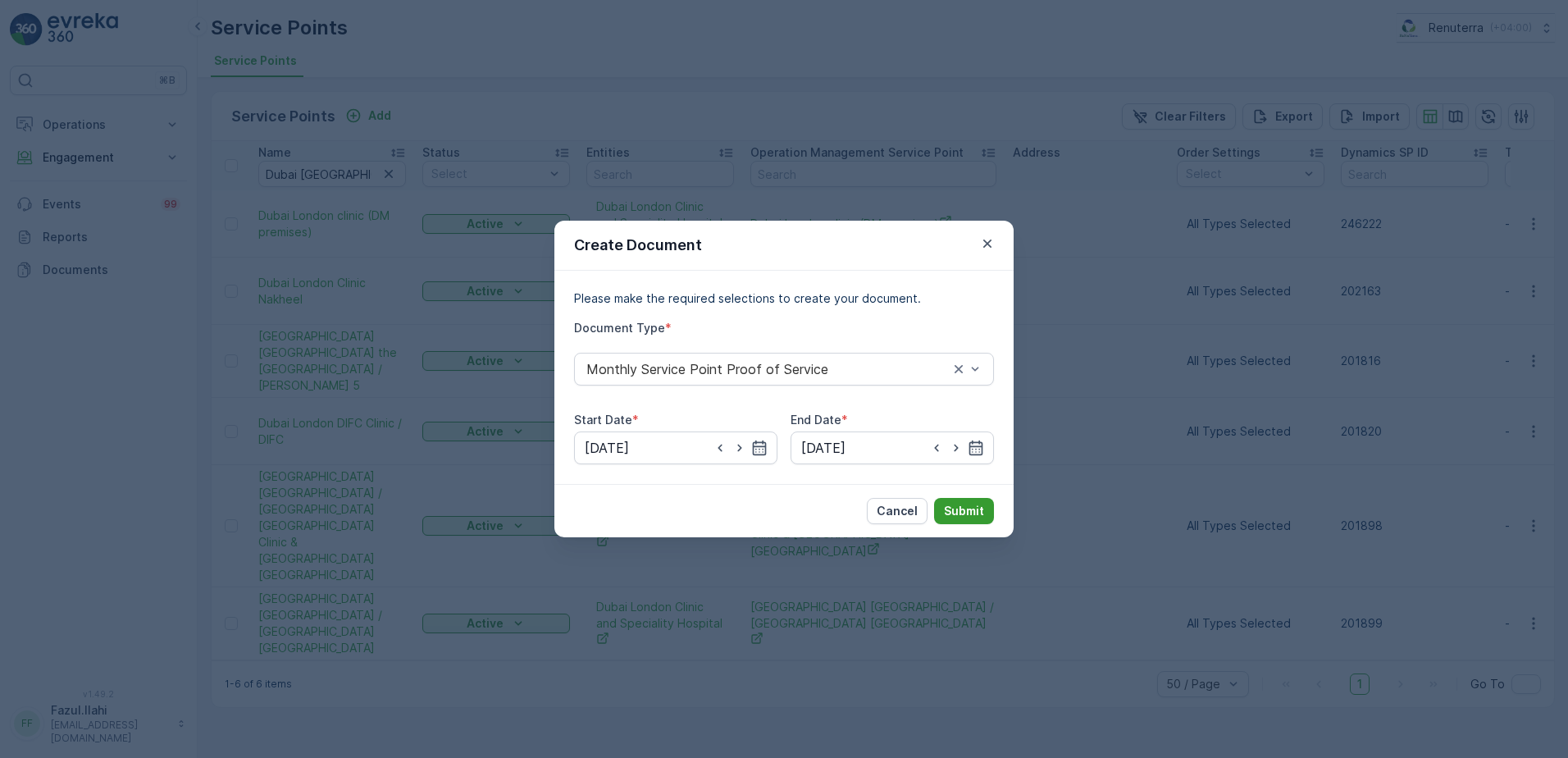
click at [986, 507] on button "Submit" at bounding box center [964, 511] width 60 height 27
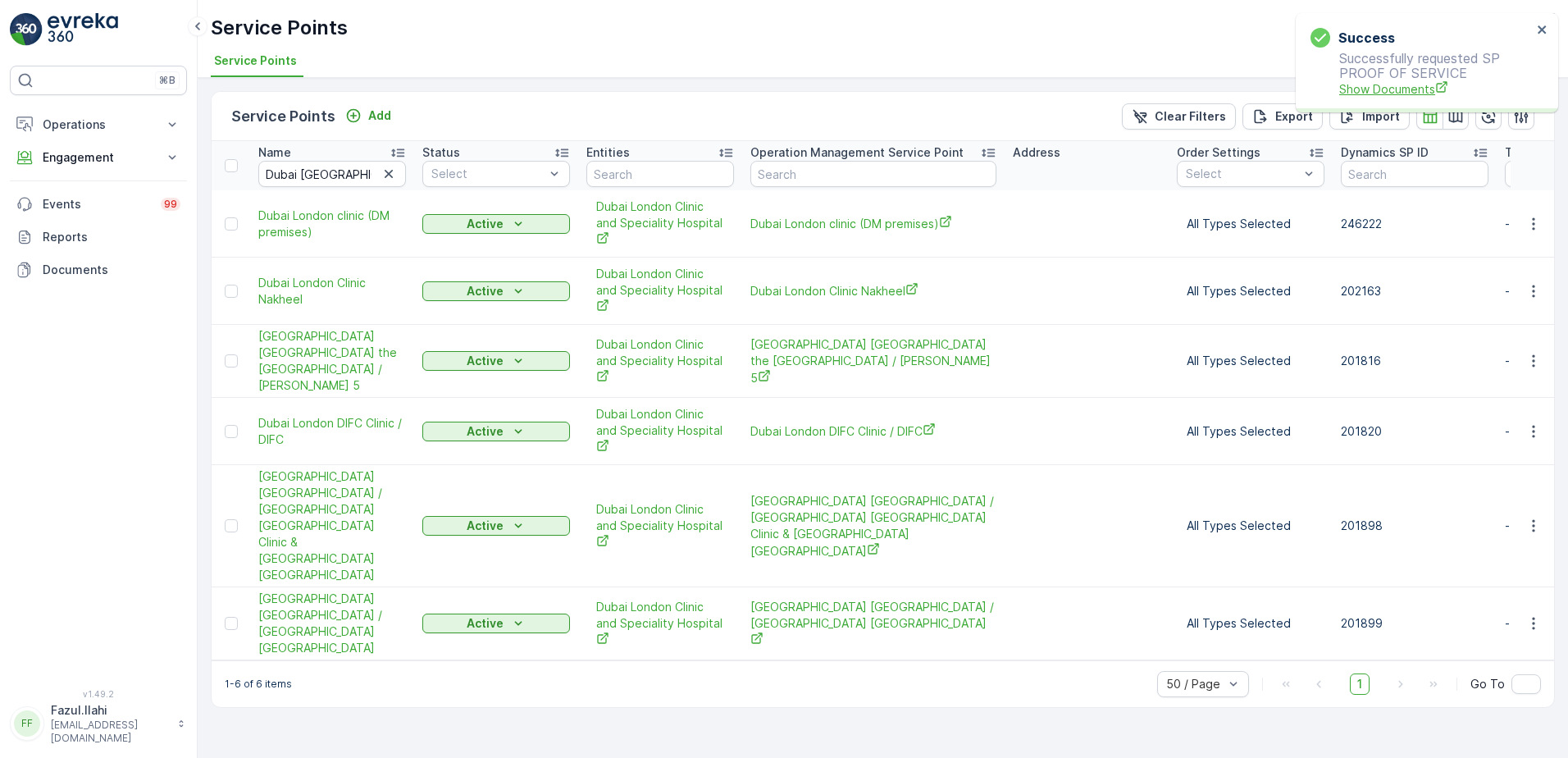
click at [1387, 87] on span "Show Documents" at bounding box center [1436, 89] width 192 height 17
click at [1526, 285] on icon "button" at bounding box center [1534, 291] width 16 height 16
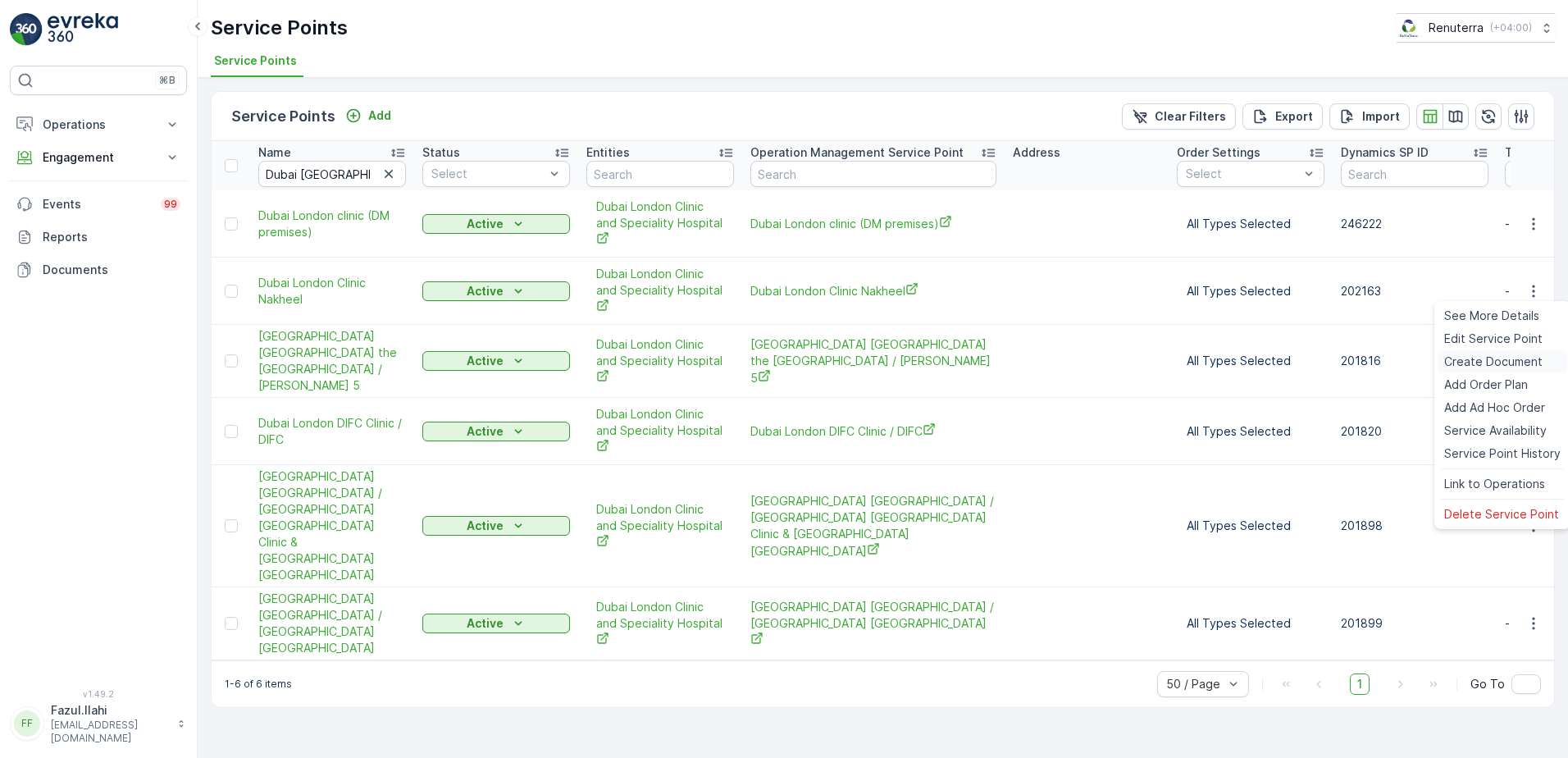
click at [1475, 359] on span "Create Document" at bounding box center [1493, 362] width 98 height 16
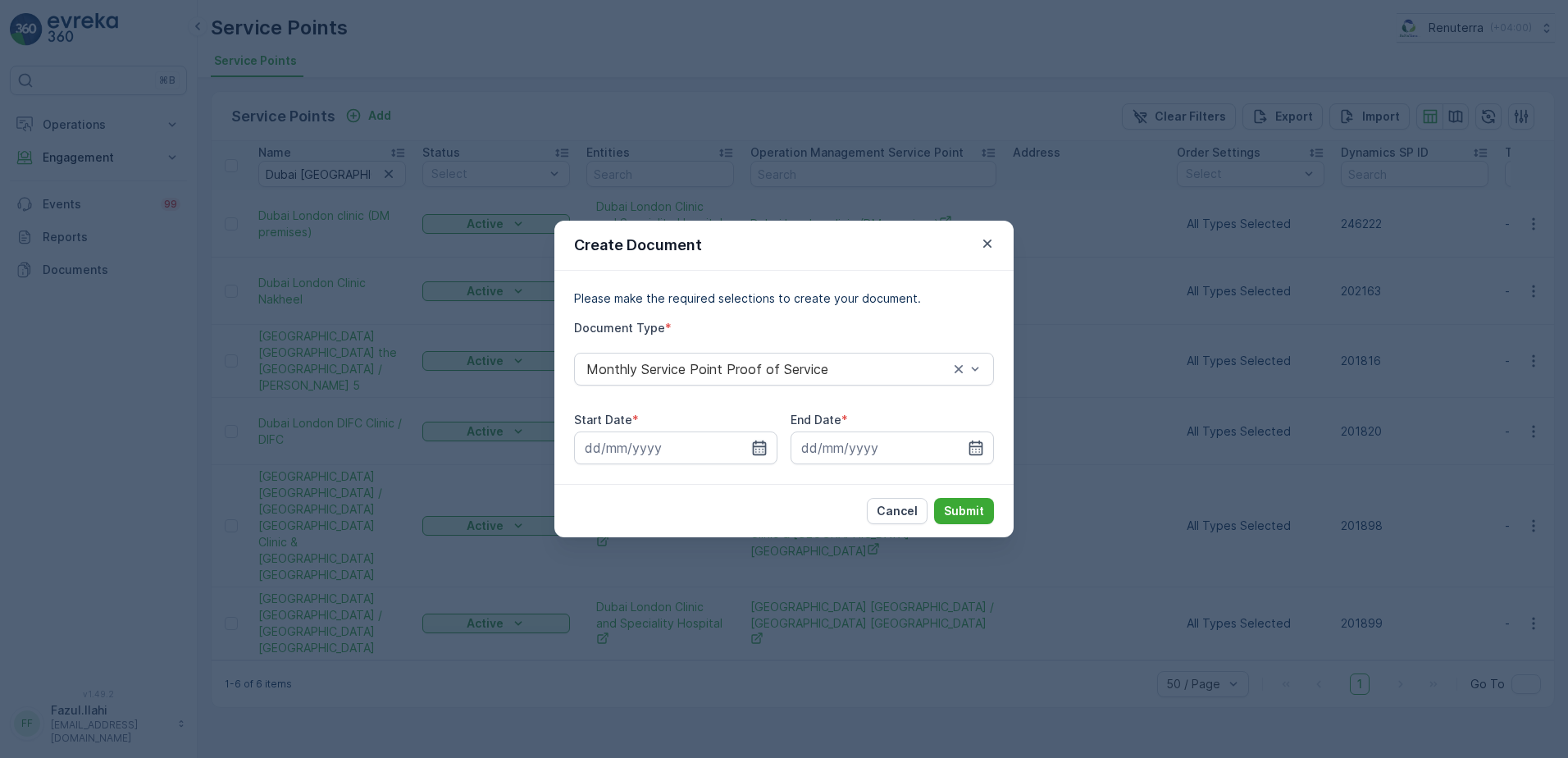
click at [764, 444] on icon "button" at bounding box center [760, 448] width 16 height 16
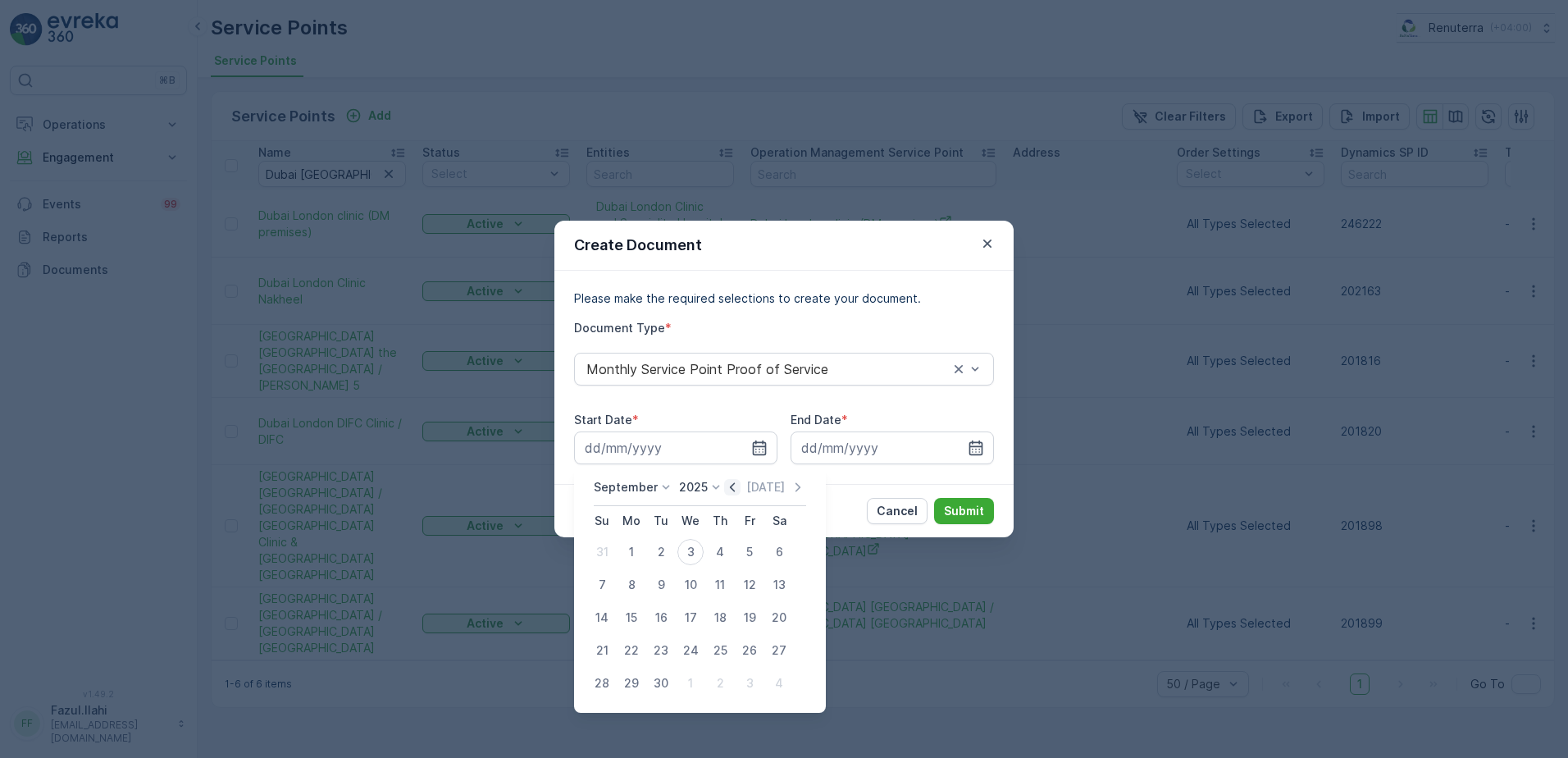
click at [731, 481] on icon "button" at bounding box center [732, 488] width 16 height 16
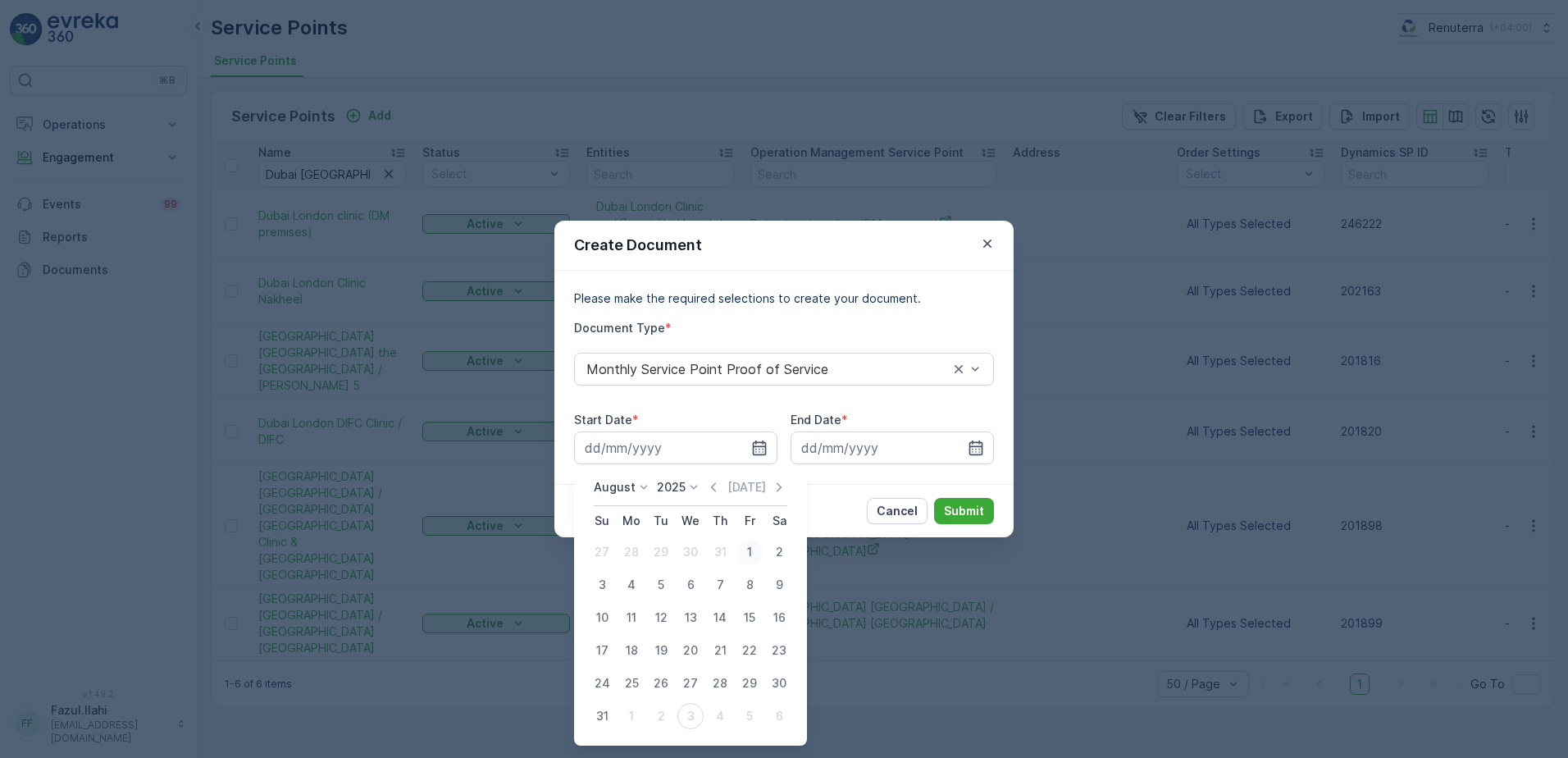
click at [746, 547] on div "1" at bounding box center [750, 552] width 27 height 27
type input "01.08.2025"
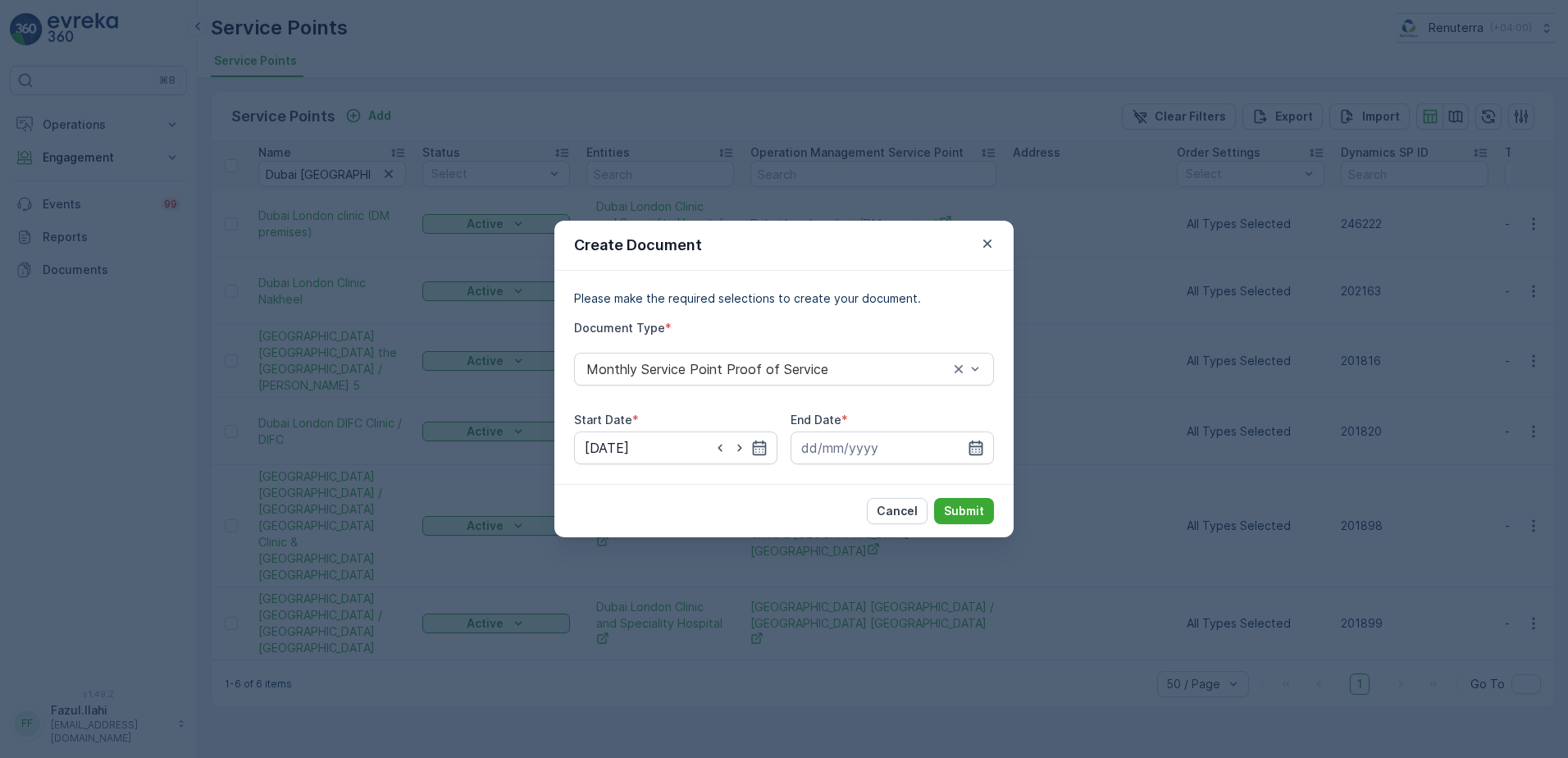
click at [976, 443] on icon "button" at bounding box center [976, 448] width 14 height 15
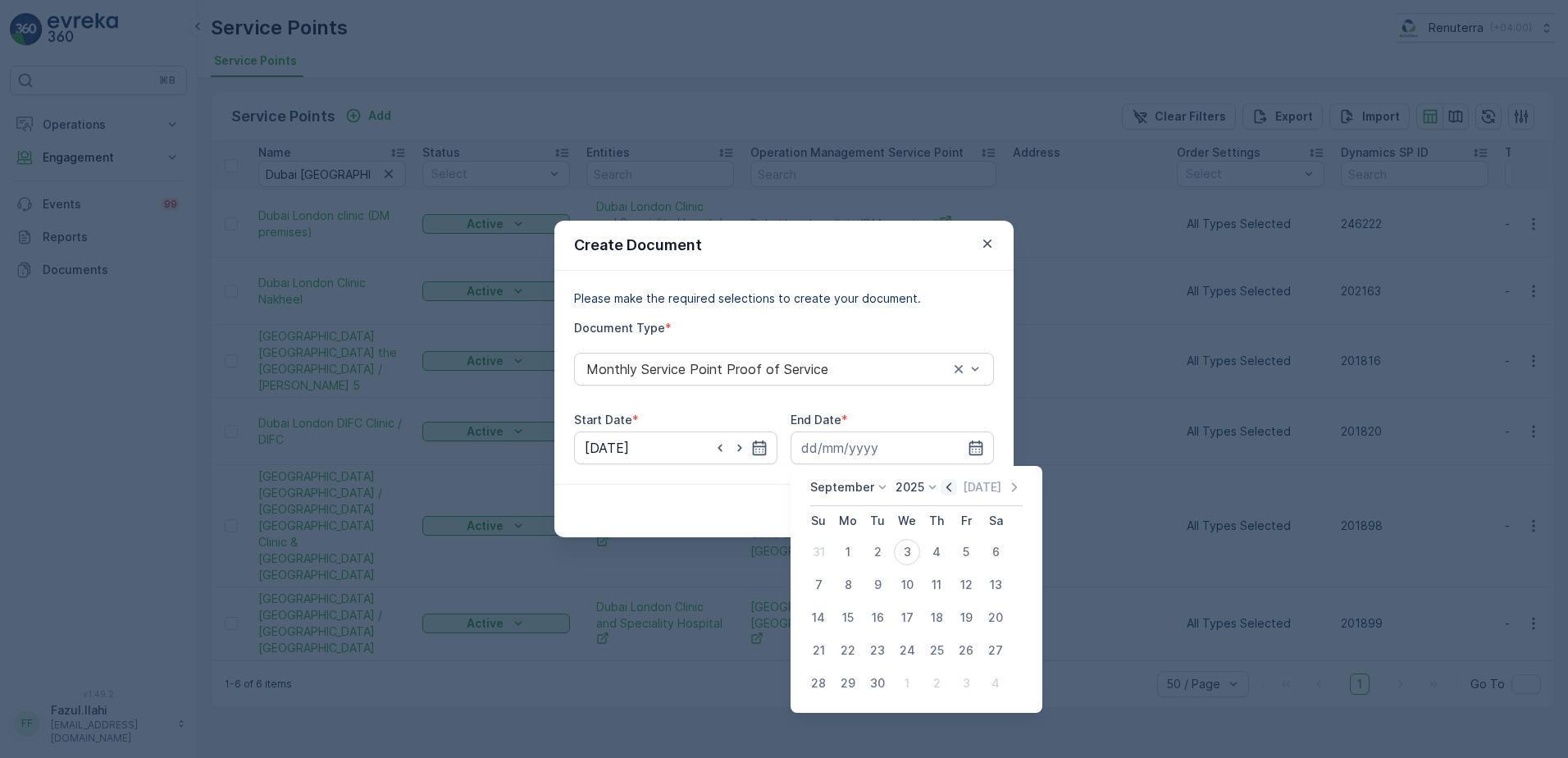
click at [943, 487] on icon "button" at bounding box center [949, 488] width 16 height 16
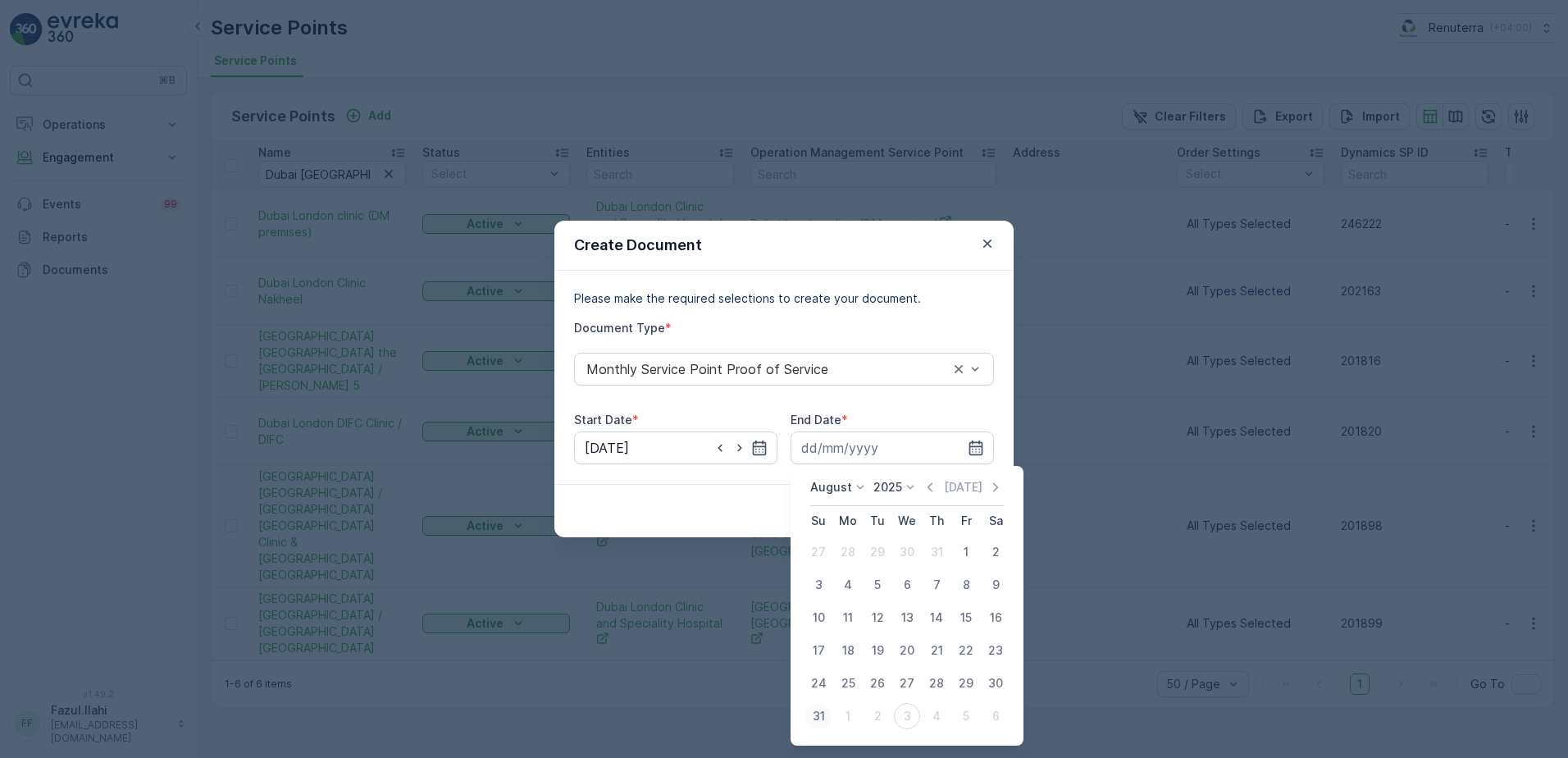
click at [817, 716] on div "31" at bounding box center [818, 716] width 27 height 27
type input "31.08.2025"
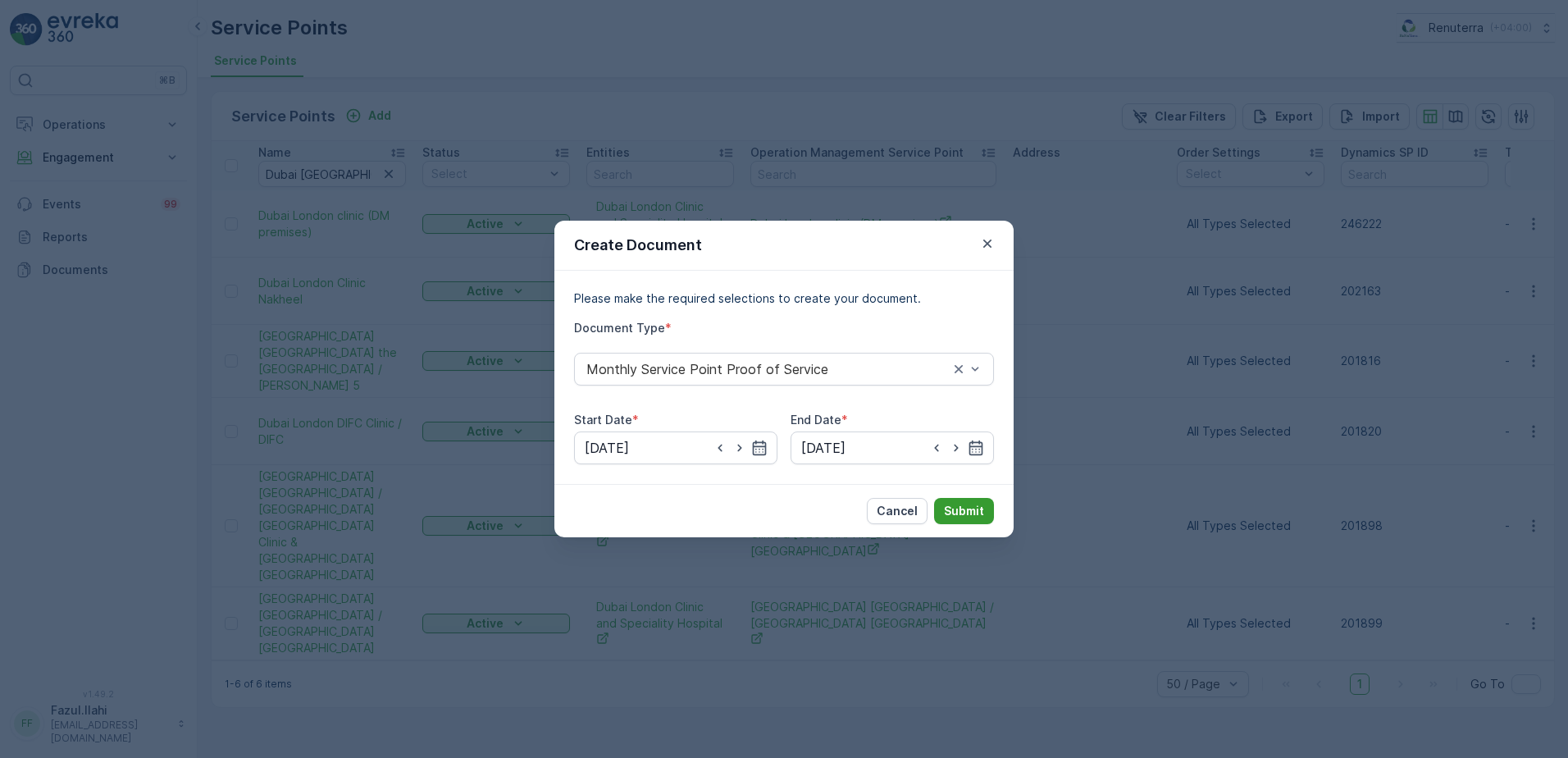
click at [967, 504] on p "Submit" at bounding box center [964, 511] width 40 height 16
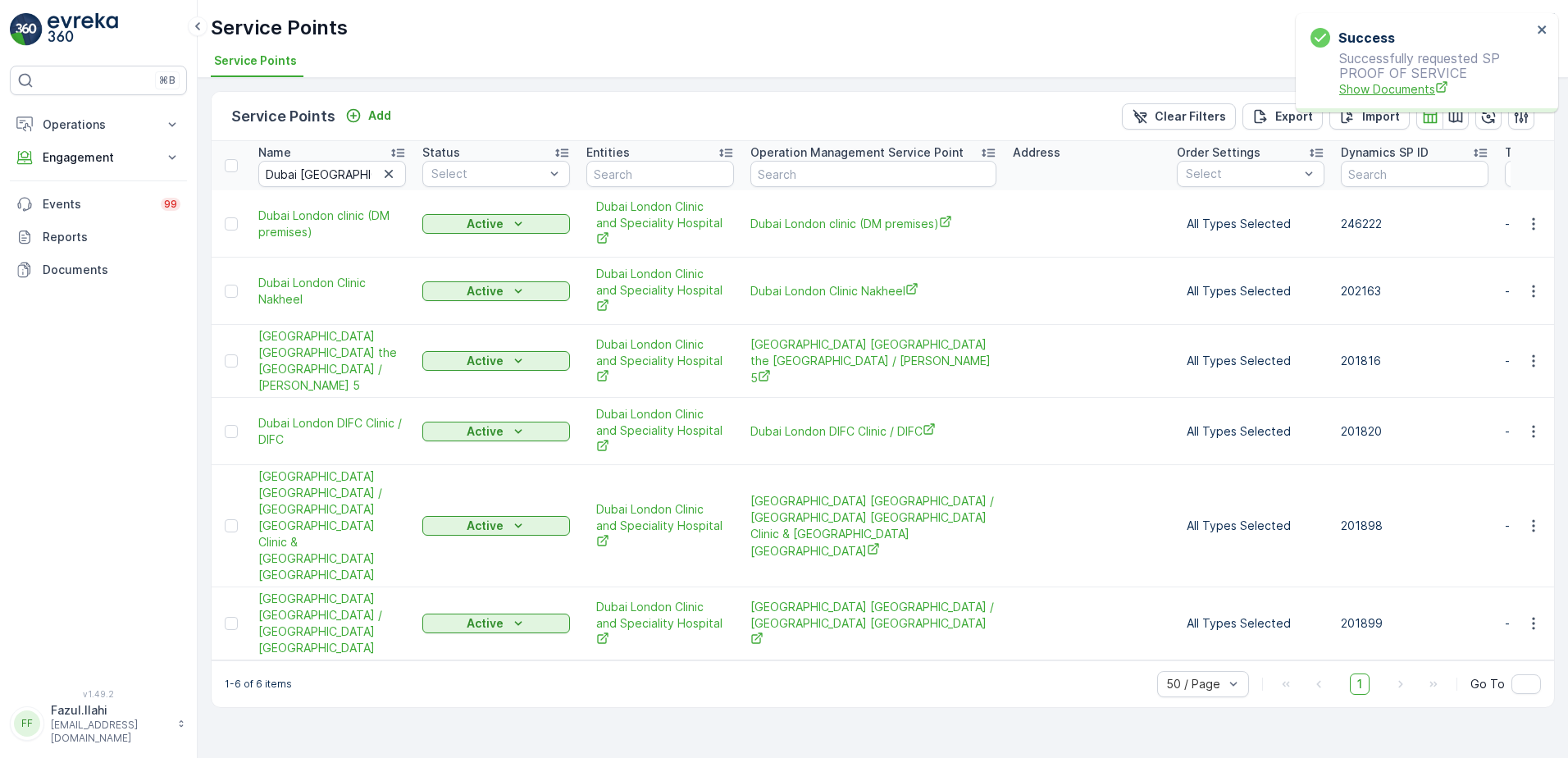
click at [1394, 84] on span "Show Documents" at bounding box center [1436, 89] width 192 height 17
click at [1535, 357] on icon "button" at bounding box center [1533, 361] width 3 height 12
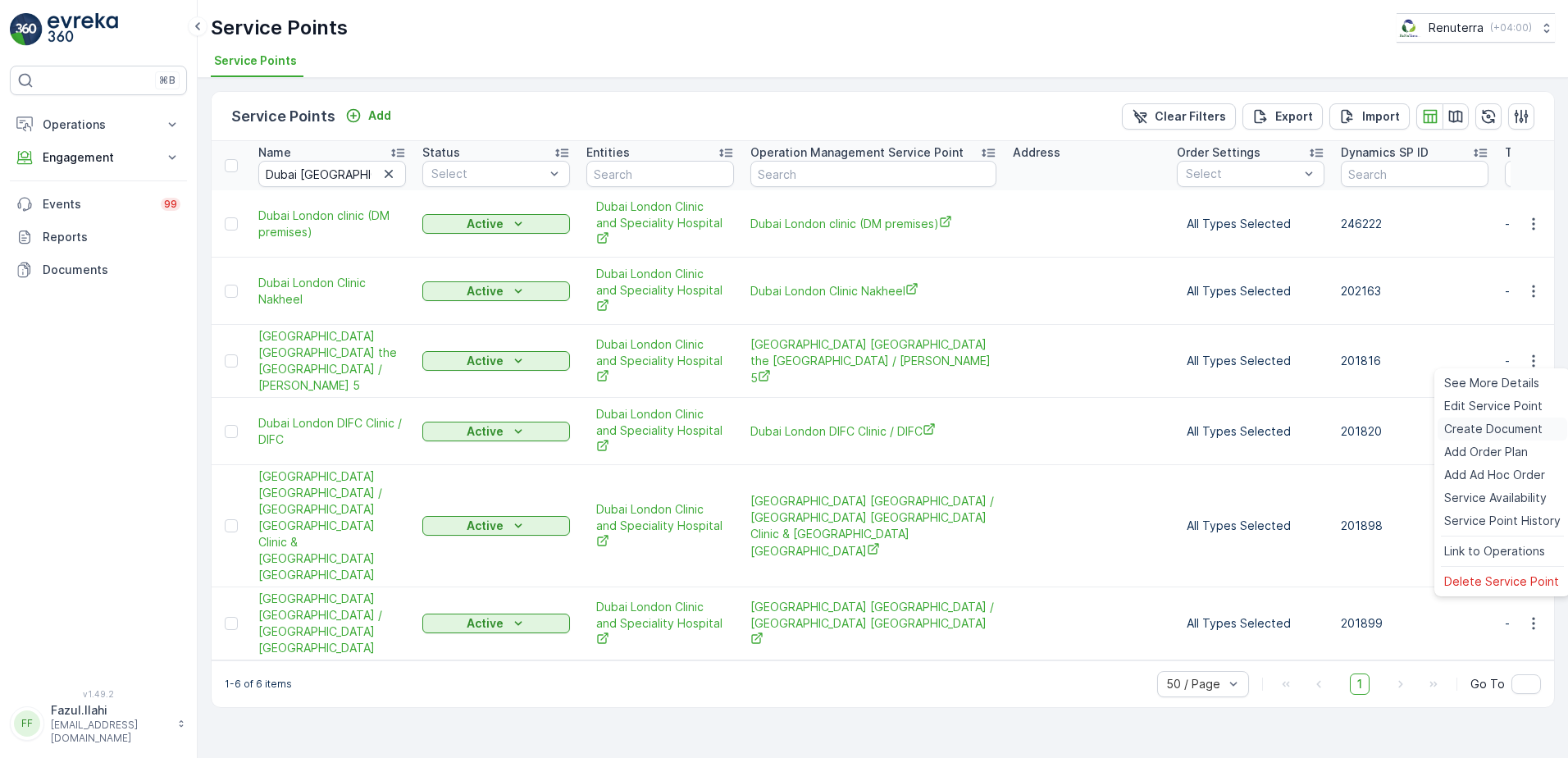
click at [1484, 426] on span "Create Document" at bounding box center [1493, 429] width 98 height 16
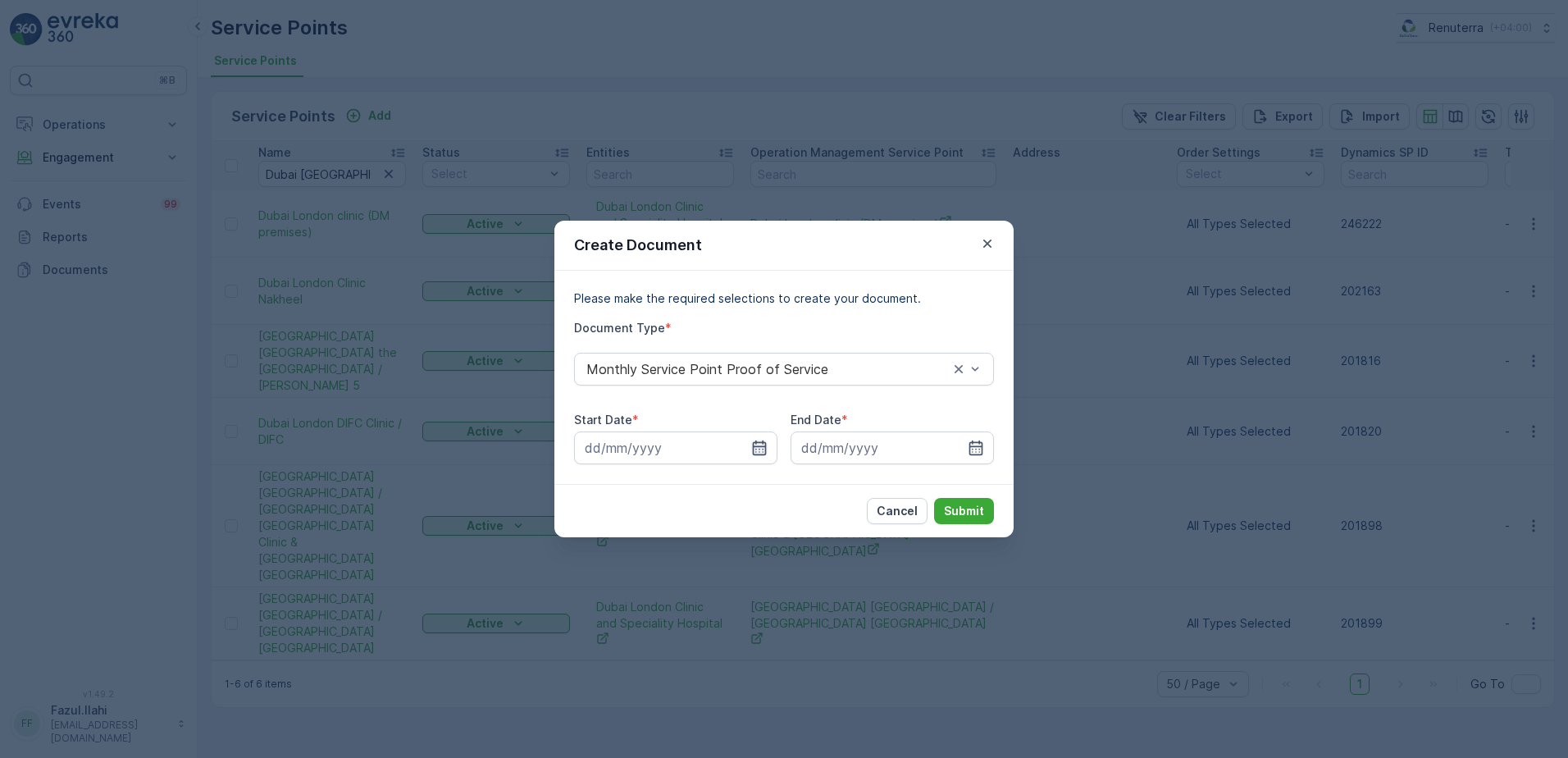
click at [760, 449] on icon "button" at bounding box center [760, 448] width 14 height 15
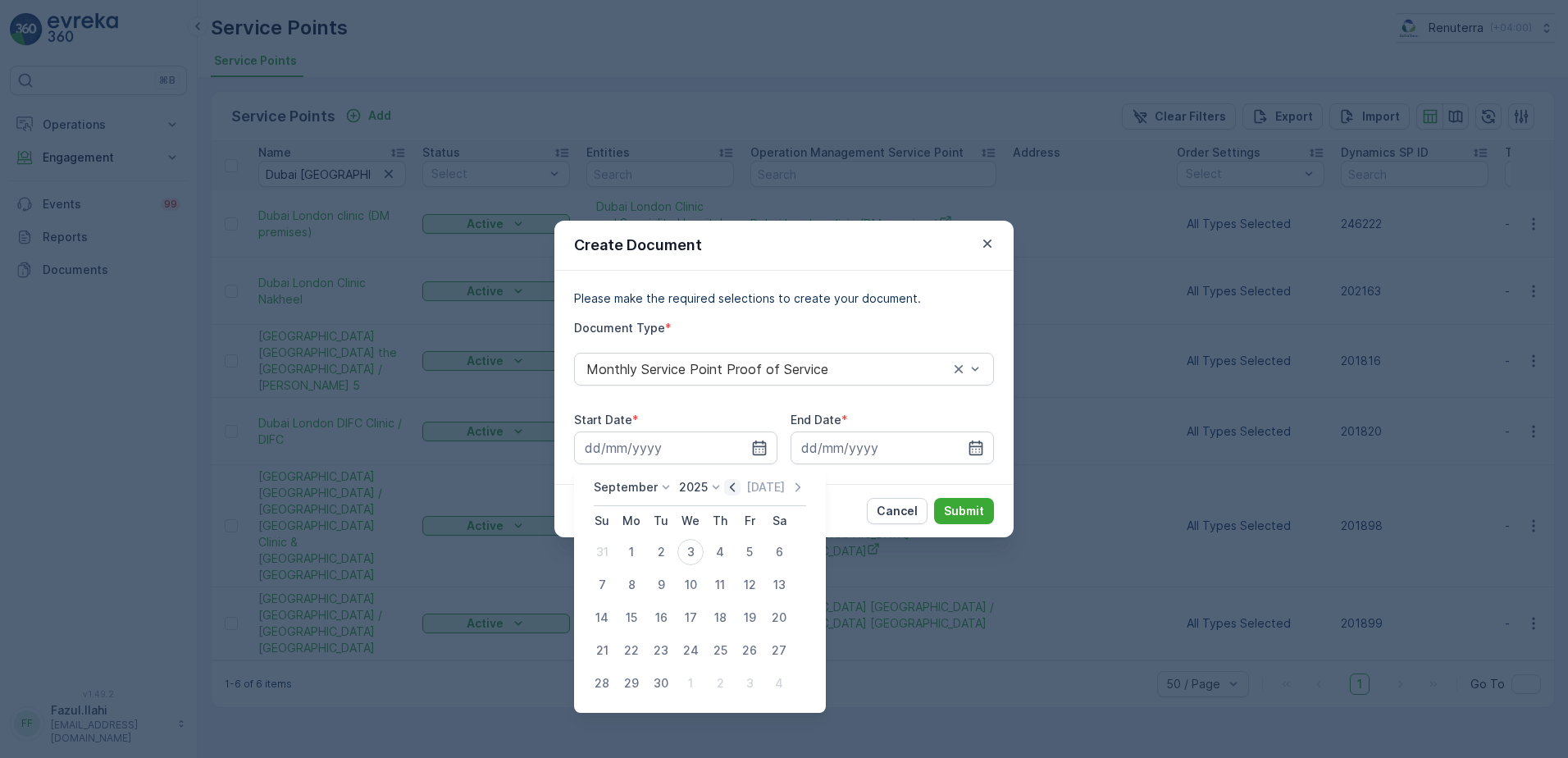
click at [731, 491] on icon "button" at bounding box center [732, 487] width 5 height 9
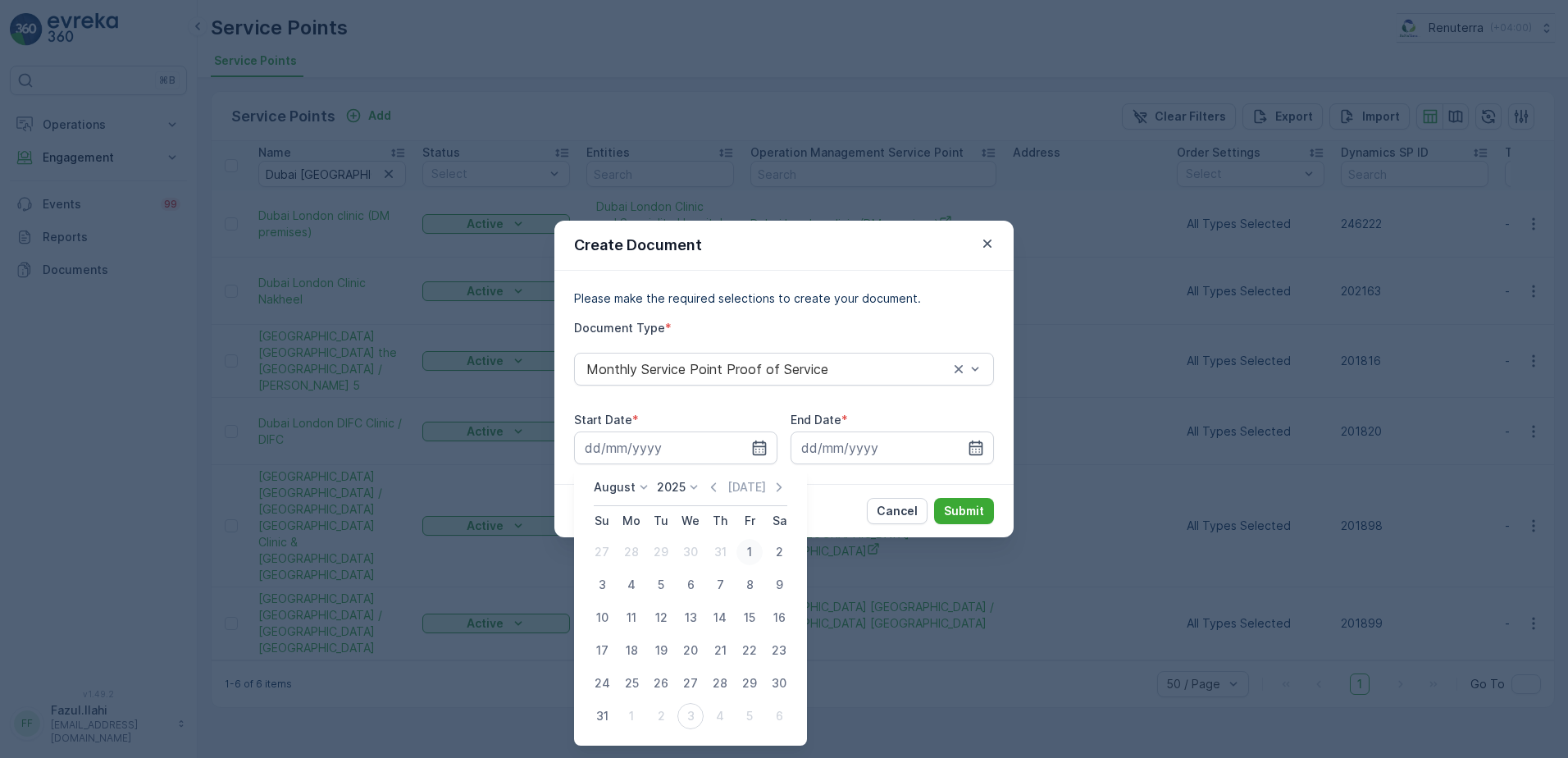
click at [745, 552] on div "1" at bounding box center [750, 552] width 27 height 27
type input "01.08.2025"
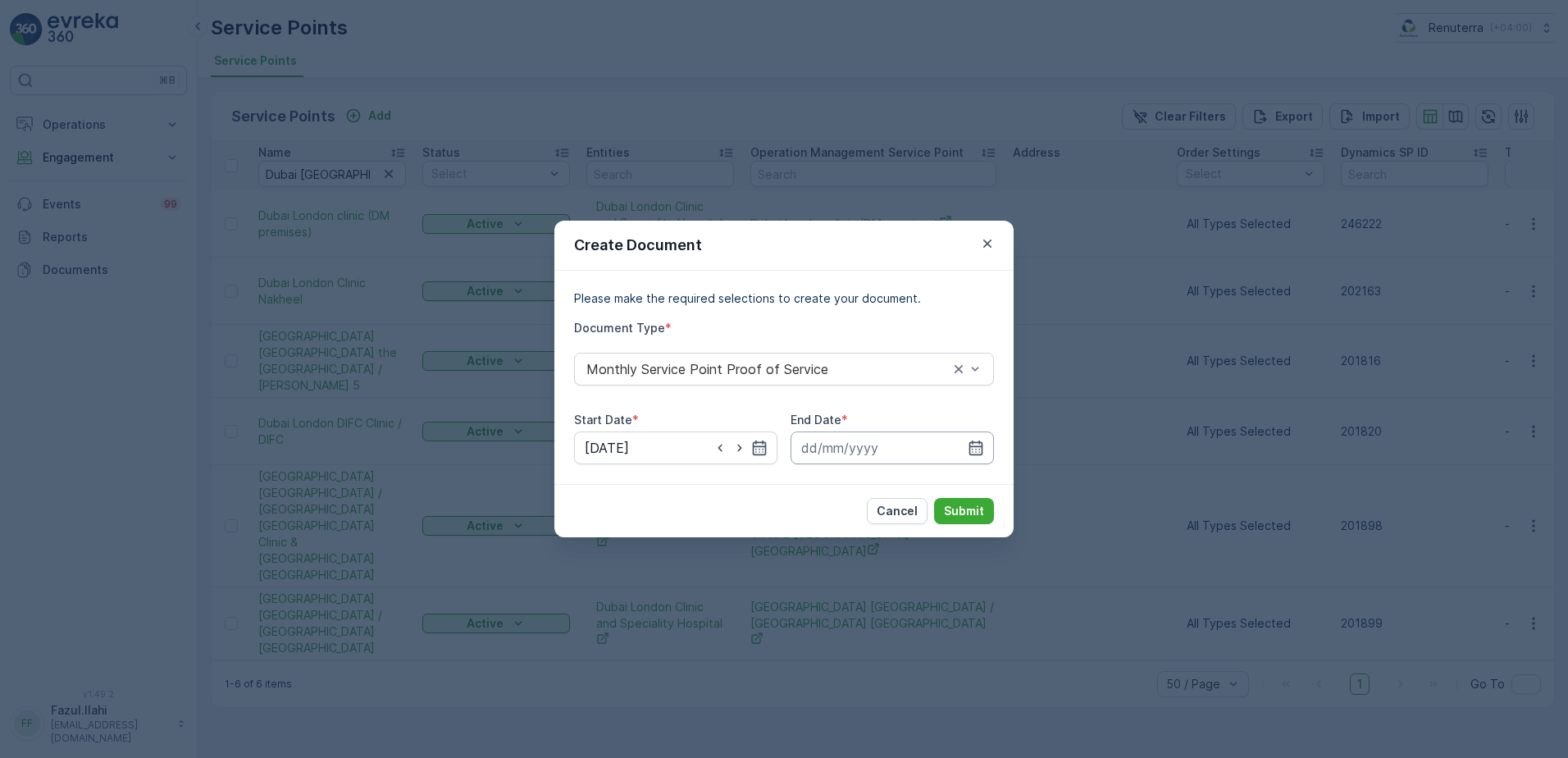
click at [983, 437] on input at bounding box center [893, 448] width 203 height 33
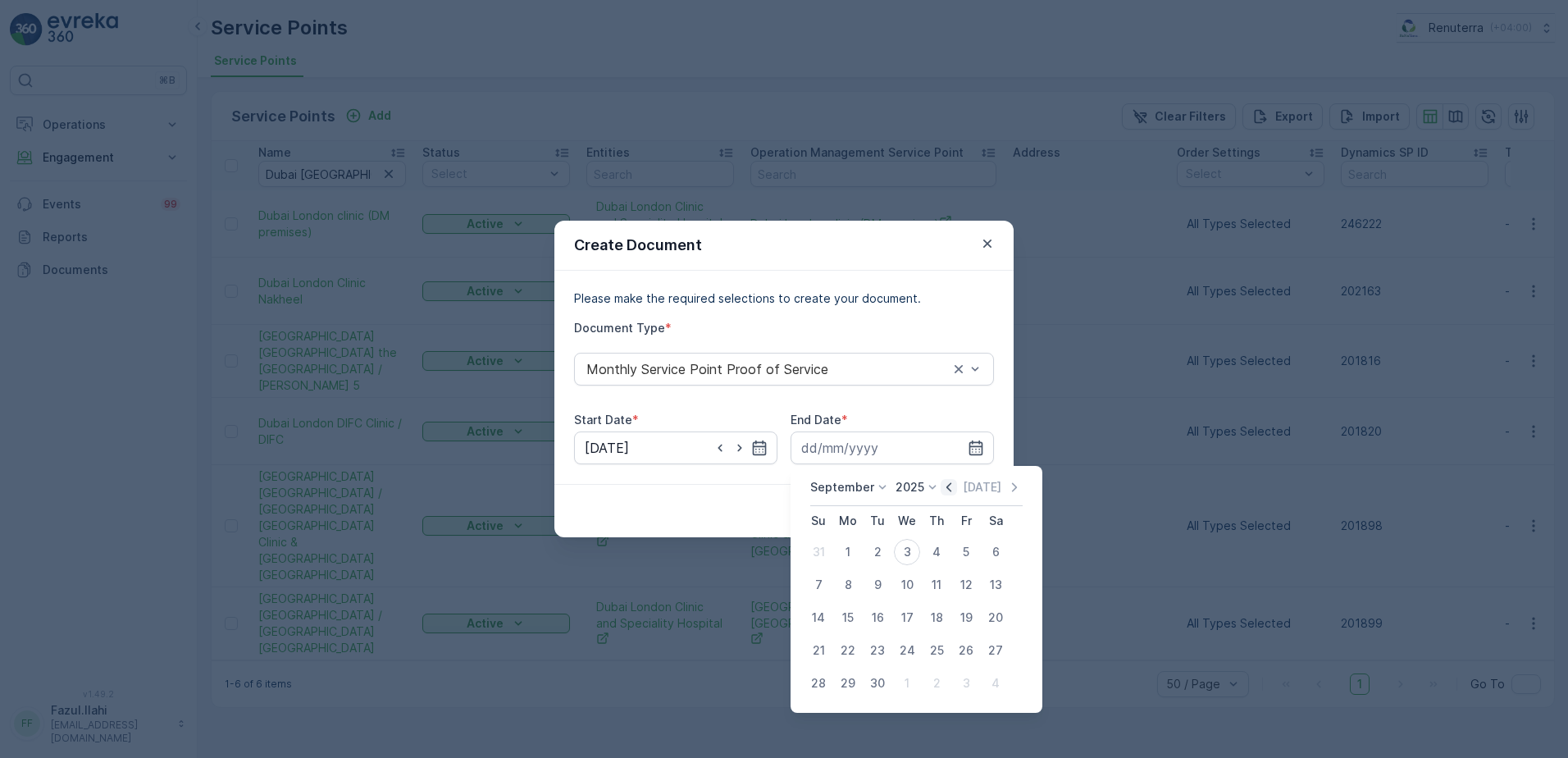
click at [947, 481] on icon "button" at bounding box center [949, 488] width 16 height 16
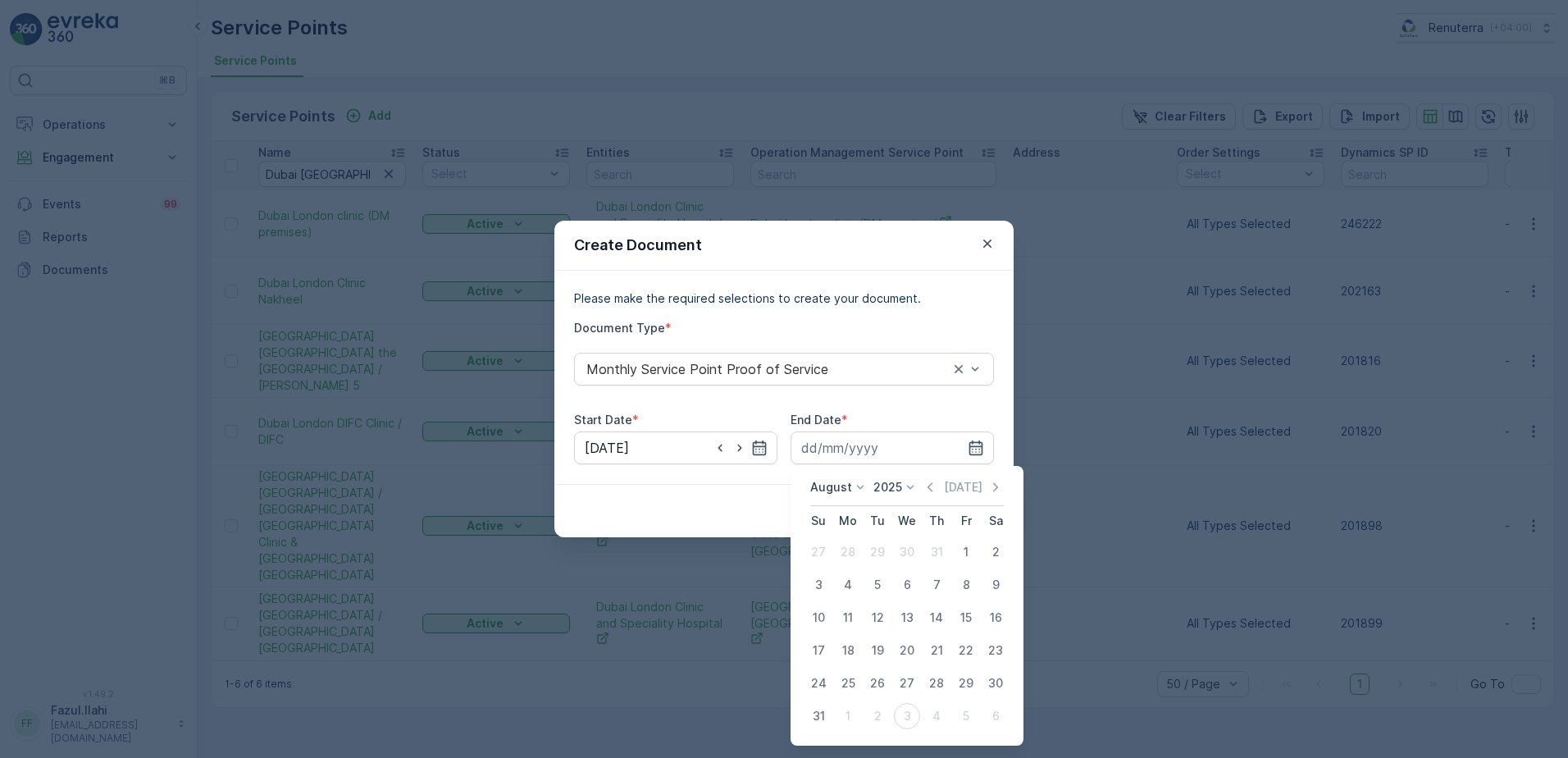
click at [813, 720] on div "31" at bounding box center [818, 716] width 27 height 27
type input "31.08.2025"
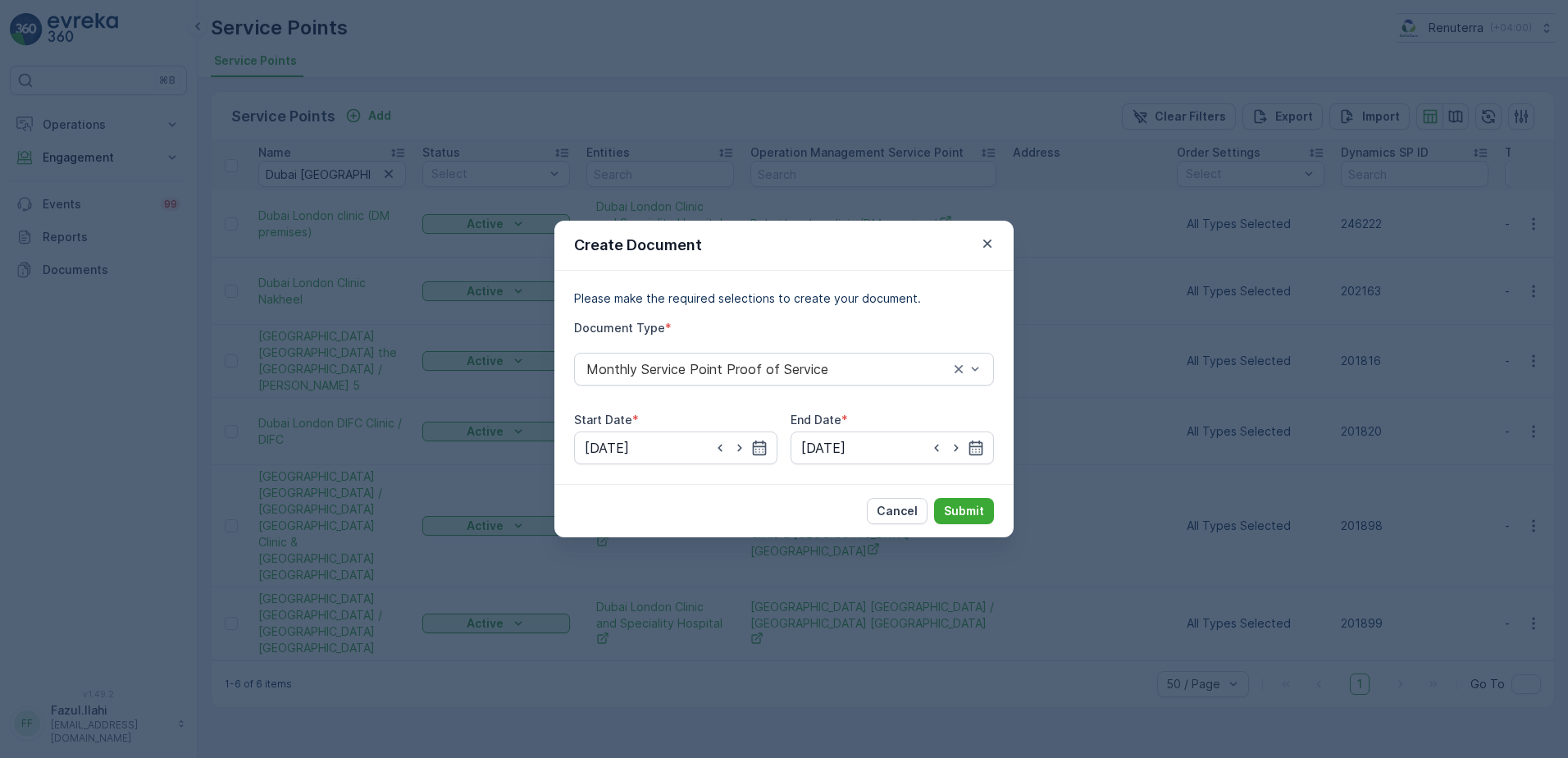
click at [932, 506] on div "Cancel Submit" at bounding box center [930, 511] width 127 height 27
click at [946, 512] on p "Submit" at bounding box center [964, 511] width 40 height 16
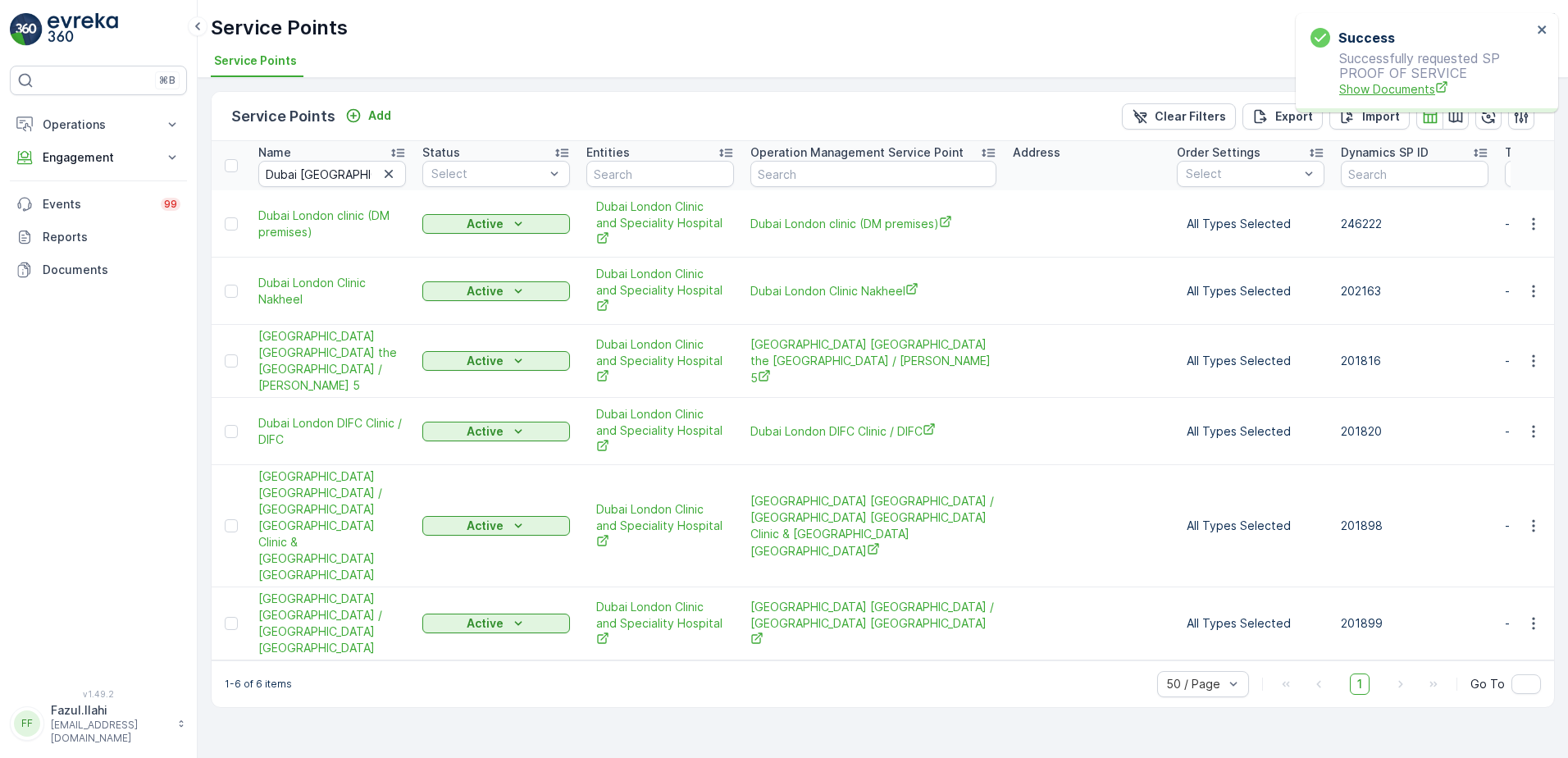
click at [1400, 93] on span "Show Documents" at bounding box center [1436, 89] width 192 height 17
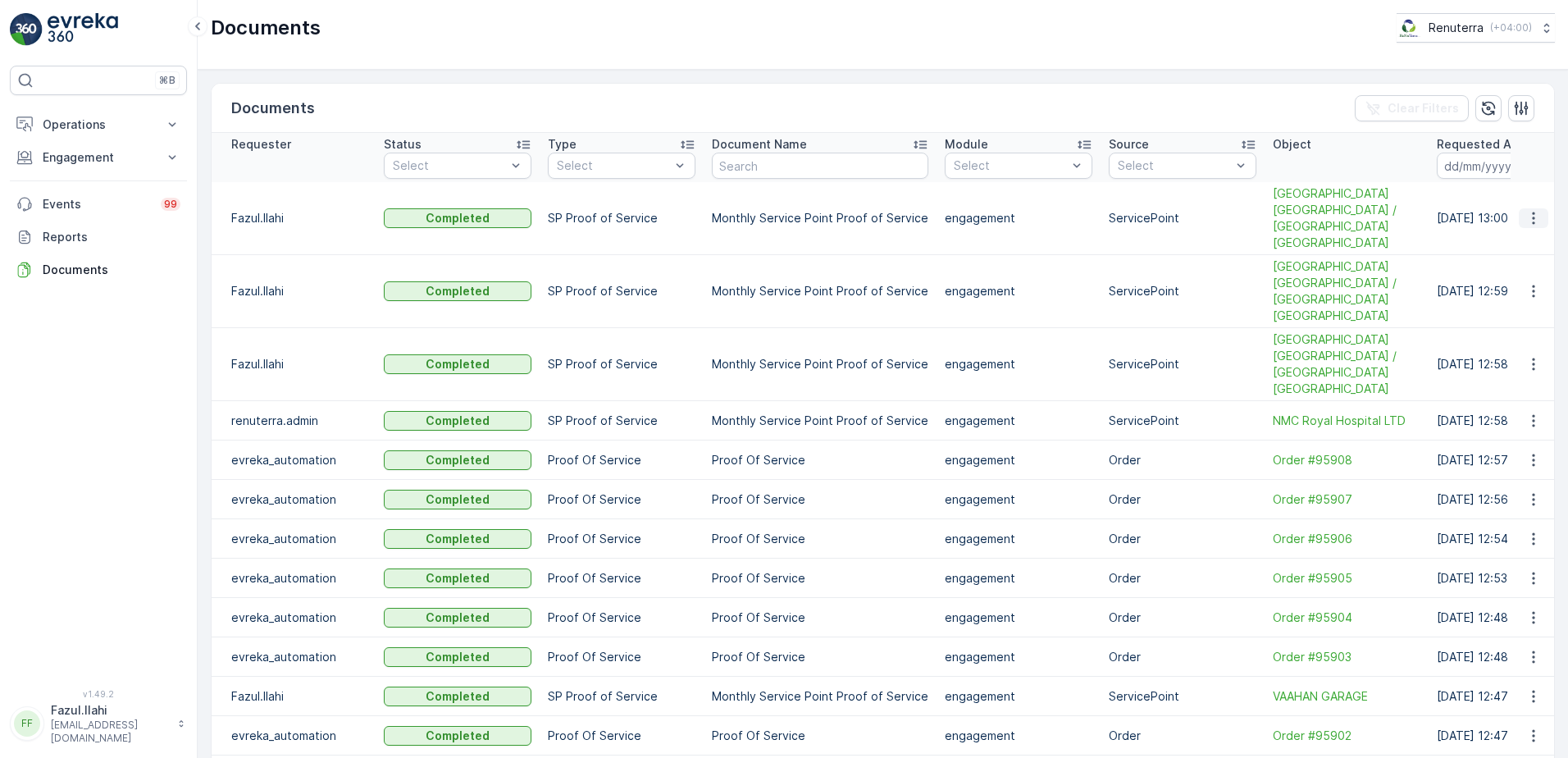
click at [1527, 211] on icon "button" at bounding box center [1534, 218] width 16 height 16
click at [1528, 238] on span "See Details" at bounding box center [1529, 235] width 63 height 16
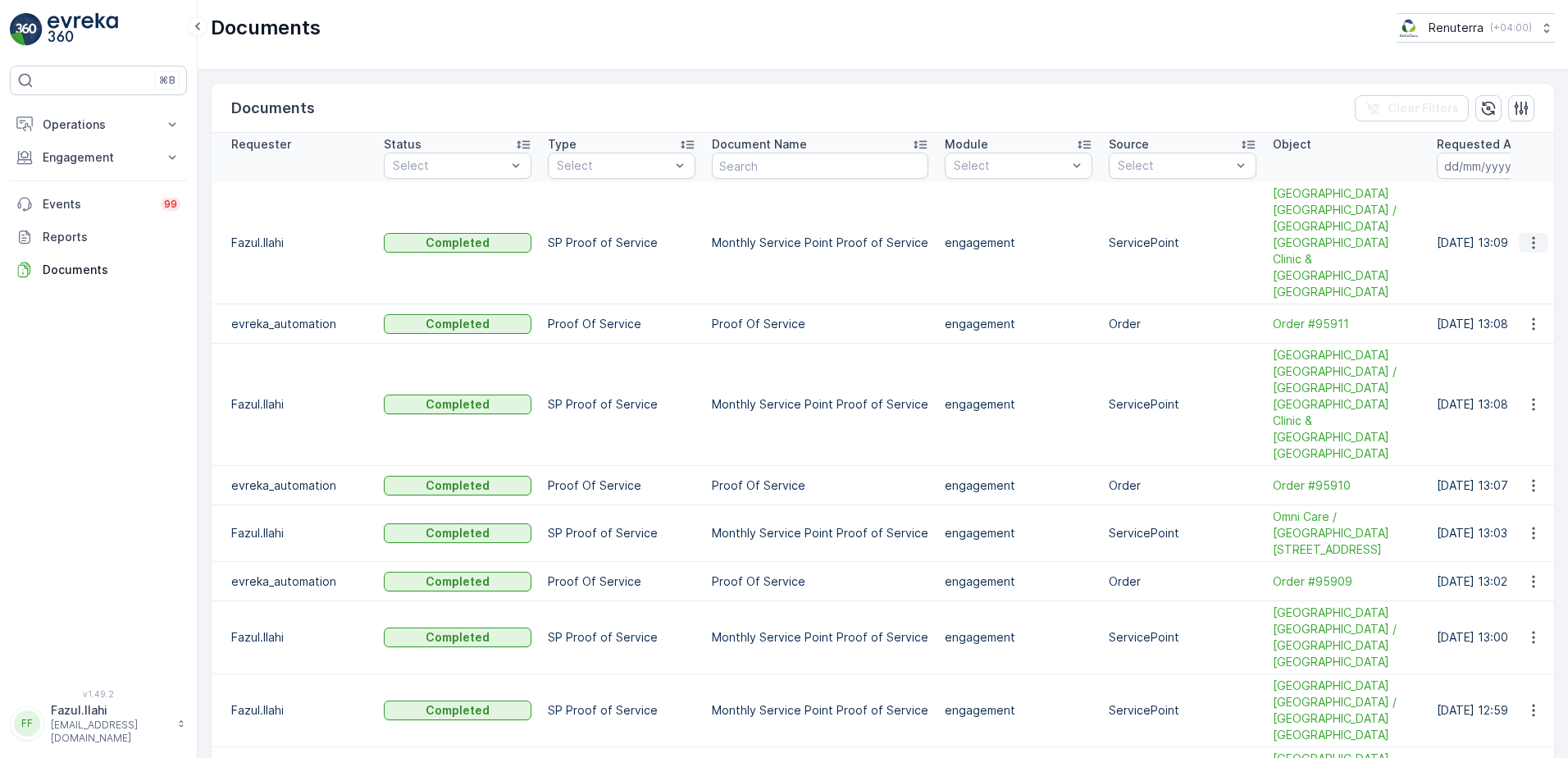
click at [1533, 235] on icon "button" at bounding box center [1534, 243] width 16 height 16
click at [1534, 234] on span "See Details" at bounding box center [1529, 235] width 63 height 16
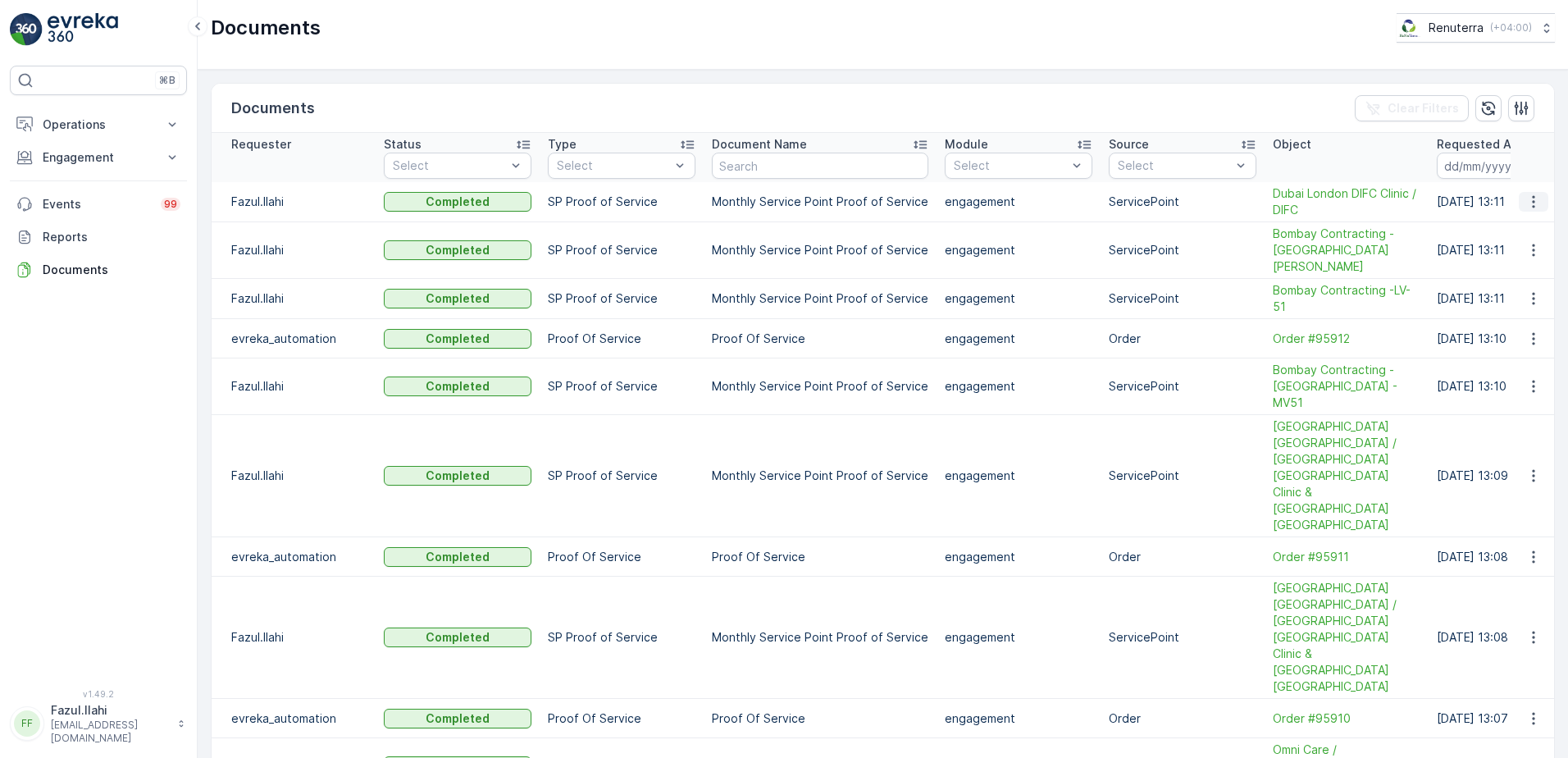
click at [1526, 194] on icon "button" at bounding box center [1534, 202] width 16 height 16
click at [1508, 225] on span "See Details" at bounding box center [1529, 226] width 63 height 16
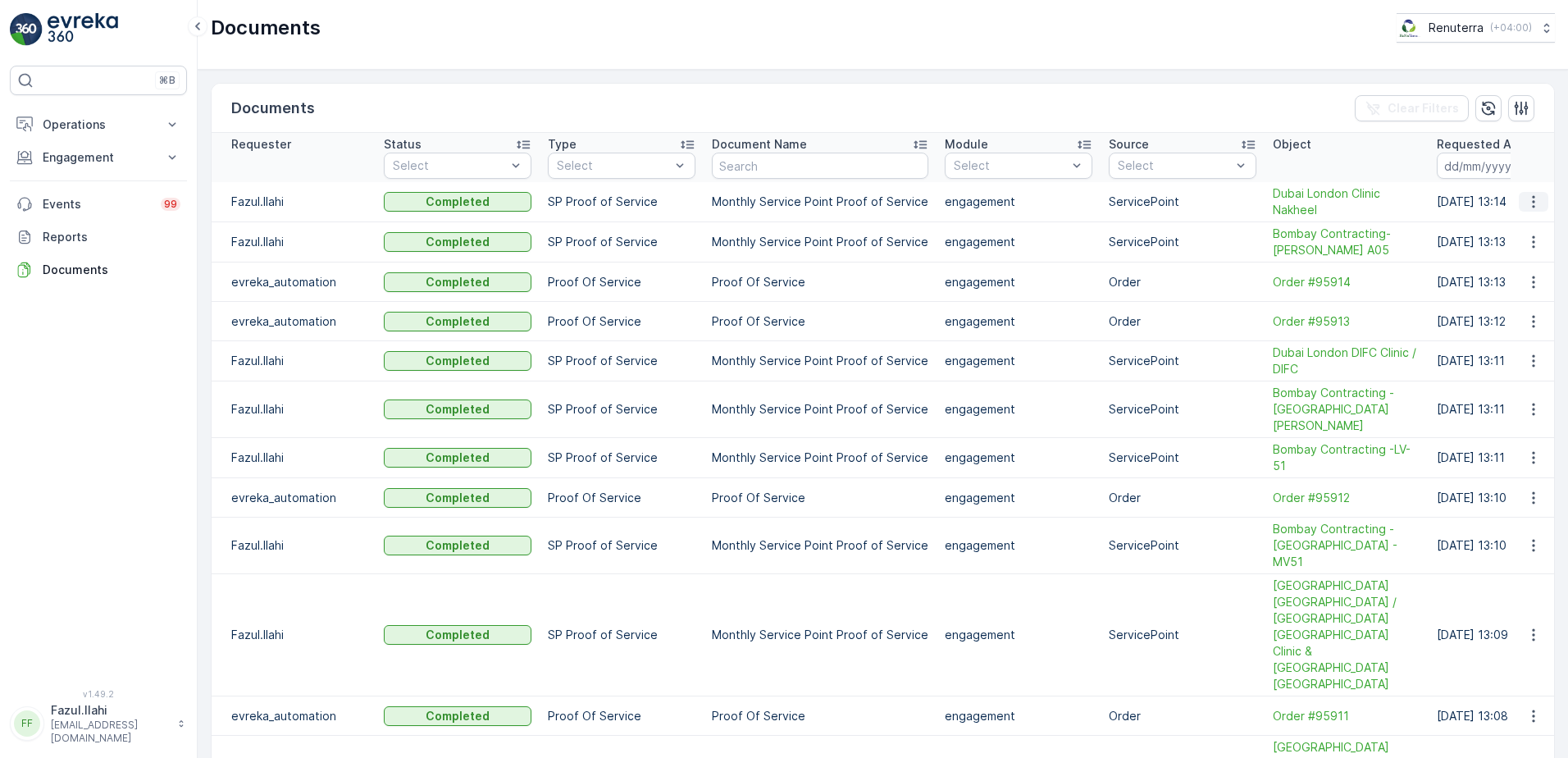
click at [1528, 202] on icon "button" at bounding box center [1534, 202] width 16 height 16
click at [1529, 230] on span "See Details" at bounding box center [1529, 226] width 63 height 16
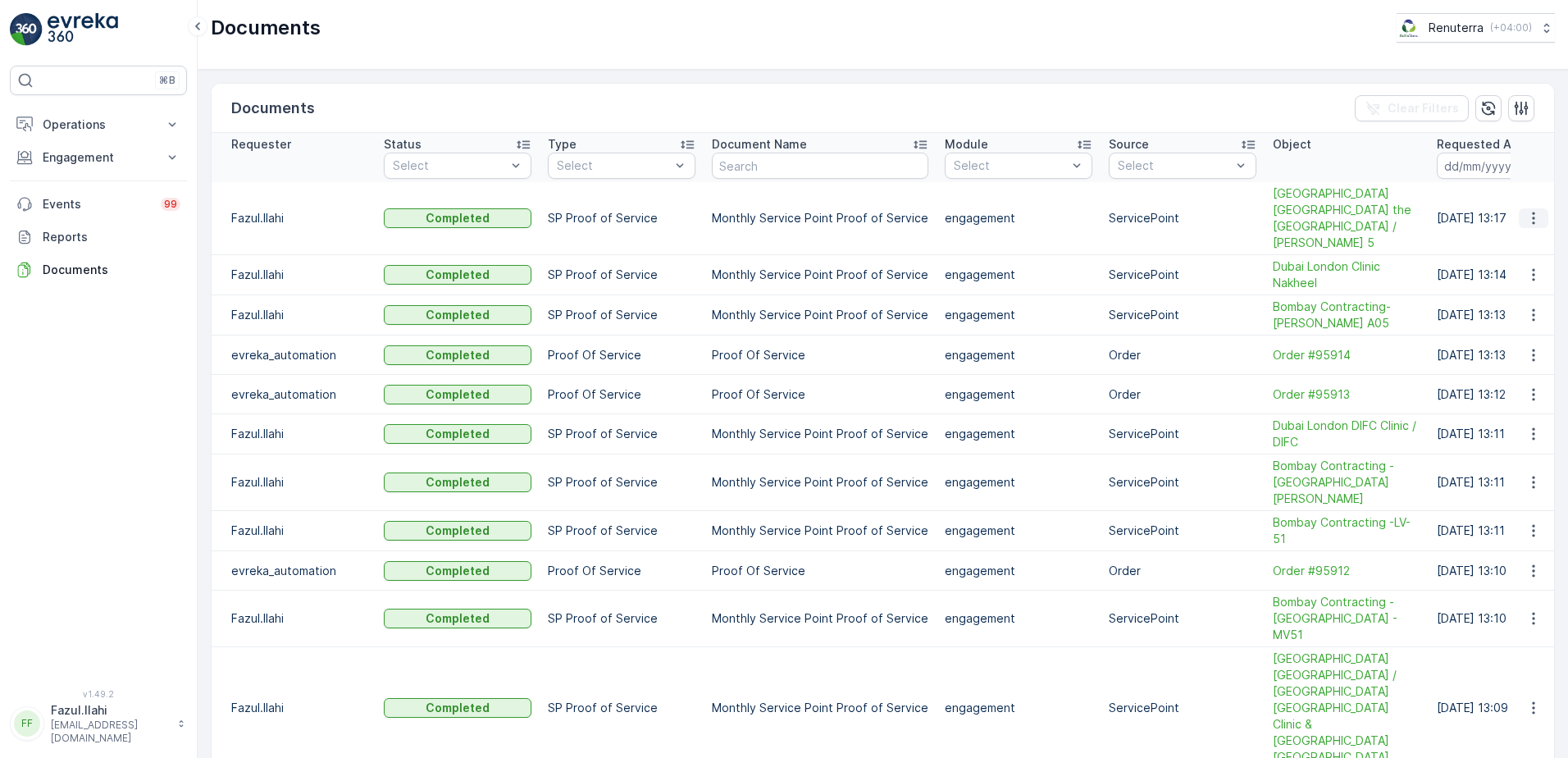
click at [1526, 210] on icon "button" at bounding box center [1534, 218] width 16 height 16
click at [1524, 225] on span "See Details" at bounding box center [1529, 226] width 63 height 16
